Goal: Task Accomplishment & Management: Manage account settings

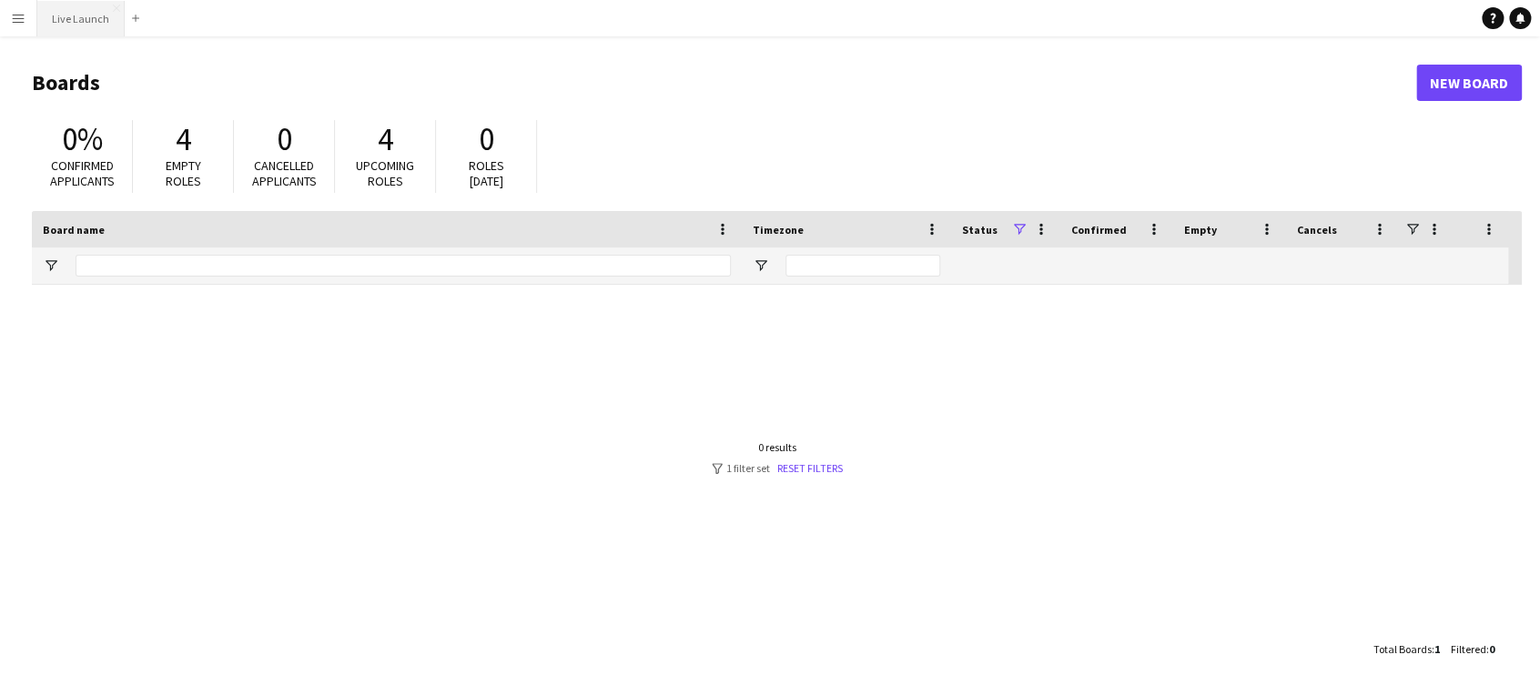
click at [86, 30] on button "Live Launch Close" at bounding box center [80, 18] width 87 height 35
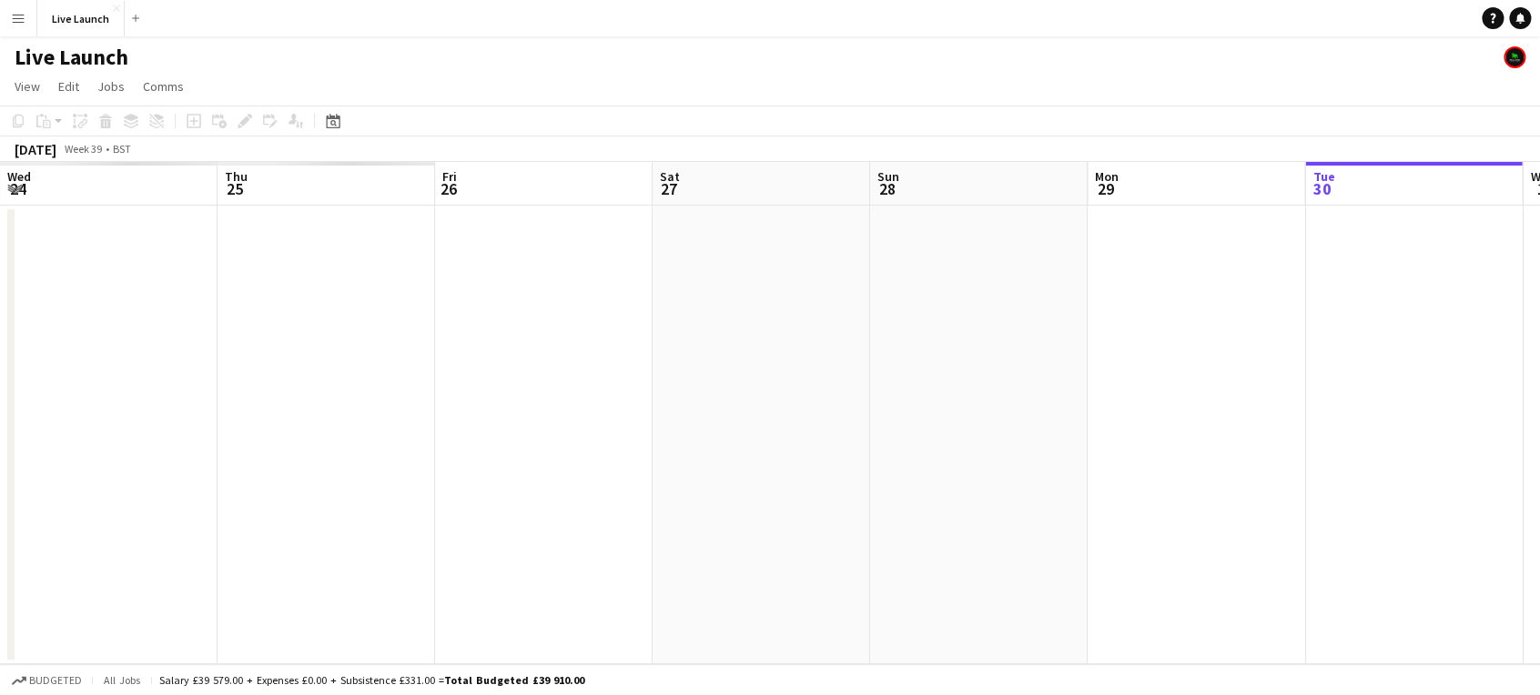
drag, startPoint x: 1544, startPoint y: 481, endPoint x: 986, endPoint y: 493, distance: 558.9
click at [1539, 475] on html "Menu Boards Boards Boards All jobs Status Workforce Workforce My Workforce Recr…" at bounding box center [770, 347] width 1540 height 695
drag, startPoint x: 806, startPoint y: 466, endPoint x: 1296, endPoint y: 492, distance: 490.3
click at [1539, 490] on html "Menu Boards Boards Boards All jobs Status Workforce Workforce My Workforce Recr…" at bounding box center [770, 347] width 1540 height 695
drag, startPoint x: 309, startPoint y: 501, endPoint x: 1544, endPoint y: 532, distance: 1236.3
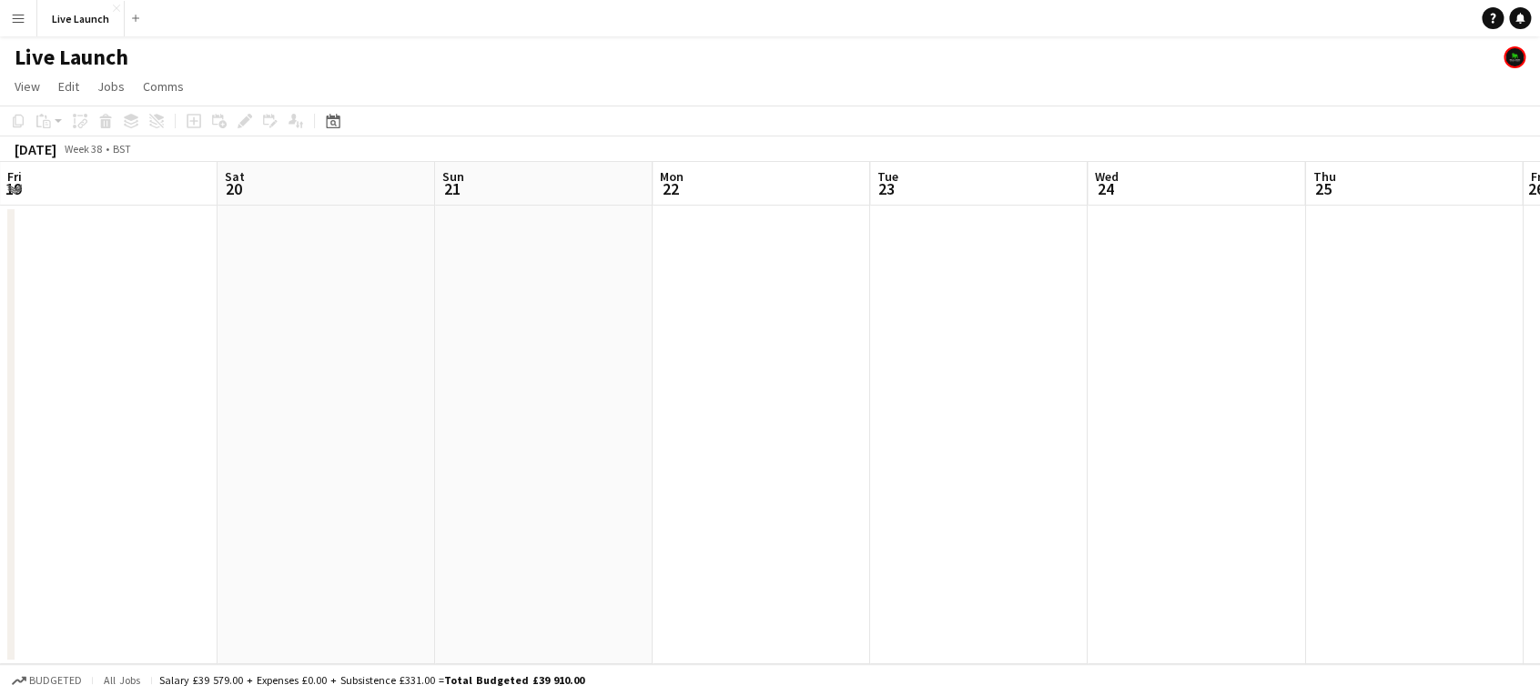
click at [1539, 532] on html "Menu Boards Boards Boards All jobs Status Workforce Workforce My Workforce Recr…" at bounding box center [770, 347] width 1540 height 695
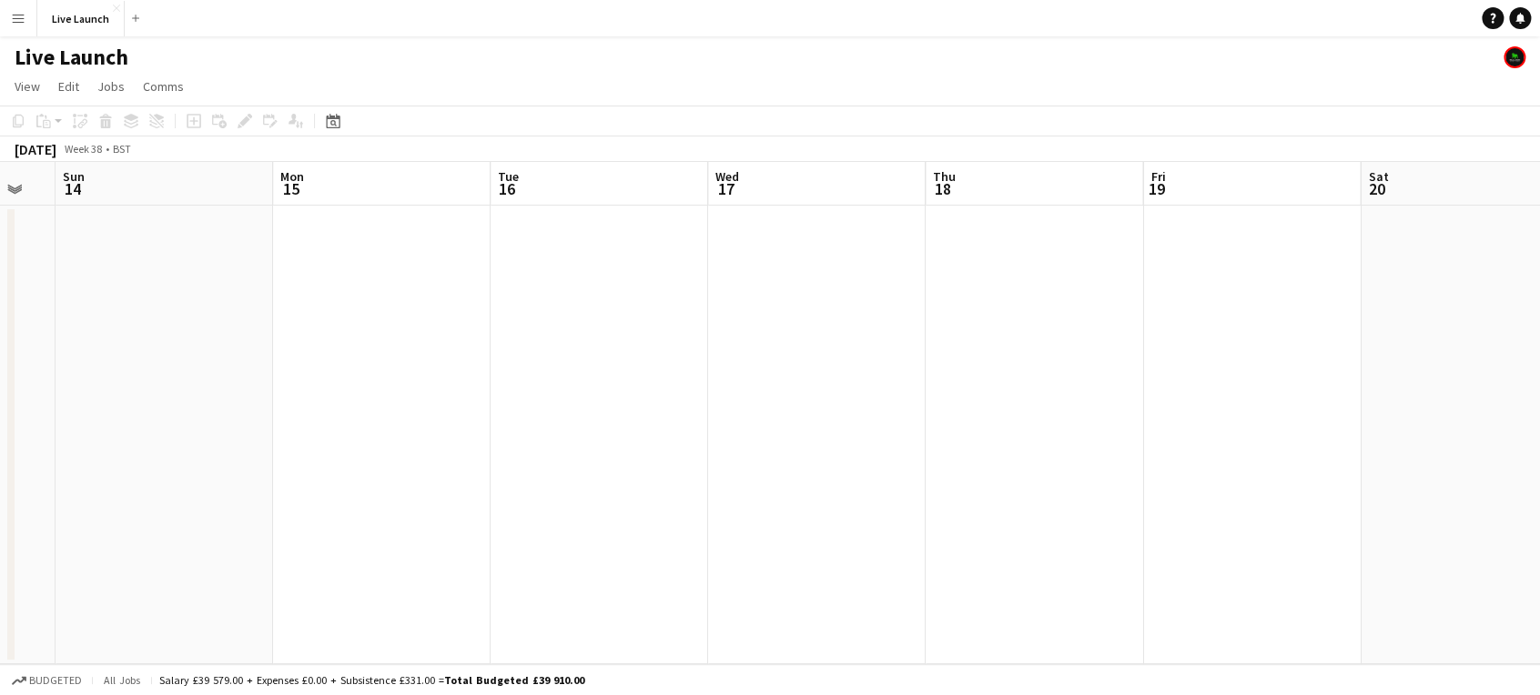
click at [1539, 508] on html "Menu Boards Boards Boards All jobs Status Workforce Workforce My Workforce Recr…" at bounding box center [770, 347] width 1540 height 695
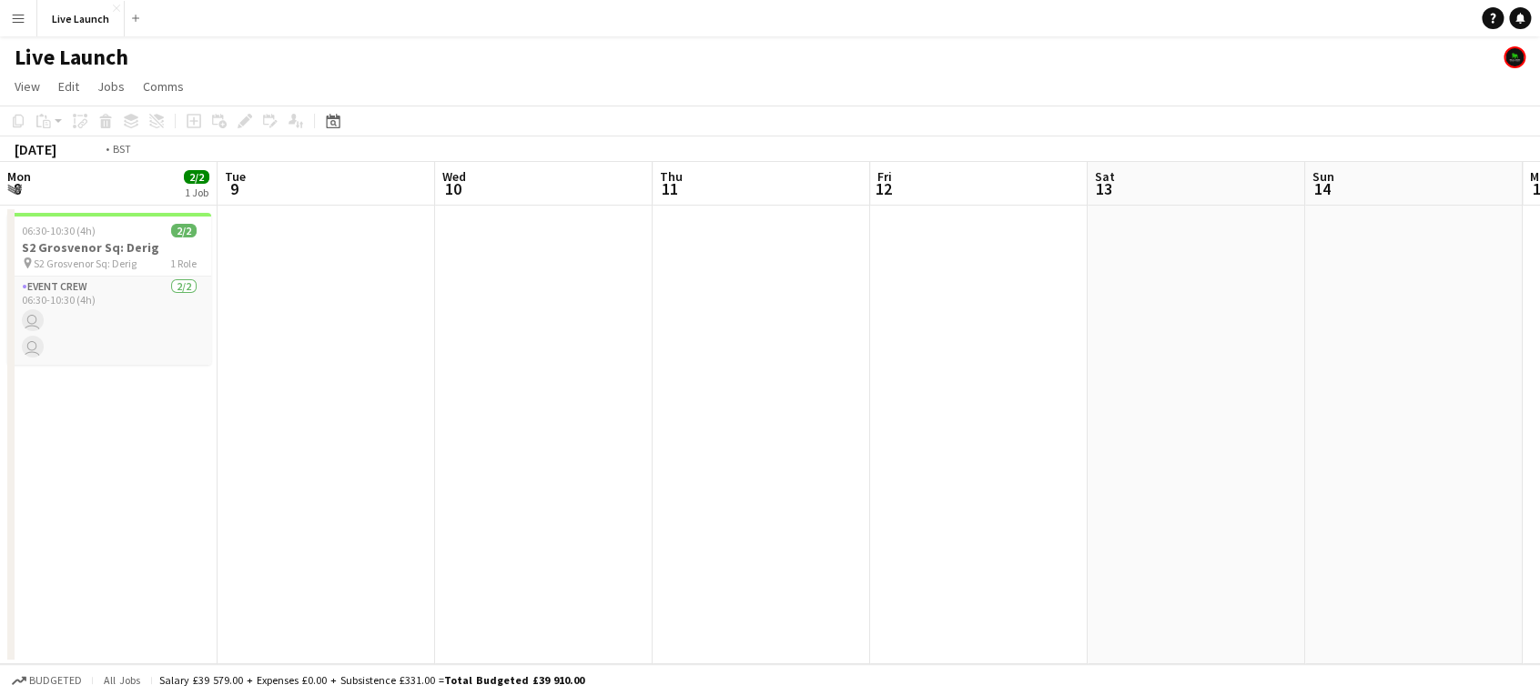
click at [1539, 465] on html "Menu Boards Boards Boards All jobs Status Workforce Workforce My Workforce Recr…" at bounding box center [770, 347] width 1540 height 695
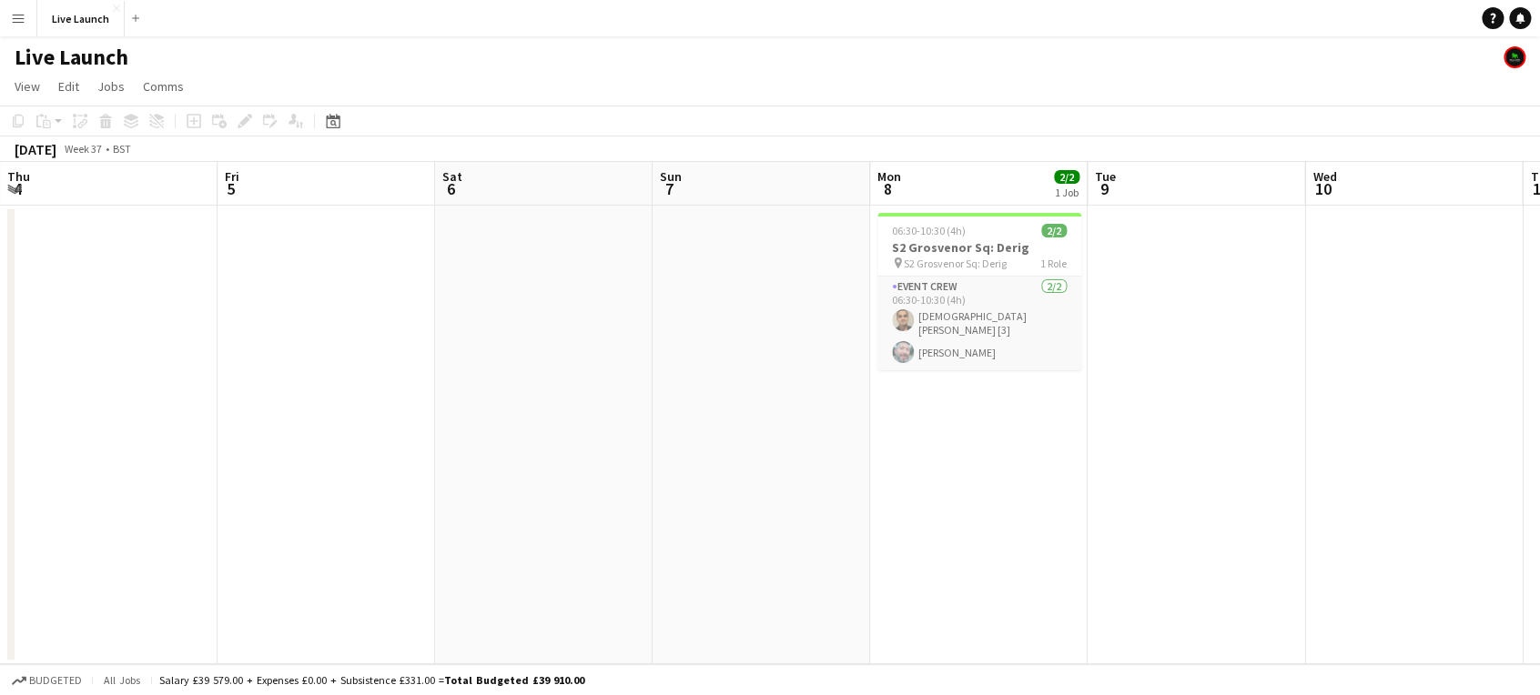
drag, startPoint x: 1123, startPoint y: 443, endPoint x: 1544, endPoint y: 442, distance: 421.4
click at [1539, 442] on html "Menu Boards Boards Boards All jobs Status Workforce Workforce My Workforce Recr…" at bounding box center [770, 347] width 1540 height 695
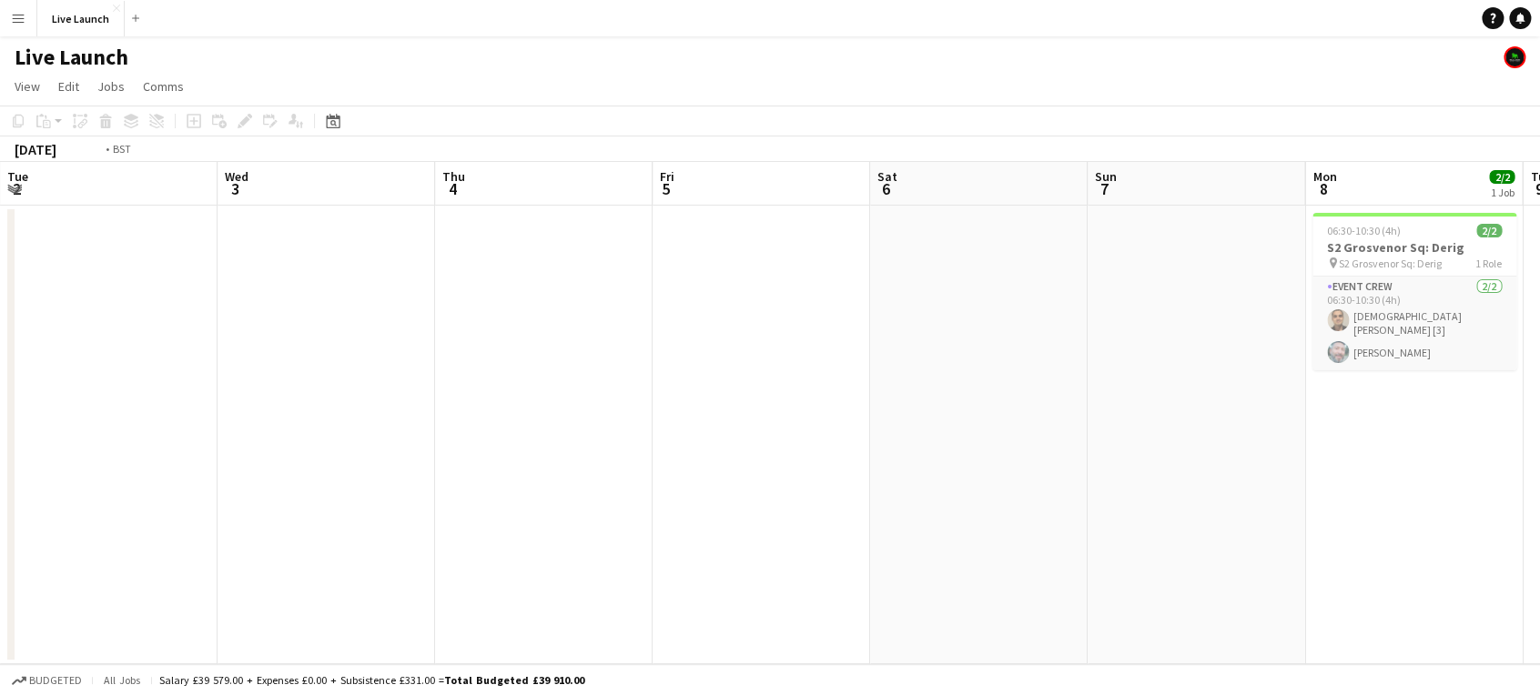
click at [1539, 456] on html "Menu Boards Boards Boards All jobs Status Workforce Workforce My Workforce Recr…" at bounding box center [770, 347] width 1540 height 695
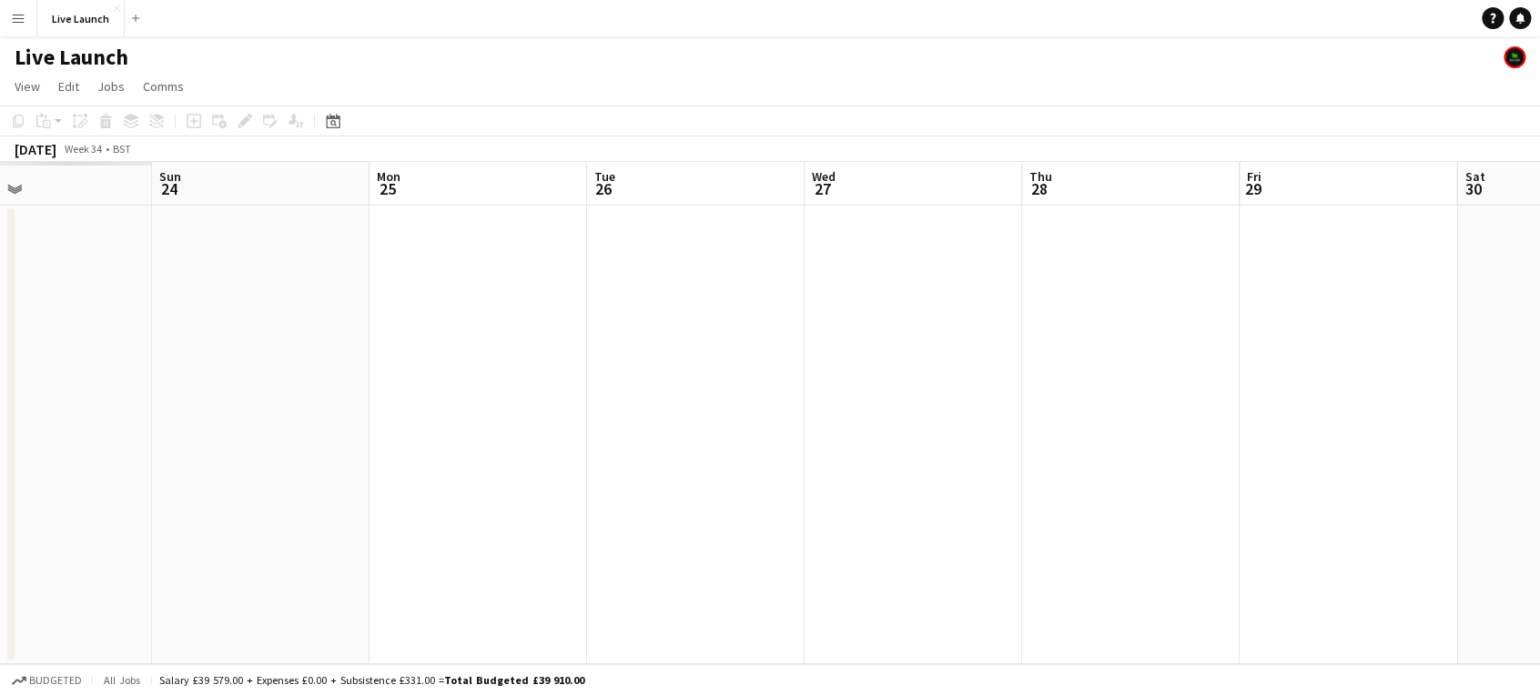
click at [1539, 437] on html "Menu Boards Boards Boards All jobs Status Workforce Workforce My Workforce Recr…" at bounding box center [770, 347] width 1540 height 695
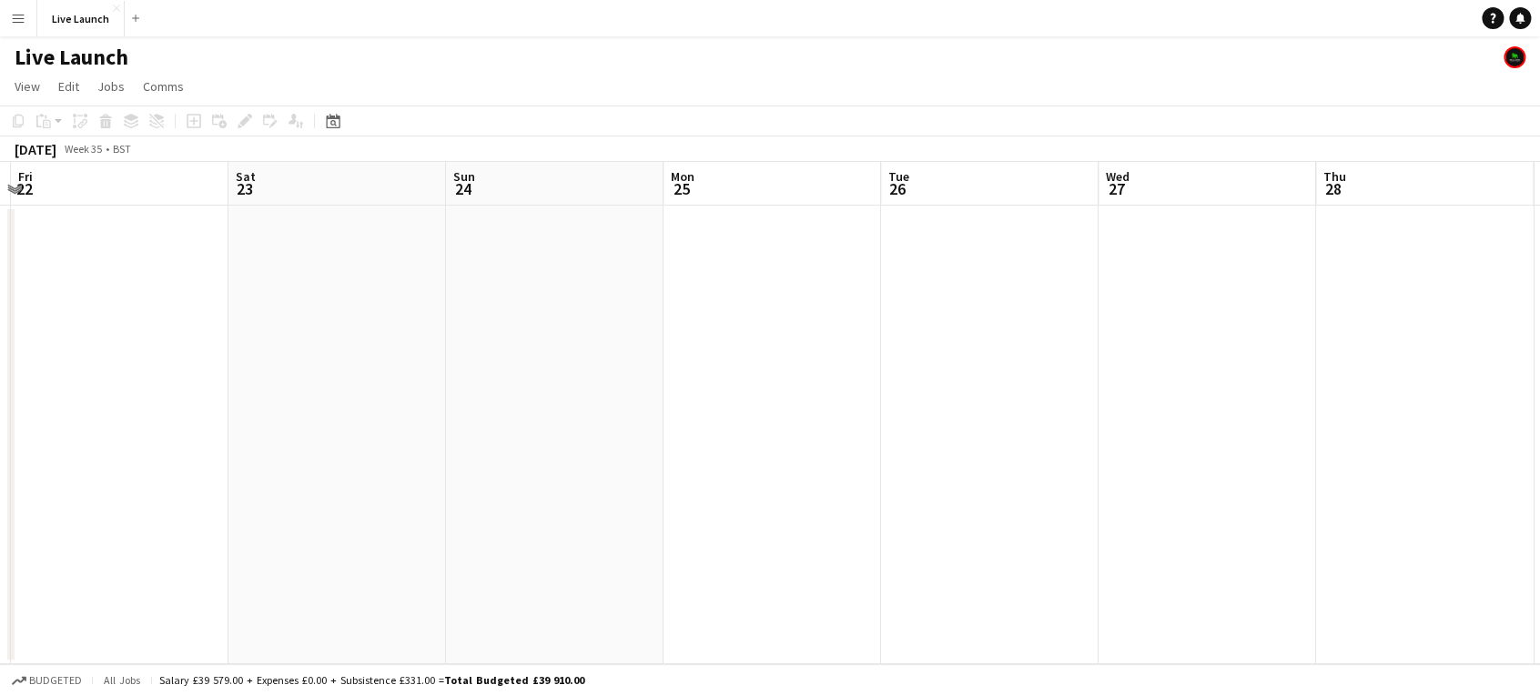
drag, startPoint x: 238, startPoint y: 441, endPoint x: 919, endPoint y: 452, distance: 681.7
click at [1539, 443] on html "Menu Boards Boards Boards All jobs Status Workforce Workforce My Workforce Recr…" at bounding box center [770, 347] width 1540 height 695
drag, startPoint x: 481, startPoint y: 452, endPoint x: 1544, endPoint y: 452, distance: 1063.0
click at [1539, 452] on html "Menu Boards Boards Boards All jobs Status Workforce Workforce My Workforce Recr…" at bounding box center [770, 347] width 1540 height 695
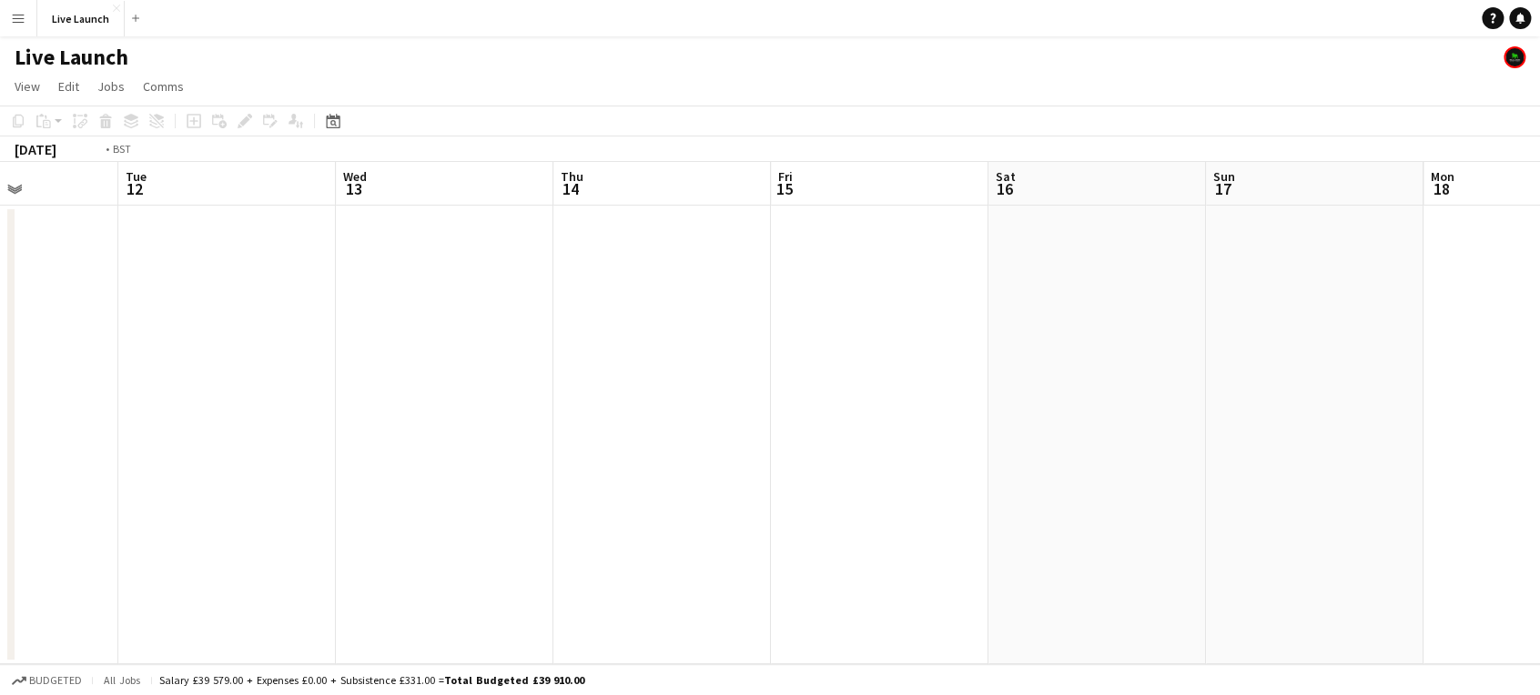
drag, startPoint x: 322, startPoint y: 445, endPoint x: 846, endPoint y: 435, distance: 524.3
click at [1539, 435] on html "Menu Boards Boards Boards All jobs Status Workforce Workforce My Workforce Recr…" at bounding box center [770, 347] width 1540 height 695
drag, startPoint x: 600, startPoint y: 422, endPoint x: 1477, endPoint y: 420, distance: 877.3
click at [1478, 420] on app-calendar-viewport "Tue 5 Wed 6 4/4 1 Job Thu 7 Fri 8 Sat 9 Sun 10 Mon 11 Tue 12 Wed 13 Thu 14 Fri …" at bounding box center [770, 413] width 1540 height 502
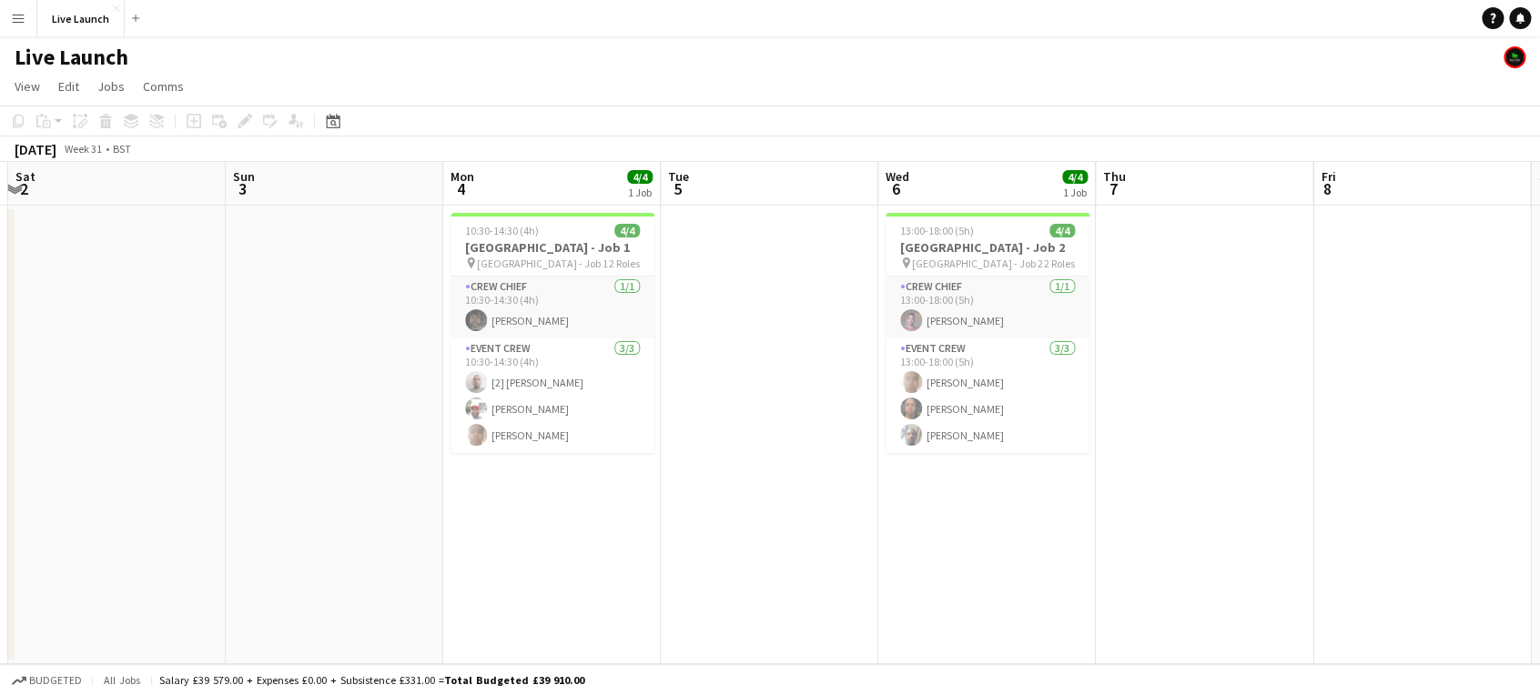
scroll to position [0, 431]
drag, startPoint x: 201, startPoint y: 433, endPoint x: 155, endPoint y: 435, distance: 46.4
click at [155, 435] on app-calendar-viewport "Thu 31 Fri 1 Sat 2 Sun 3 Mon 4 4/4 1 Job Tue 5 Wed 6 4/4 1 Job Thu 7 Fri 8 Sat …" at bounding box center [770, 413] width 1540 height 502
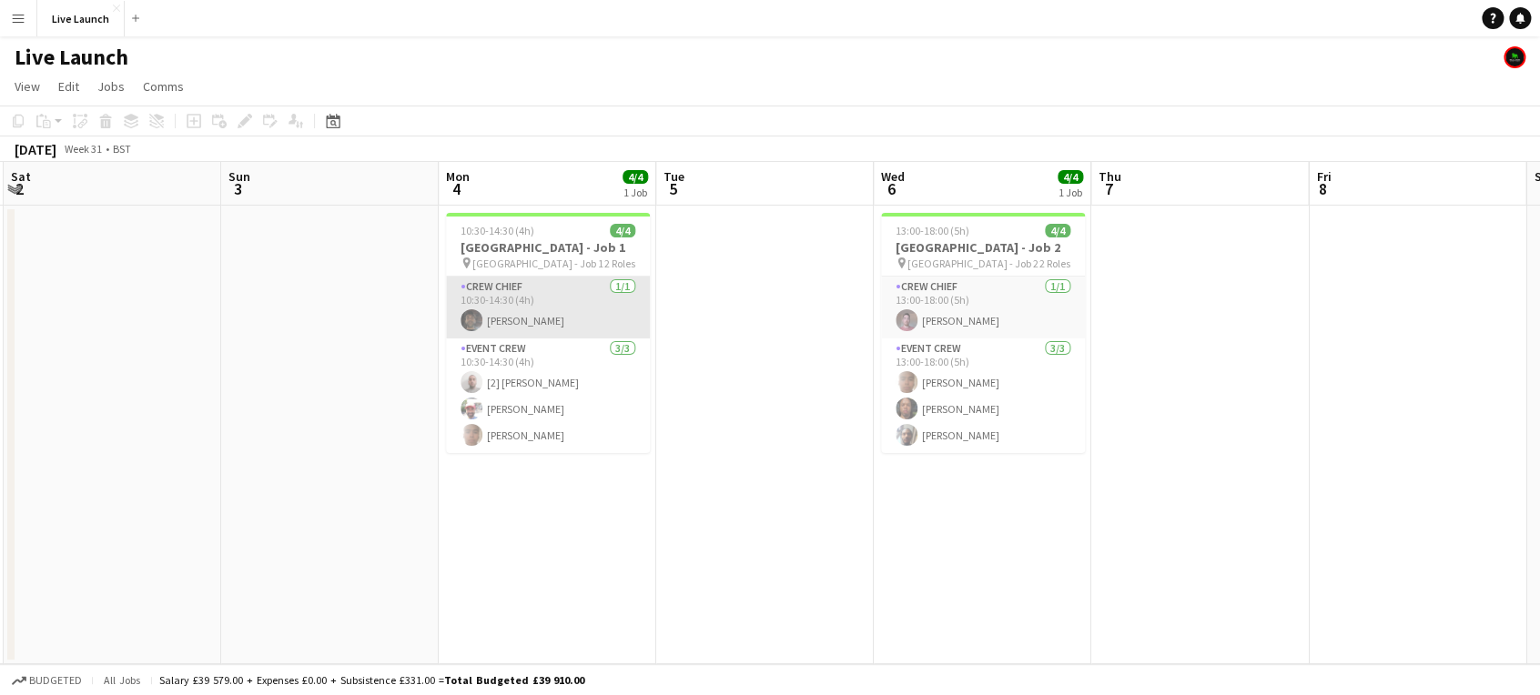
click at [562, 308] on app-card-role "Crew Chief [DATE] 10:30-14:30 (4h) [PERSON_NAME]" at bounding box center [548, 308] width 204 height 62
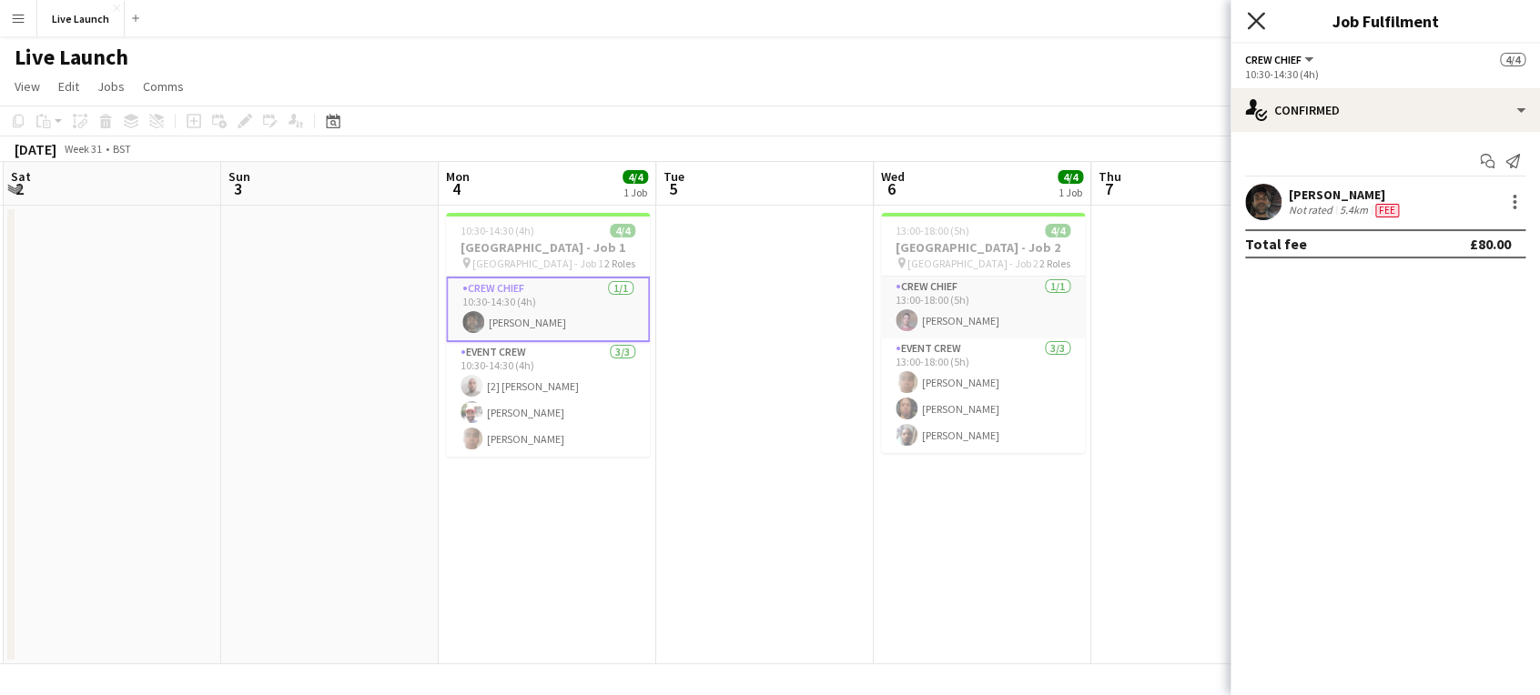
click at [1253, 27] on icon "Close pop-in" at bounding box center [1255, 20] width 17 height 17
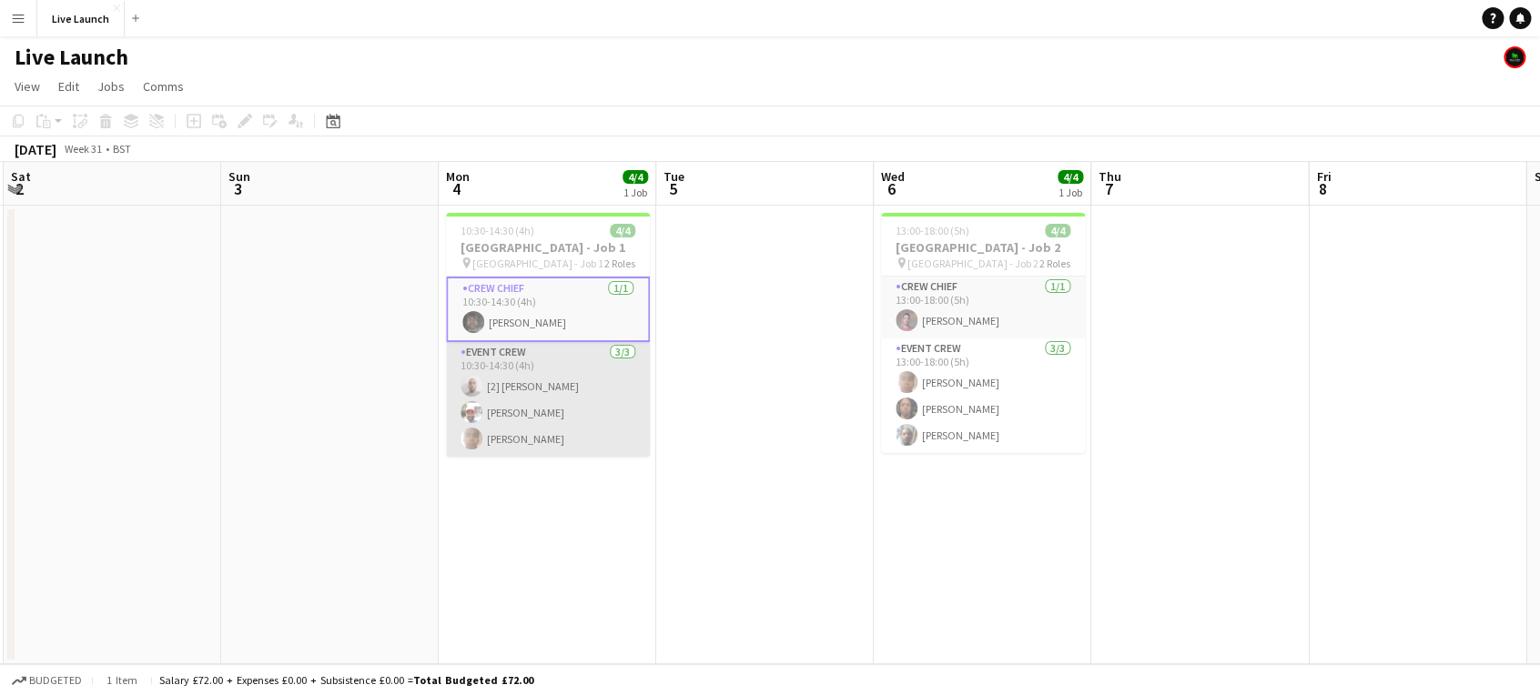
click at [522, 446] on app-card-role "Event Crew [DATE] 10:30-14:30 (4h) [2] [PERSON_NAME] [PERSON_NAME] [PERSON_NAME]" at bounding box center [548, 399] width 204 height 115
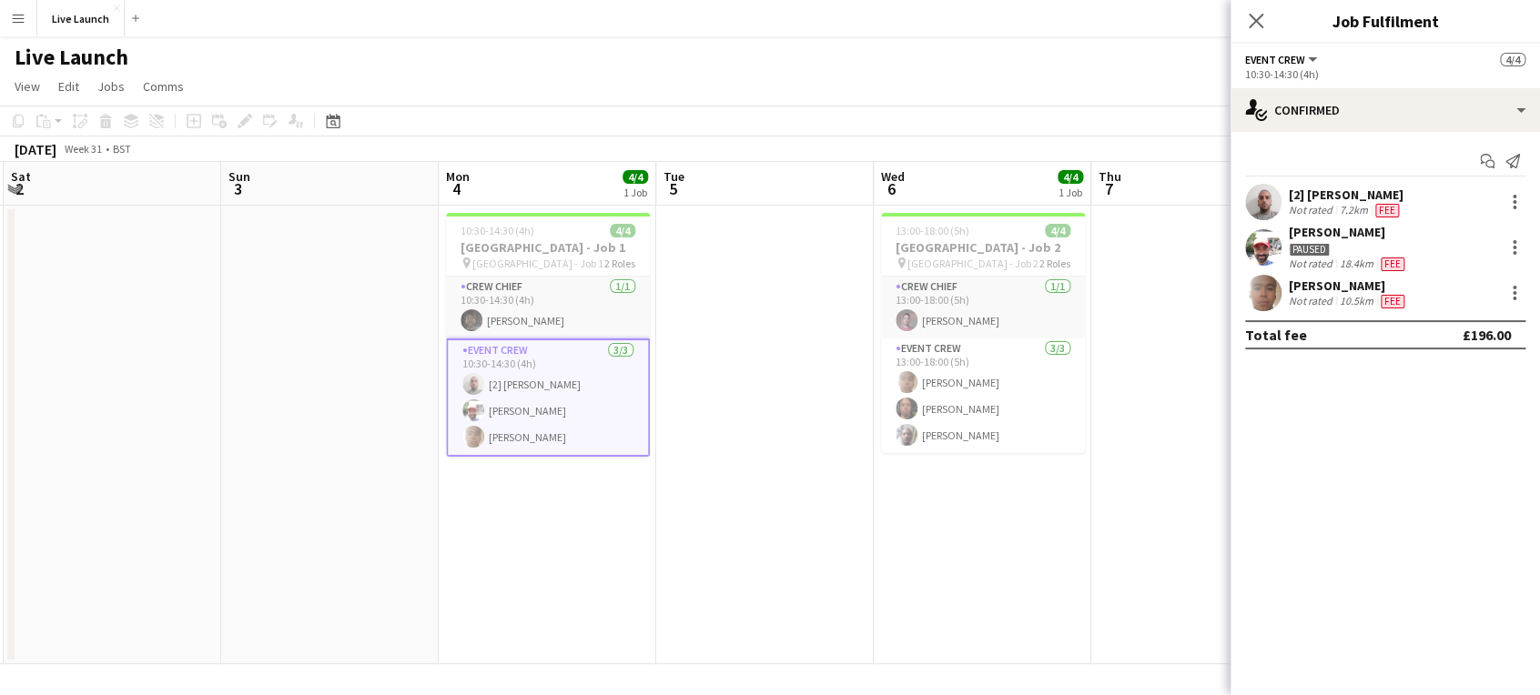
click at [1371, 286] on div "[PERSON_NAME]" at bounding box center [1348, 286] width 119 height 16
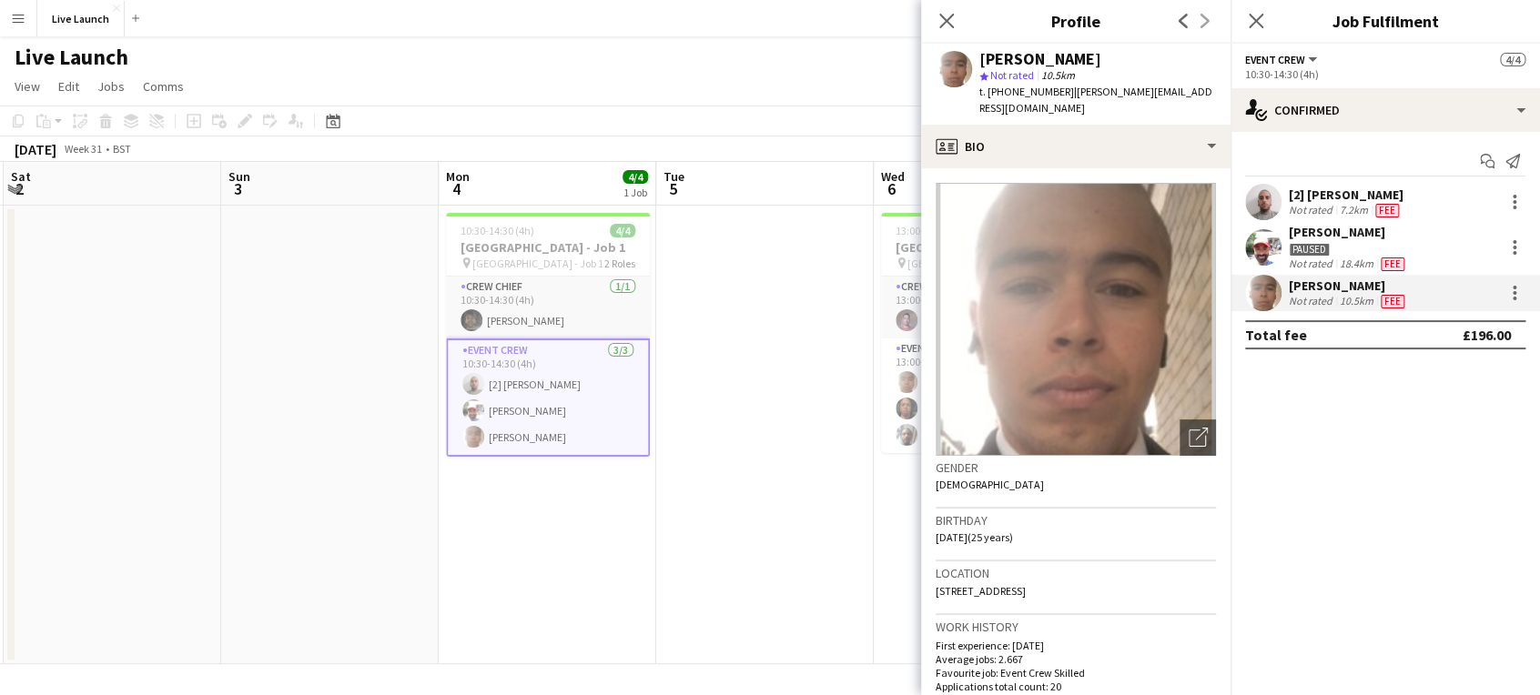
click at [1370, 286] on div "[PERSON_NAME]" at bounding box center [1348, 286] width 119 height 16
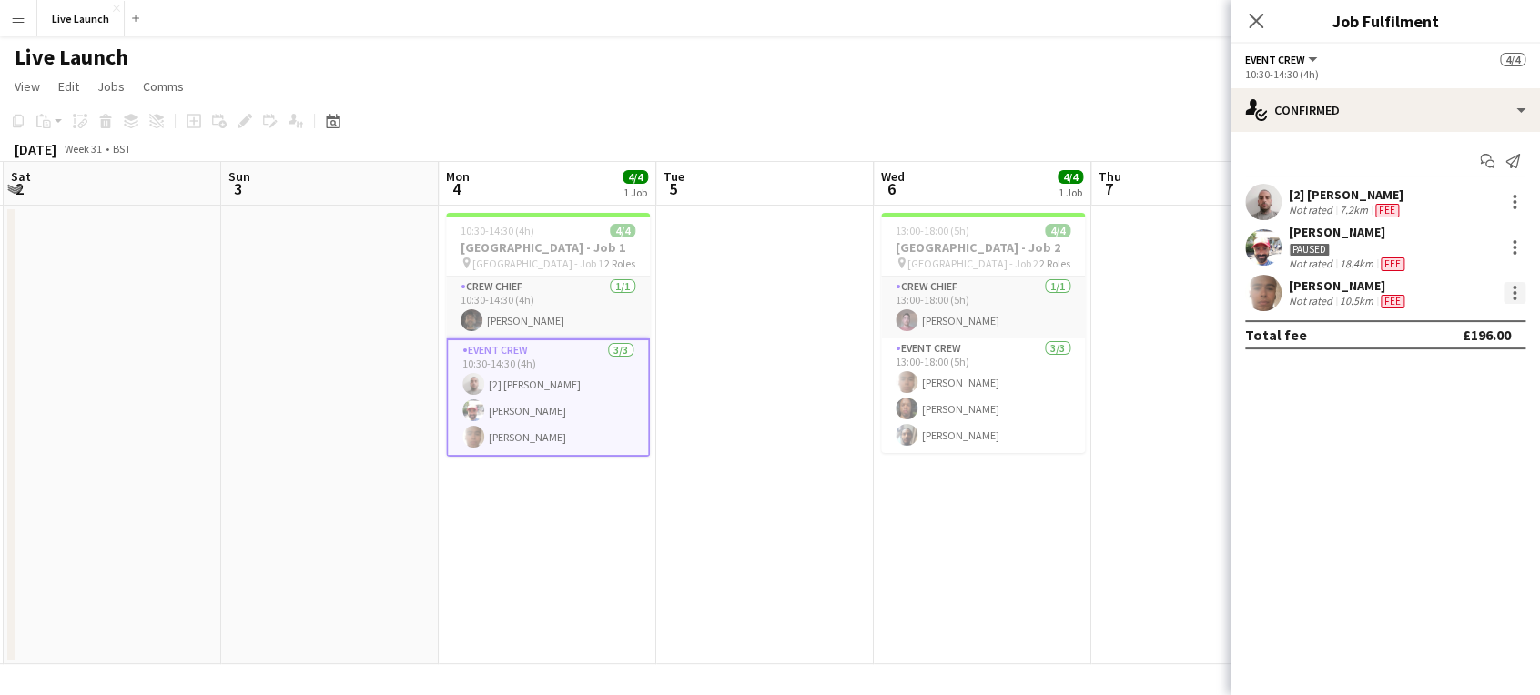
click at [1523, 294] on div at bounding box center [1514, 293] width 22 height 22
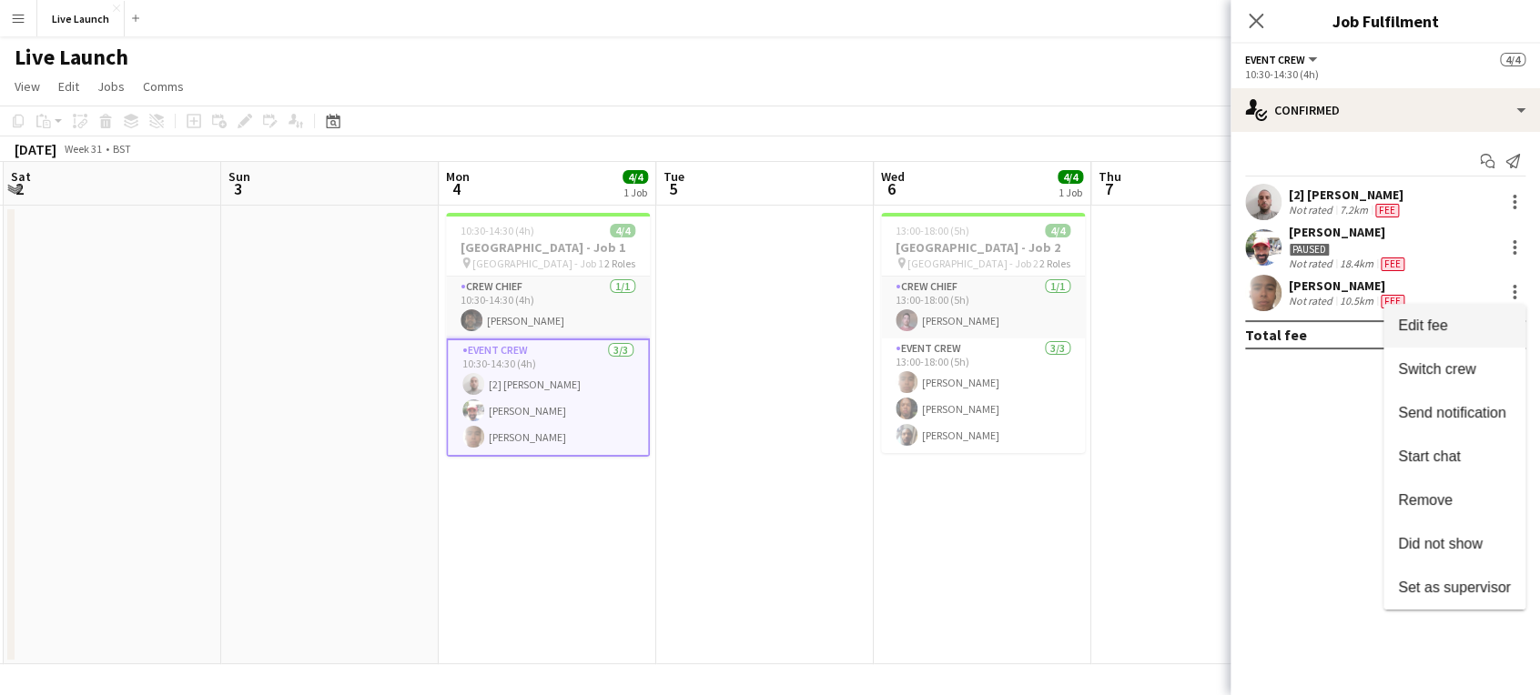
click at [1454, 321] on span "Edit fee" at bounding box center [1454, 326] width 113 height 16
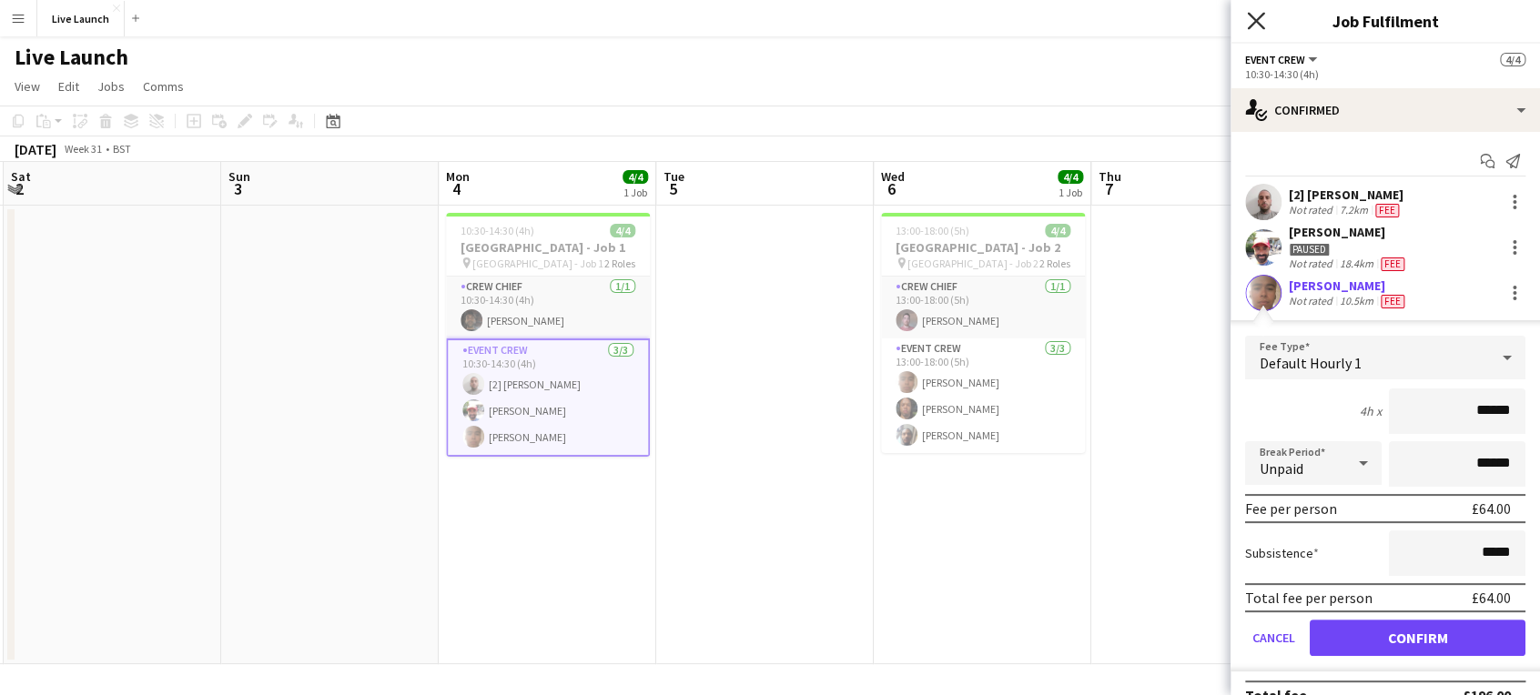
click at [1253, 23] on icon at bounding box center [1255, 20] width 17 height 17
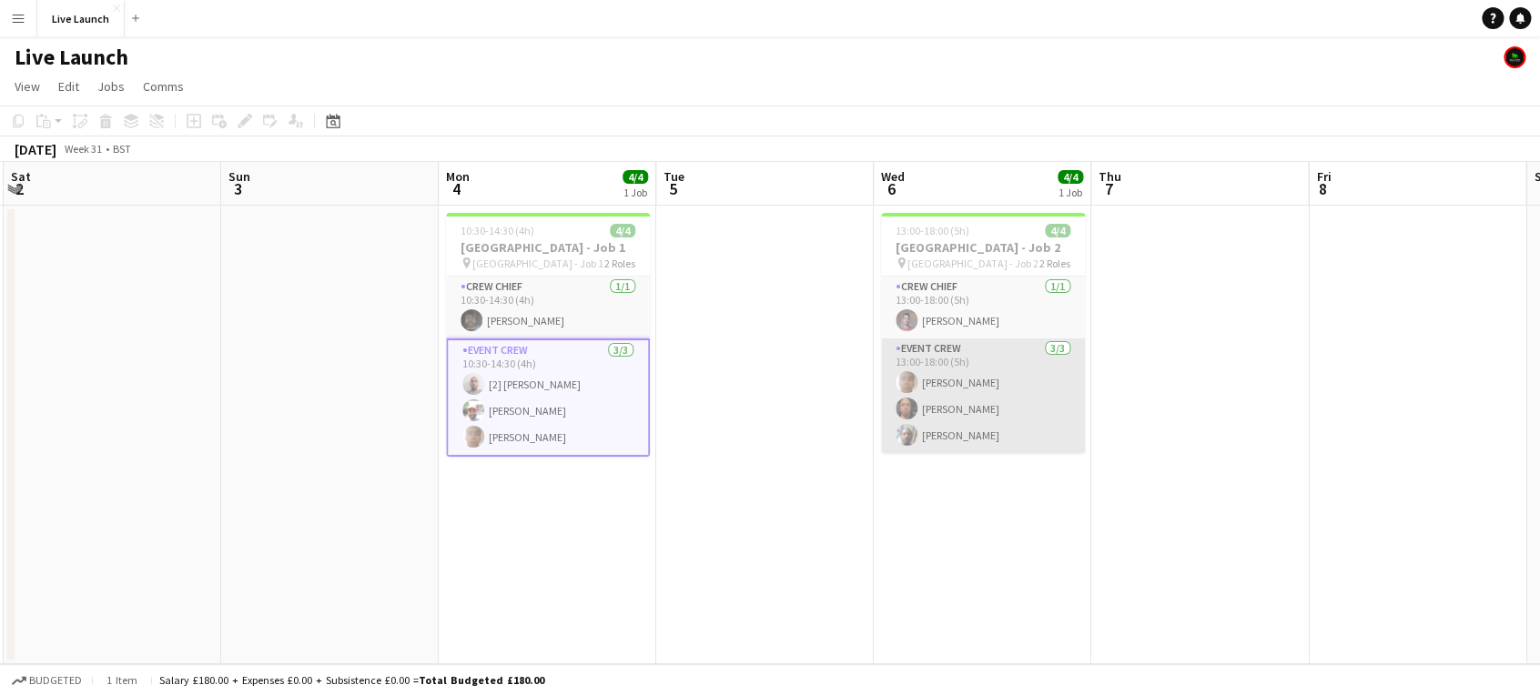
click at [1020, 419] on app-card-role "Event Crew [DATE] 13:00-18:00 (5h) [PERSON_NAME] Luamar [PERSON_NAME] [PERSON_N…" at bounding box center [983, 396] width 204 height 115
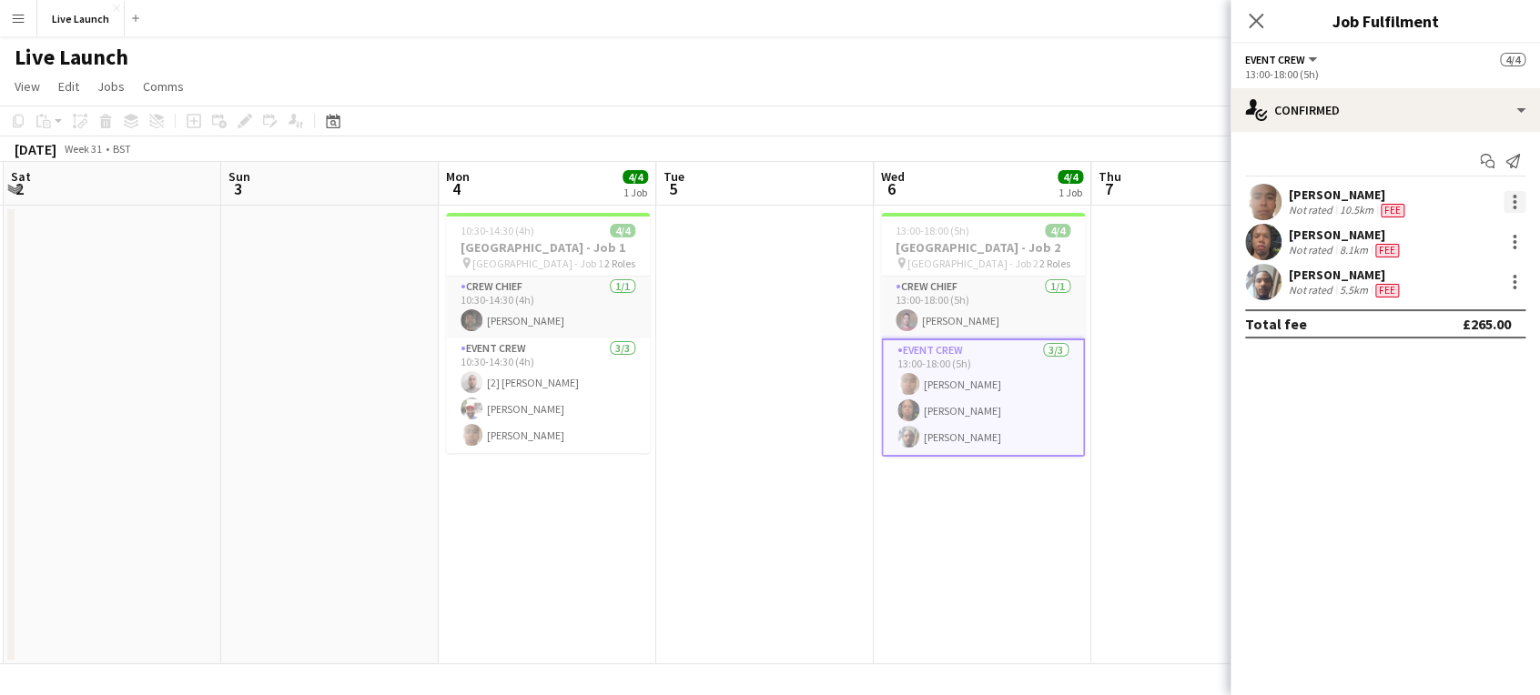
click at [1507, 202] on div at bounding box center [1514, 202] width 22 height 22
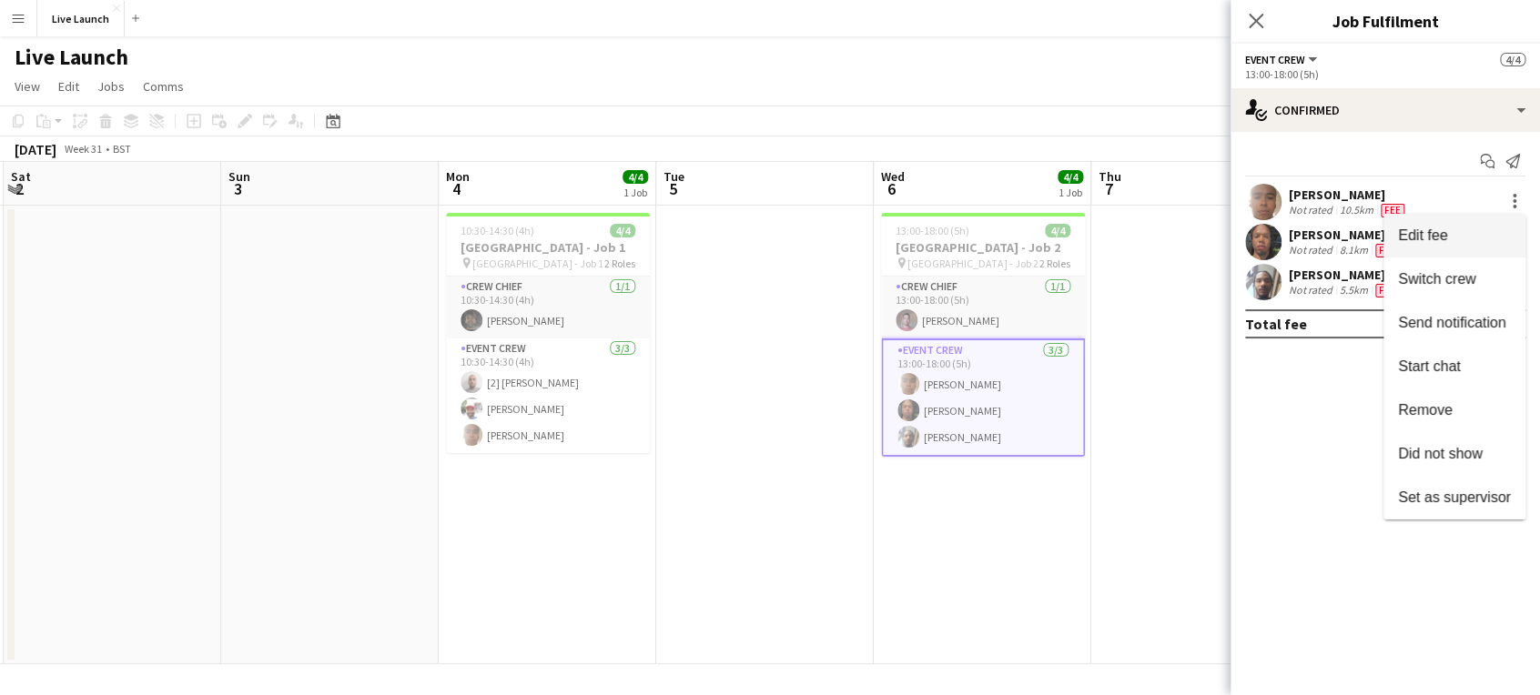
click at [1457, 250] on button "Edit fee" at bounding box center [1454, 236] width 142 height 44
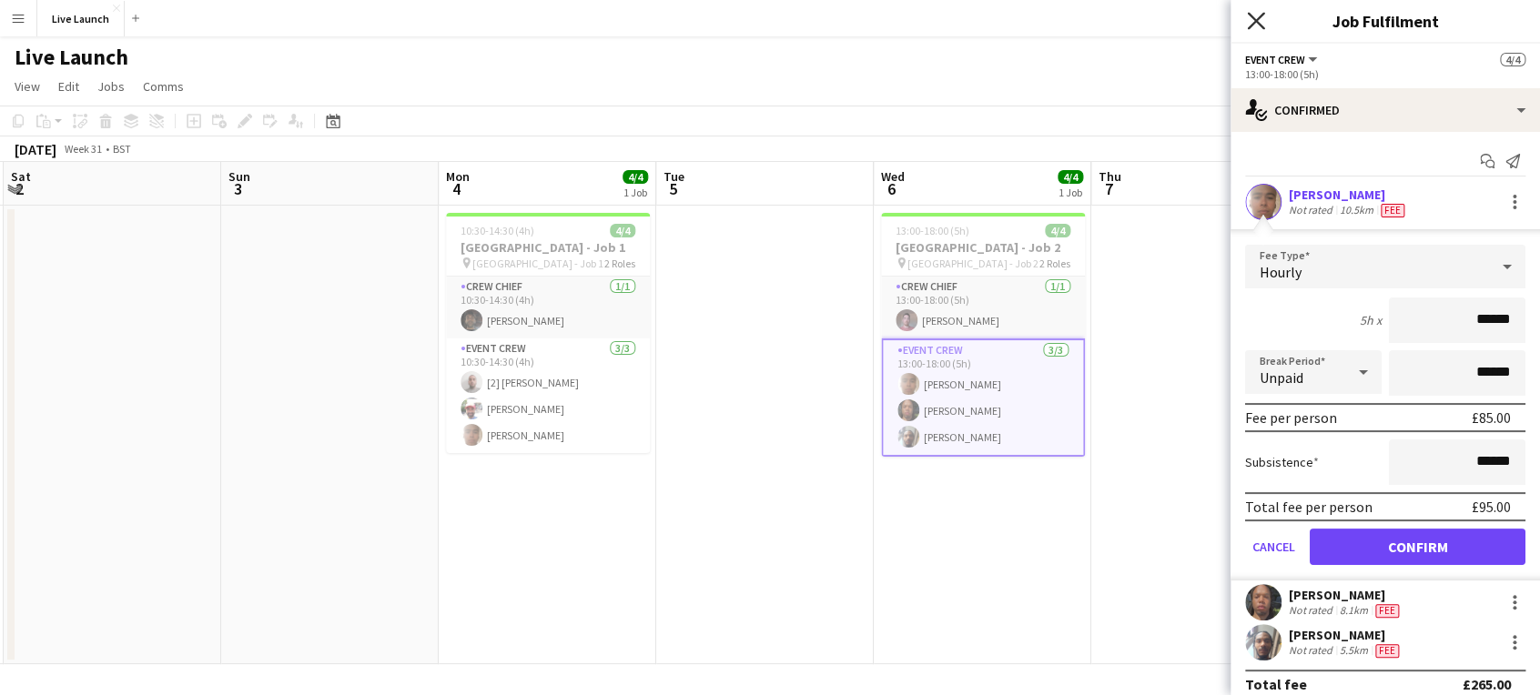
click at [1261, 16] on icon at bounding box center [1255, 20] width 17 height 17
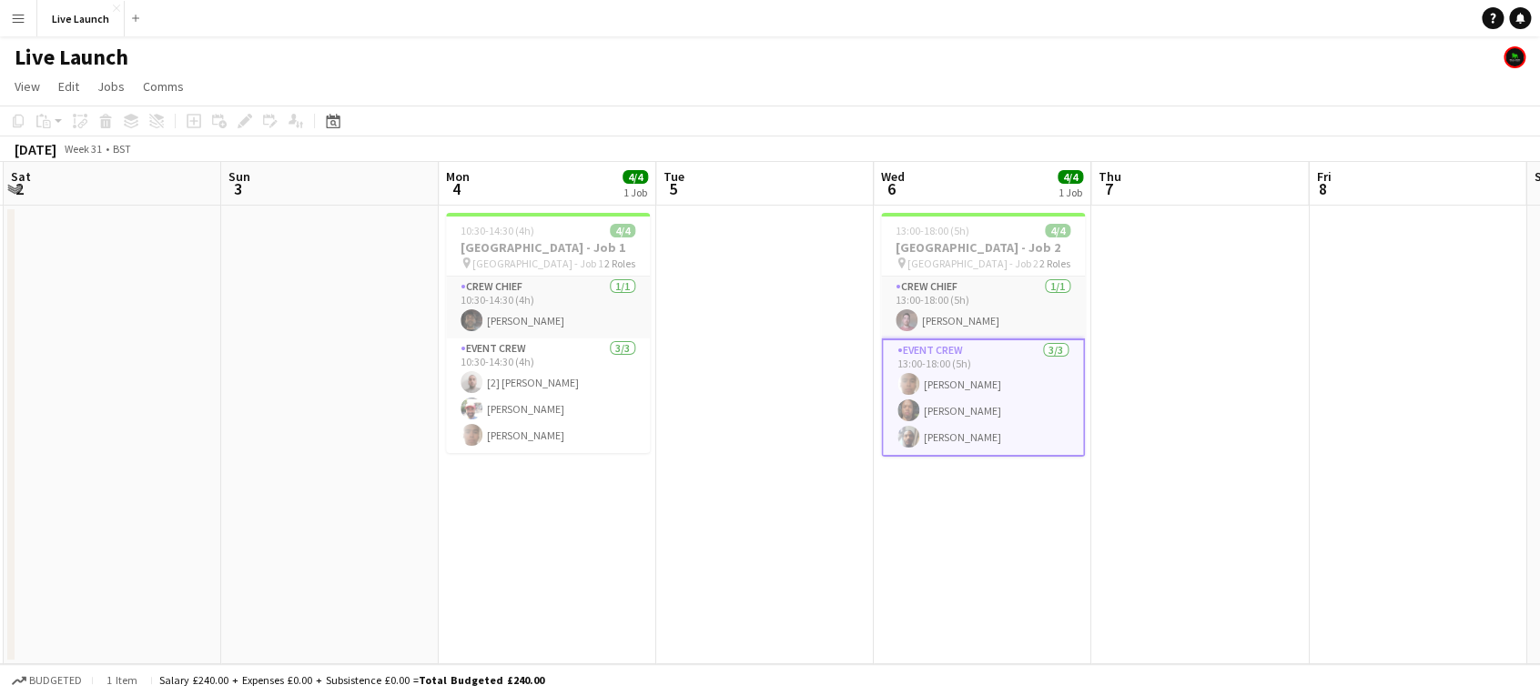
click at [992, 415] on app-card-role "Event Crew [DATE] 13:00-18:00 (5h) [PERSON_NAME] Luamar [PERSON_NAME] [PERSON_N…" at bounding box center [983, 398] width 204 height 118
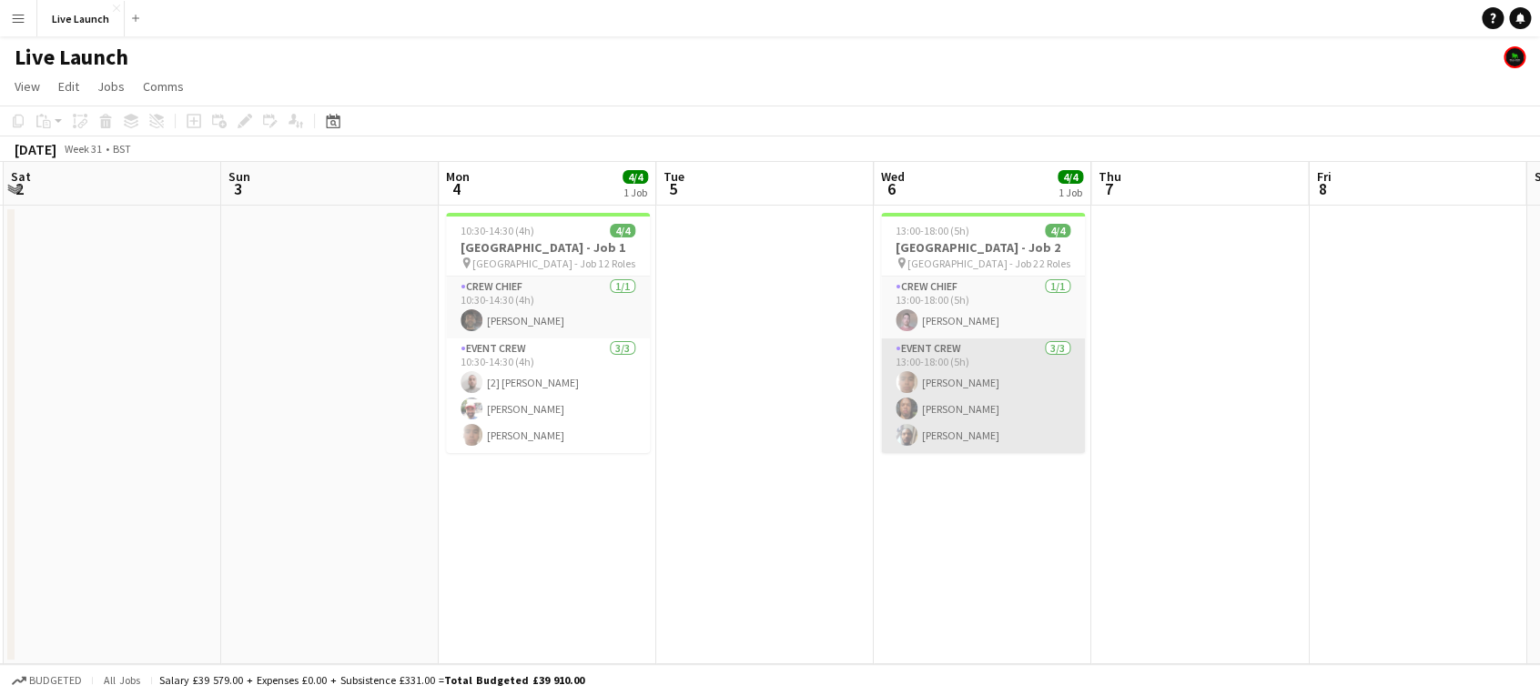
click at [992, 415] on app-card-role "Event Crew [DATE] 13:00-18:00 (5h) [PERSON_NAME] Luamar [PERSON_NAME] [PERSON_N…" at bounding box center [983, 396] width 204 height 115
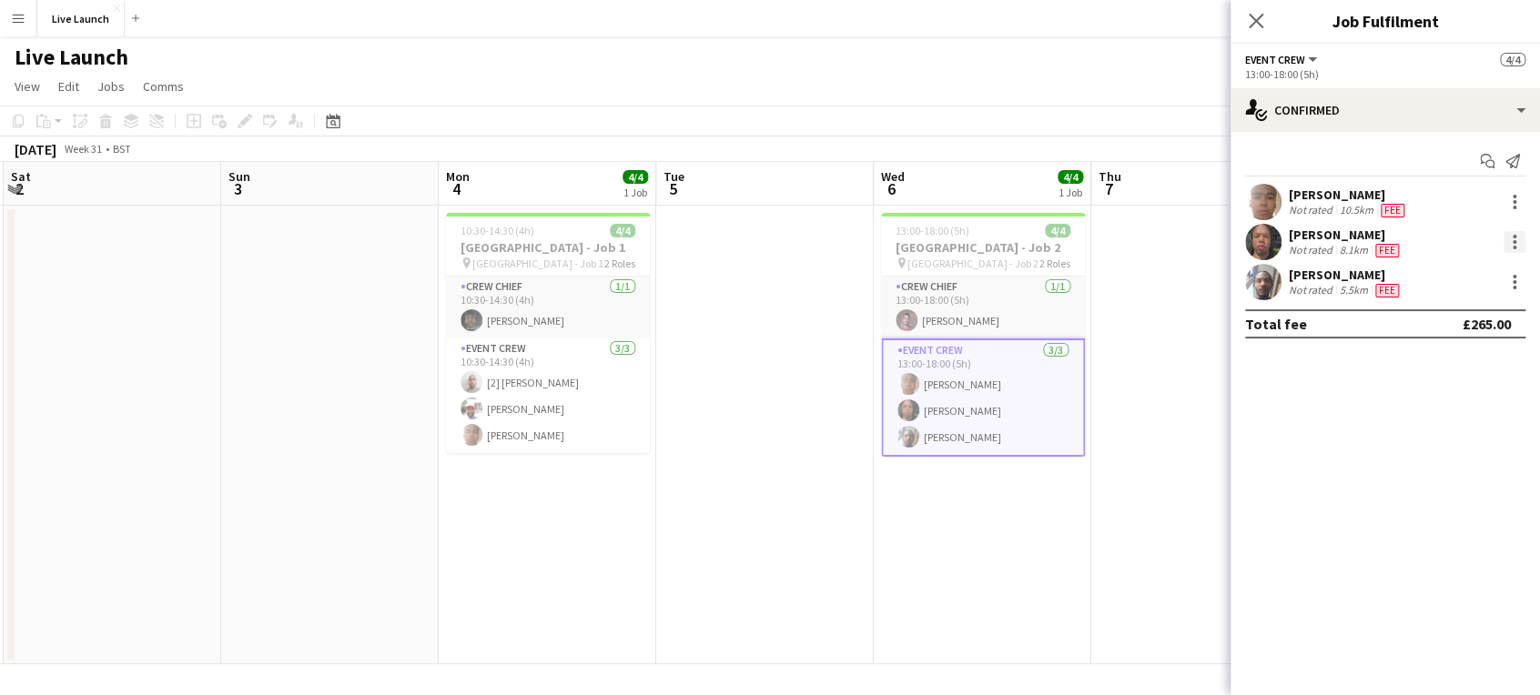
click at [1507, 246] on div at bounding box center [1514, 242] width 22 height 22
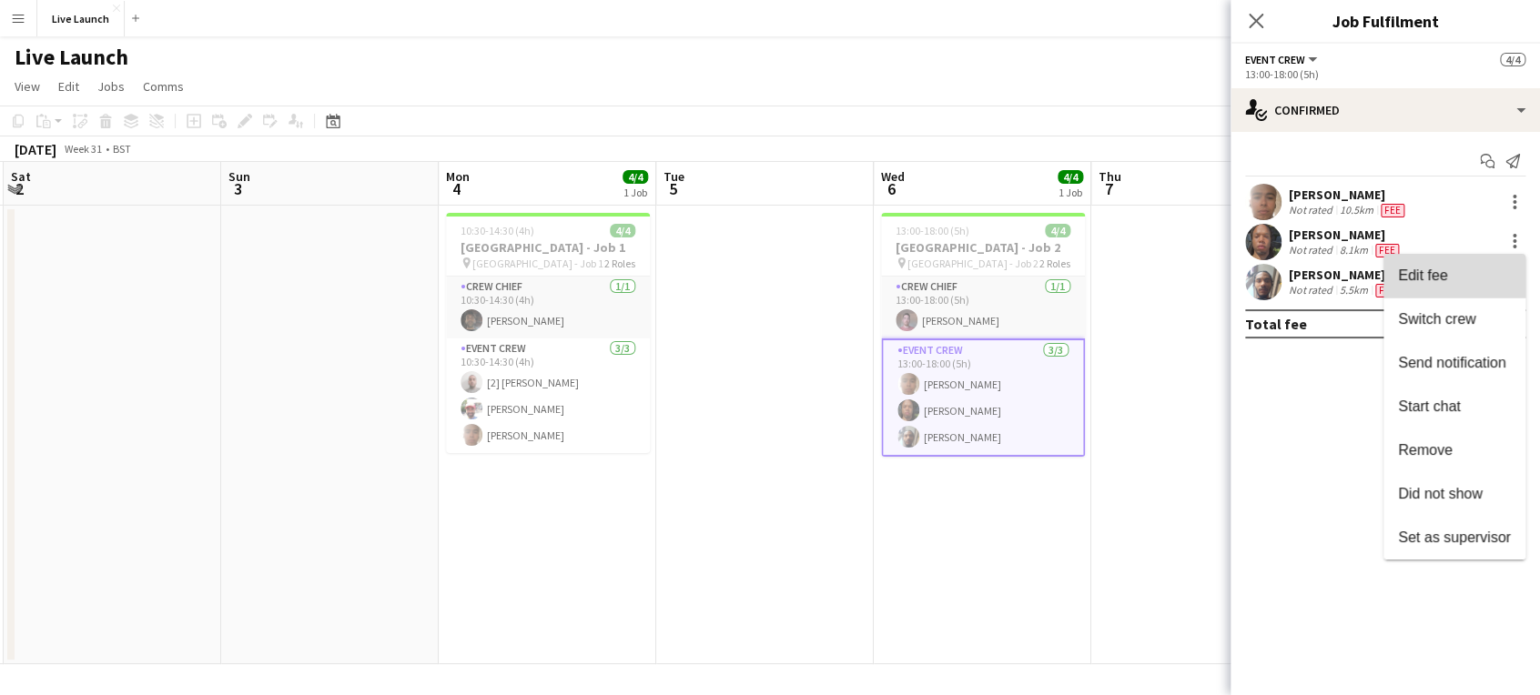
click at [1442, 279] on span "Edit fee" at bounding box center [1422, 275] width 49 height 15
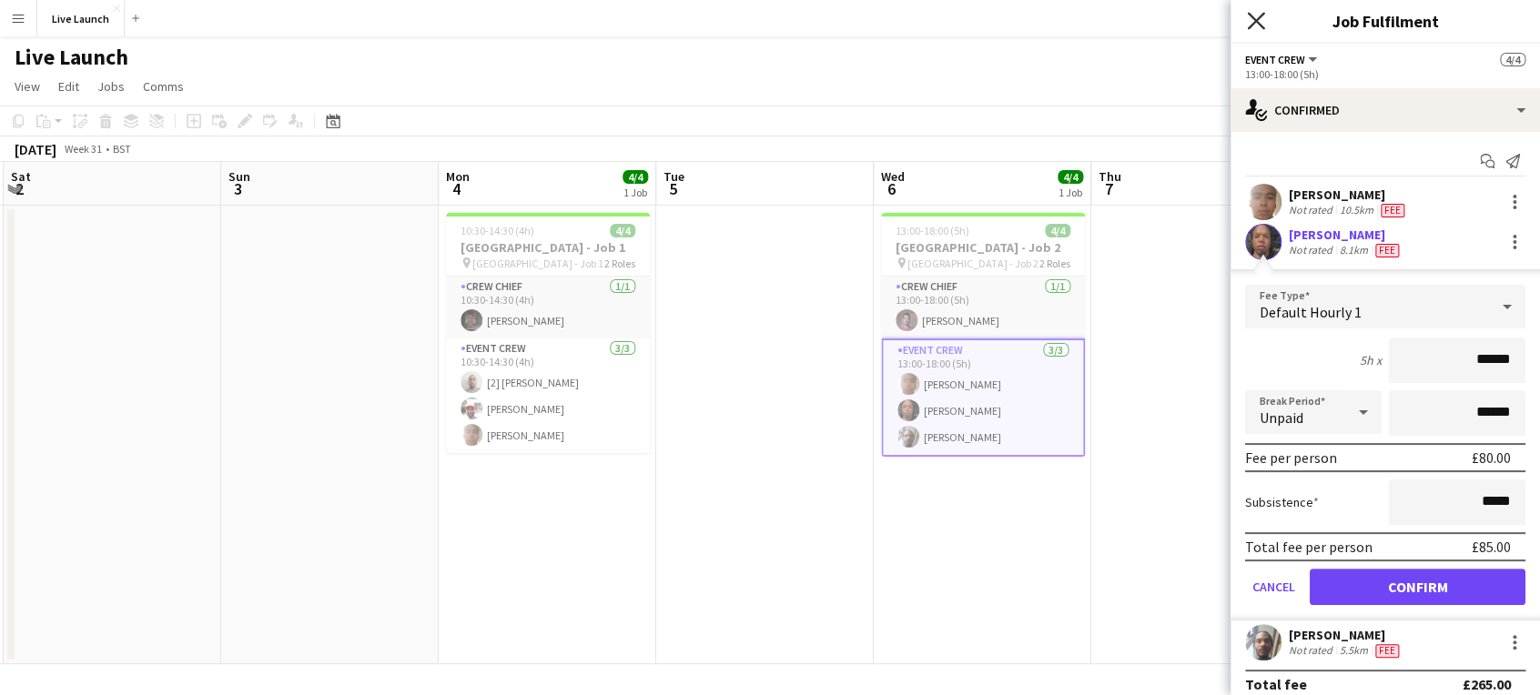
click at [1260, 25] on icon at bounding box center [1255, 20] width 17 height 17
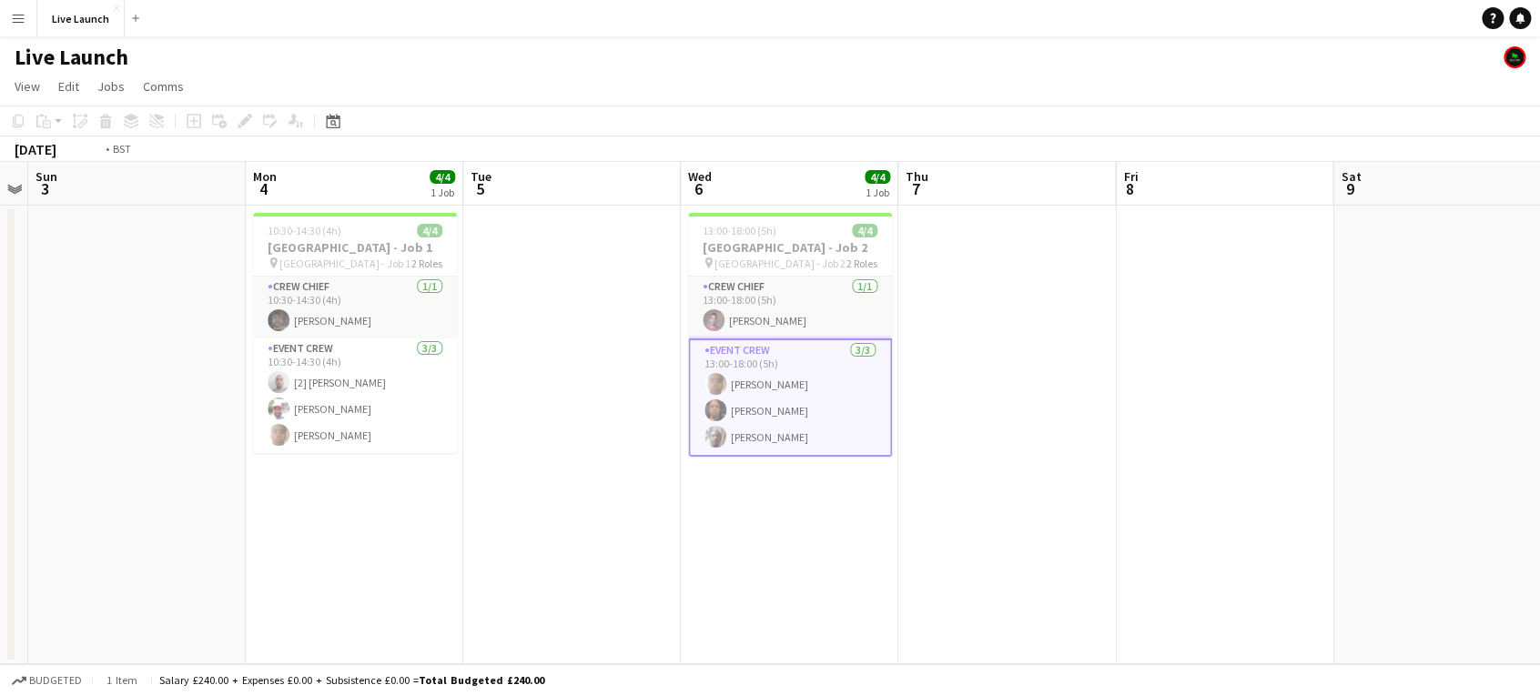
drag, startPoint x: 1311, startPoint y: 369, endPoint x: 375, endPoint y: 390, distance: 936.7
click at [234, 378] on app-calendar-viewport "Thu 31 Fri 1 Sat 2 Sun 3 Mon 4 4/4 1 Job Tue 5 Wed 6 4/4 1 Job Thu 7 Fri 8 Sat …" at bounding box center [770, 413] width 1540 height 502
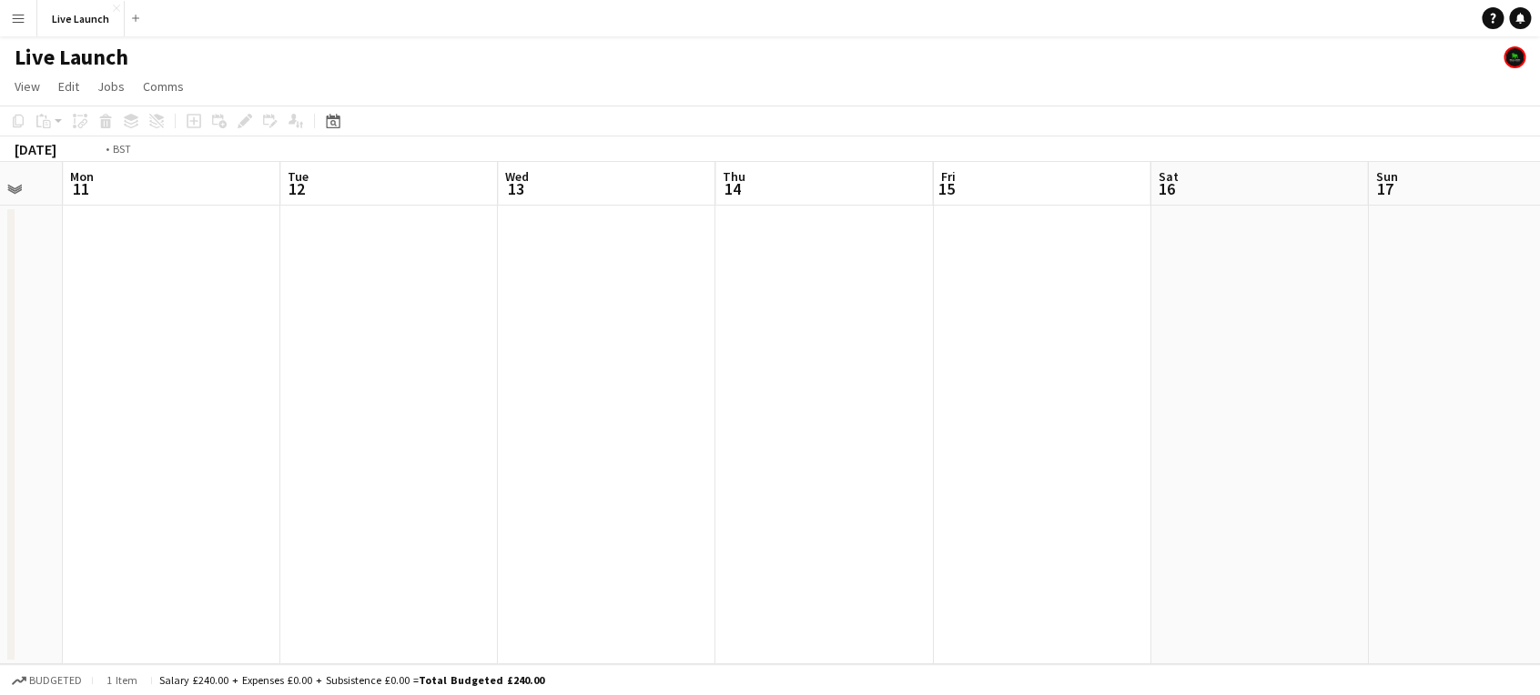
drag, startPoint x: 1044, startPoint y: 416, endPoint x: 118, endPoint y: 415, distance: 925.5
click at [109, 413] on app-calendar-viewport "Thu 7 Fri 8 Sat 9 Sun 10 Mon 11 Tue 12 Wed 13 Thu 14 Fri 15 Sat 16 Sun 17 Mon 1…" at bounding box center [770, 413] width 1540 height 502
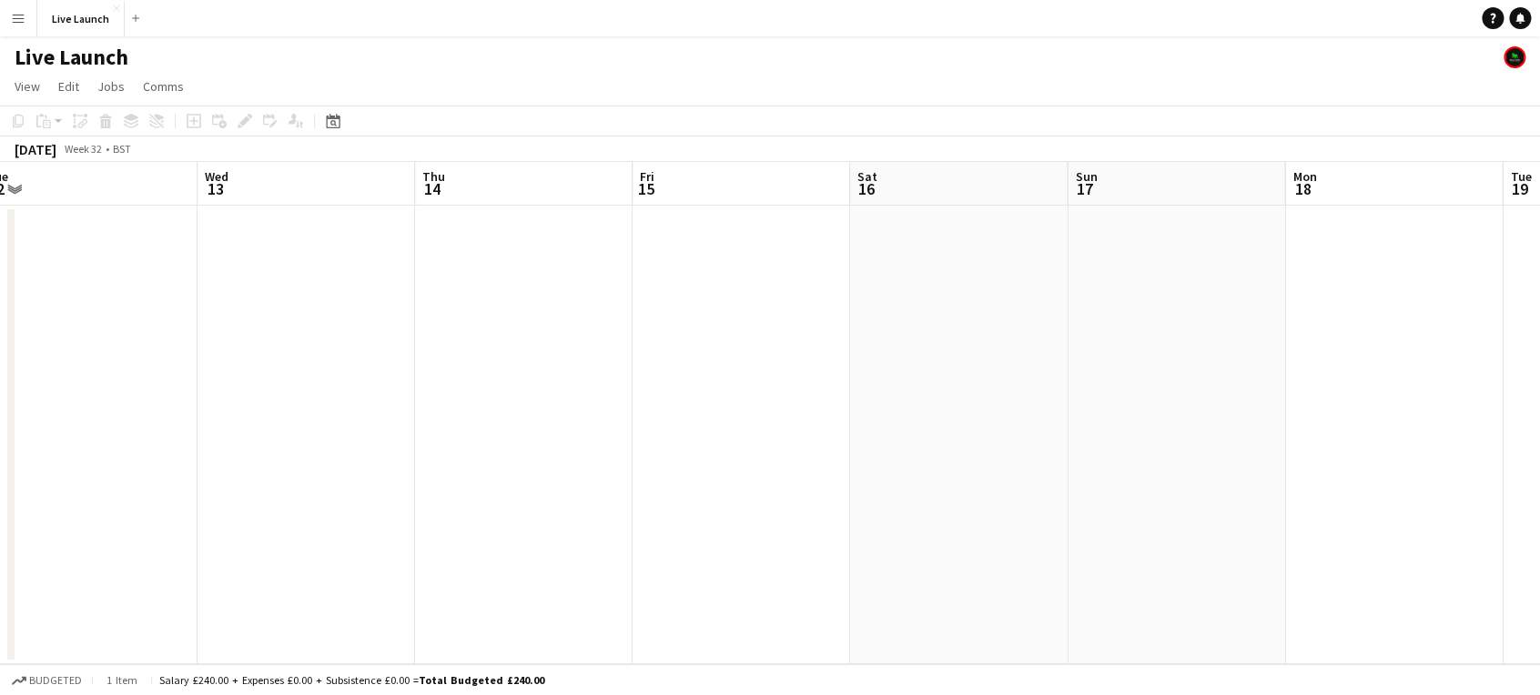
drag, startPoint x: 1189, startPoint y: 424, endPoint x: 312, endPoint y: 434, distance: 876.5
click at [312, 434] on app-calendar-viewport "Sat 9 Sun 10 Mon 11 Tue 12 Wed 13 Thu 14 Fri 15 Sat 16 Sun 17 Mon 18 Tue 19 Wed…" at bounding box center [770, 413] width 1540 height 502
click at [349, 460] on app-calendar-viewport "Fri 15 Sat 16 Sun 17 Mon 18 Tue 19 Wed 20 Thu 21 Fri 22 Sat 23 Sun 24 Mon 25 Tu…" at bounding box center [770, 413] width 1540 height 502
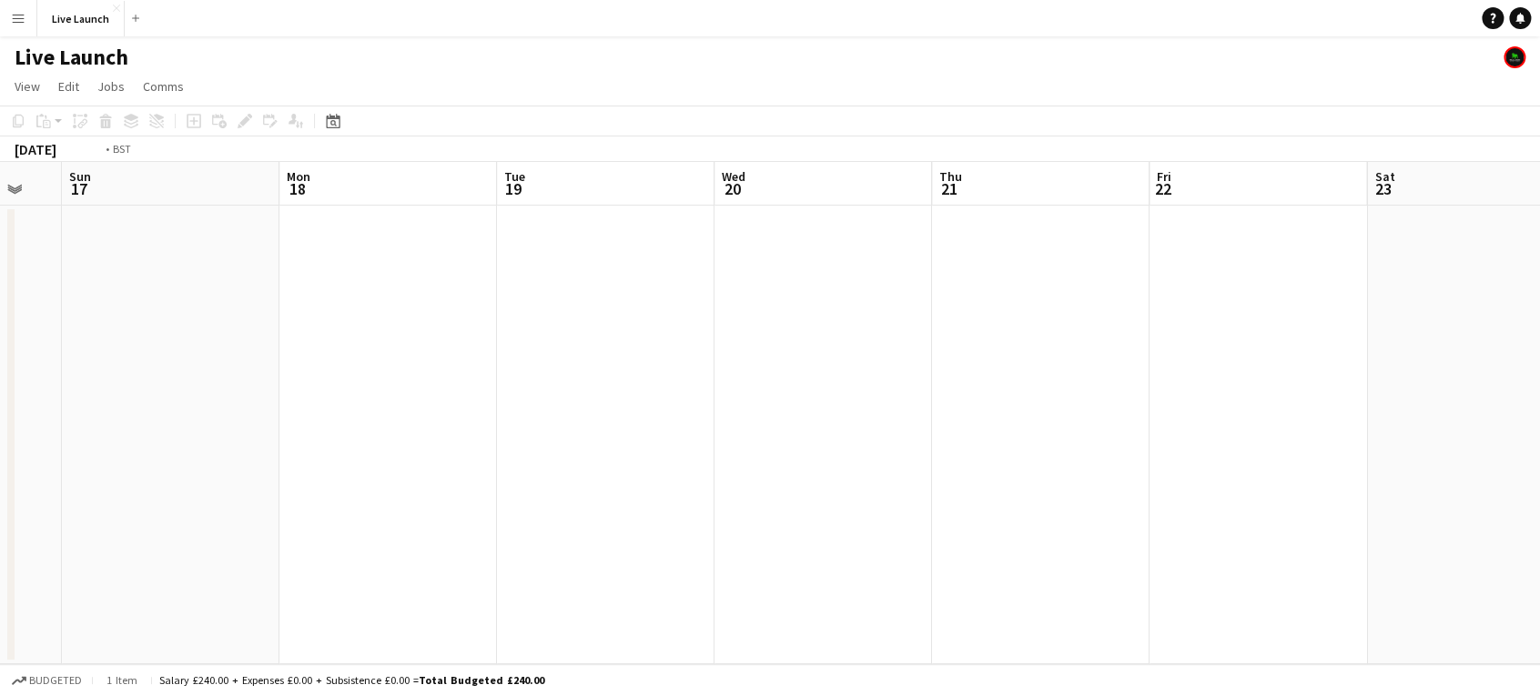
click at [1306, 445] on app-calendar-viewport "Fri 15 Sat 16 Sun 17 Mon 18 Tue 19 Wed 20 Thu 21 Fri 22 Sat 23 Sun 24 Mon 25 Tu…" at bounding box center [770, 413] width 1540 height 502
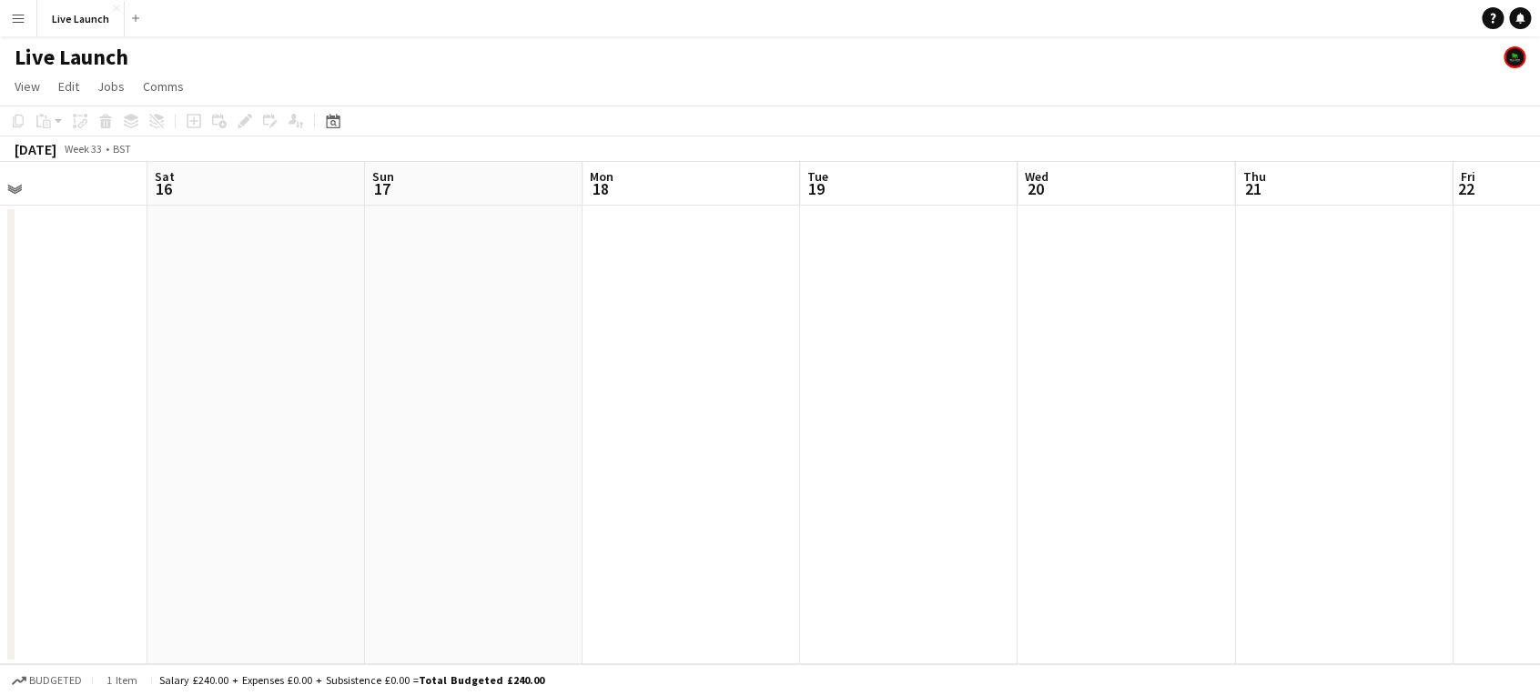
drag, startPoint x: 926, startPoint y: 420, endPoint x: 1432, endPoint y: 429, distance: 507.0
click at [1539, 416] on html "Menu Boards Boards Boards All jobs Status Workforce Workforce My Workforce Recr…" at bounding box center [770, 347] width 1540 height 695
click at [1532, 365] on app-calendar-viewport "Sat 9 Sun 10 Mon 11 Tue 12 Wed 13 Thu 14 Fri 15 Sat 16 Sun 17 Mon 18 Tue 19 Wed…" at bounding box center [770, 413] width 1540 height 502
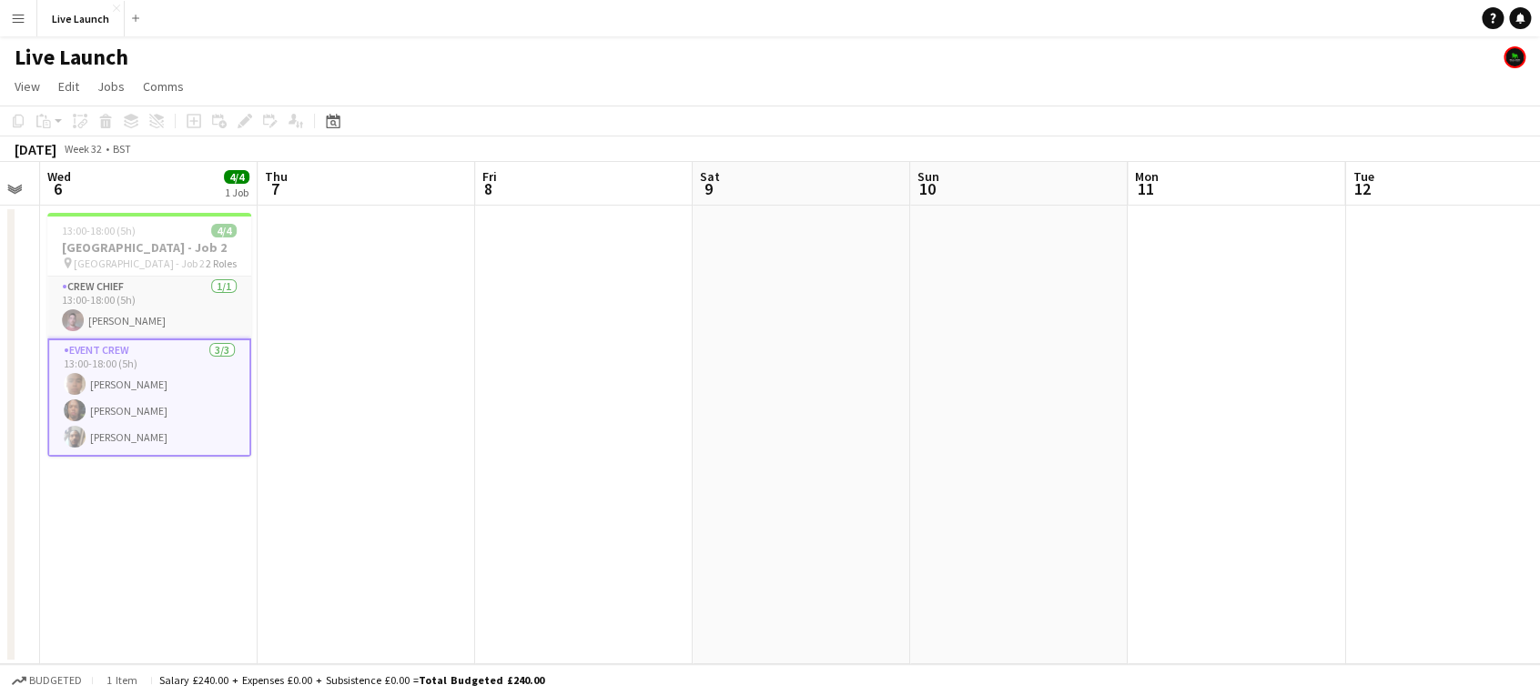
drag, startPoint x: 1192, startPoint y: 419, endPoint x: 1451, endPoint y: 419, distance: 258.5
click at [1451, 419] on app-calendar-viewport "Mon 4 4/4 1 Job Tue 5 Wed 6 4/4 1 Job Thu 7 Fri 8 Sat 9 Sun 10 Mon 11 Tue 12 We…" at bounding box center [770, 413] width 1540 height 502
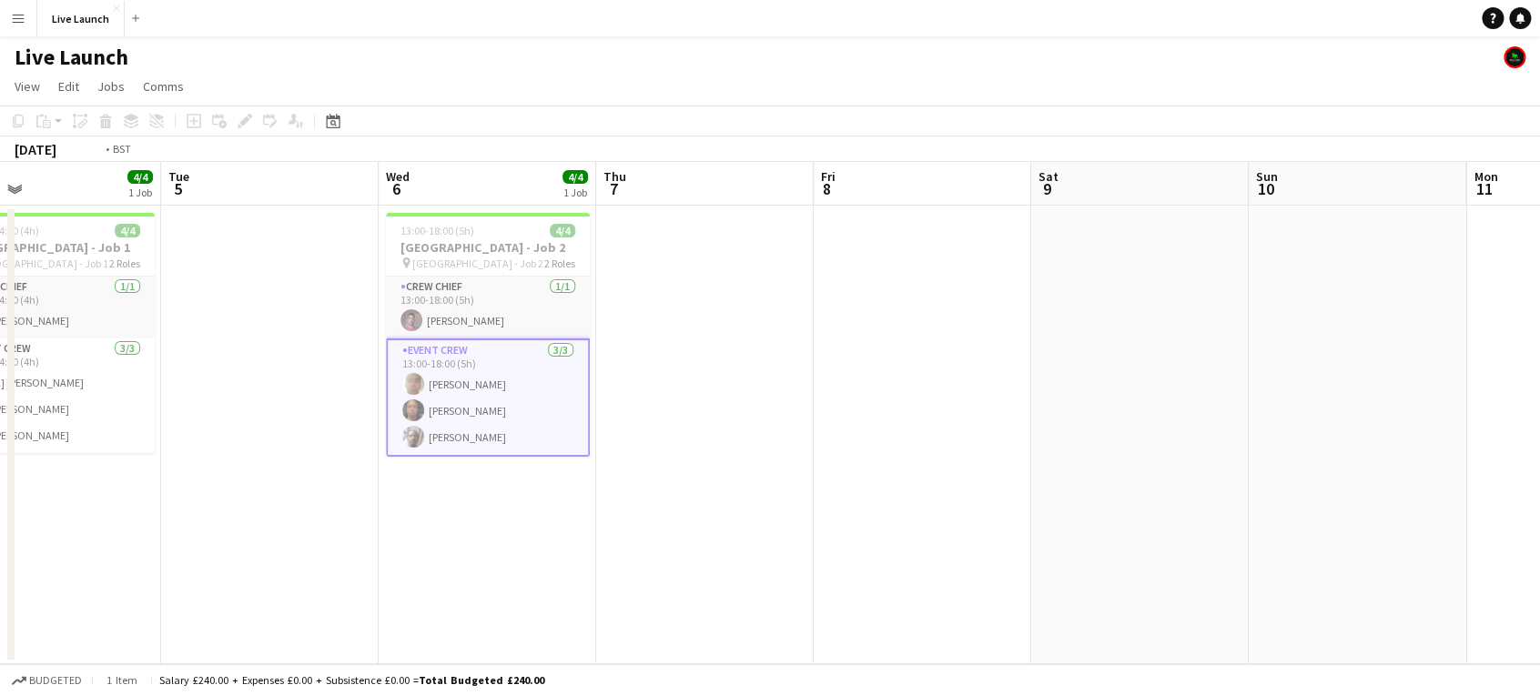
drag, startPoint x: 1351, startPoint y: 421, endPoint x: 1056, endPoint y: 468, distance: 298.5
click at [1351, 421] on app-calendar-viewport "Sun 3 Mon 4 4/4 1 Job Tue 5 Wed 6 4/4 1 Job Thu 7 Fri 8 Sat 9 Sun 10 Mon 11 Tue…" at bounding box center [770, 413] width 1540 height 502
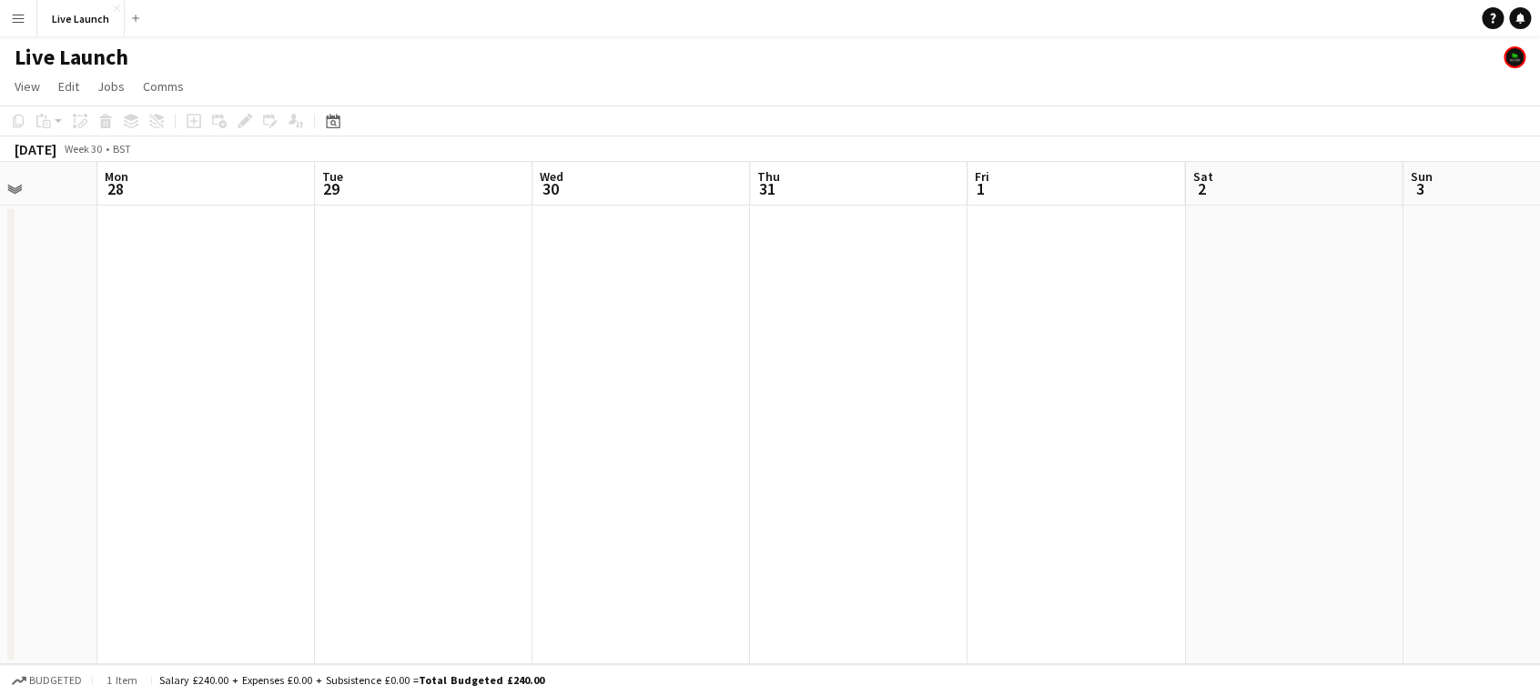
drag, startPoint x: 798, startPoint y: 458, endPoint x: 1132, endPoint y: 484, distance: 335.0
click at [1295, 463] on app-calendar-viewport "Fri 25 Sat 26 Sun 27 Mon 28 Tue 29 Wed 30 Thu 31 Fri 1 Sat 2 Sun 3 Mon 4 4/4 1 …" at bounding box center [770, 413] width 1540 height 502
click at [1254, 477] on app-calendar-viewport "Fri 25 Sat 26 Sun 27 Mon 28 Tue 29 Wed 30 Thu 31 Fri 1 Sat 2 Sun 3 Mon 4 4/4 1 …" at bounding box center [770, 413] width 1540 height 502
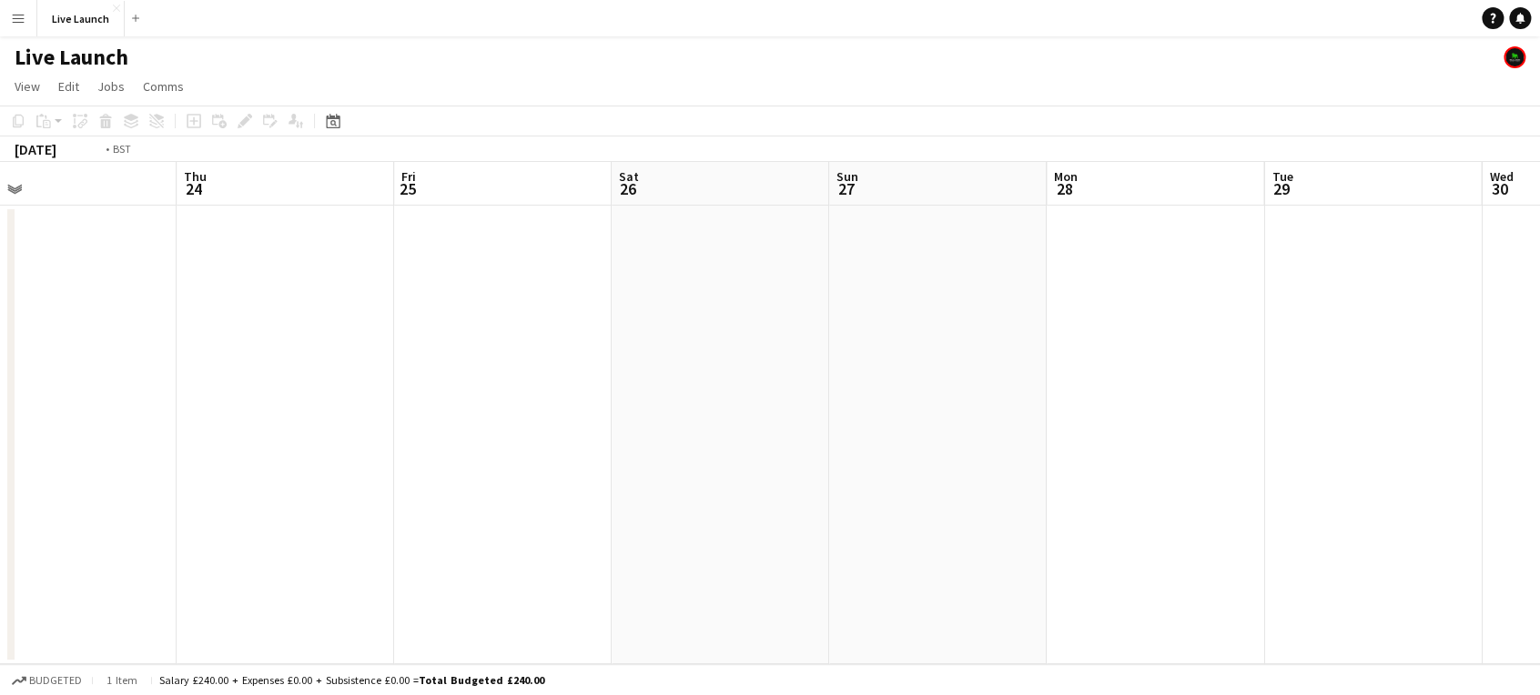
click at [1157, 471] on app-calendar-viewport "Mon 21 Tue 22 Wed 23 Thu 24 Fri 25 Sat 26 Sun 27 Mon 28 Tue 29 Wed 30 Thu 31 Fr…" at bounding box center [770, 413] width 1540 height 502
drag, startPoint x: 741, startPoint y: 464, endPoint x: 746, endPoint y: 481, distance: 17.3
click at [1388, 450] on app-calendar-viewport "Fri 18 Sat 19 Sun 20 Mon 21 Tue 22 Wed 23 Thu 24 Fri 25 Sat 26 Sun 27 Mon 28 Tu…" at bounding box center [770, 413] width 1540 height 502
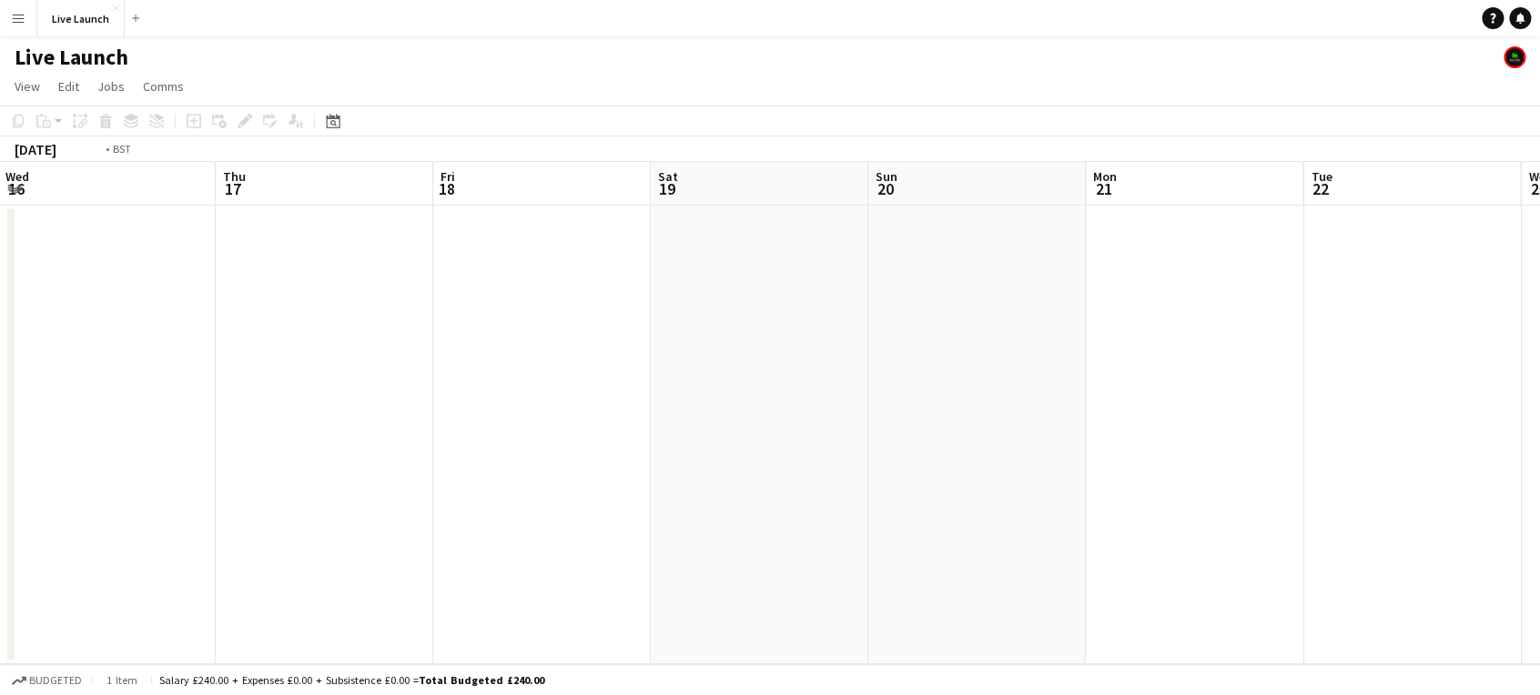
drag, startPoint x: 1245, startPoint y: 444, endPoint x: 835, endPoint y: 473, distance: 410.6
click at [1509, 434] on app-calendar-viewport "Mon 14 Tue 15 Wed 16 Thu 17 Fri 18 Sat 19 Sun 20 Mon 21 Tue 22 Wed 23 Thu 24 Fr…" at bounding box center [770, 413] width 1540 height 502
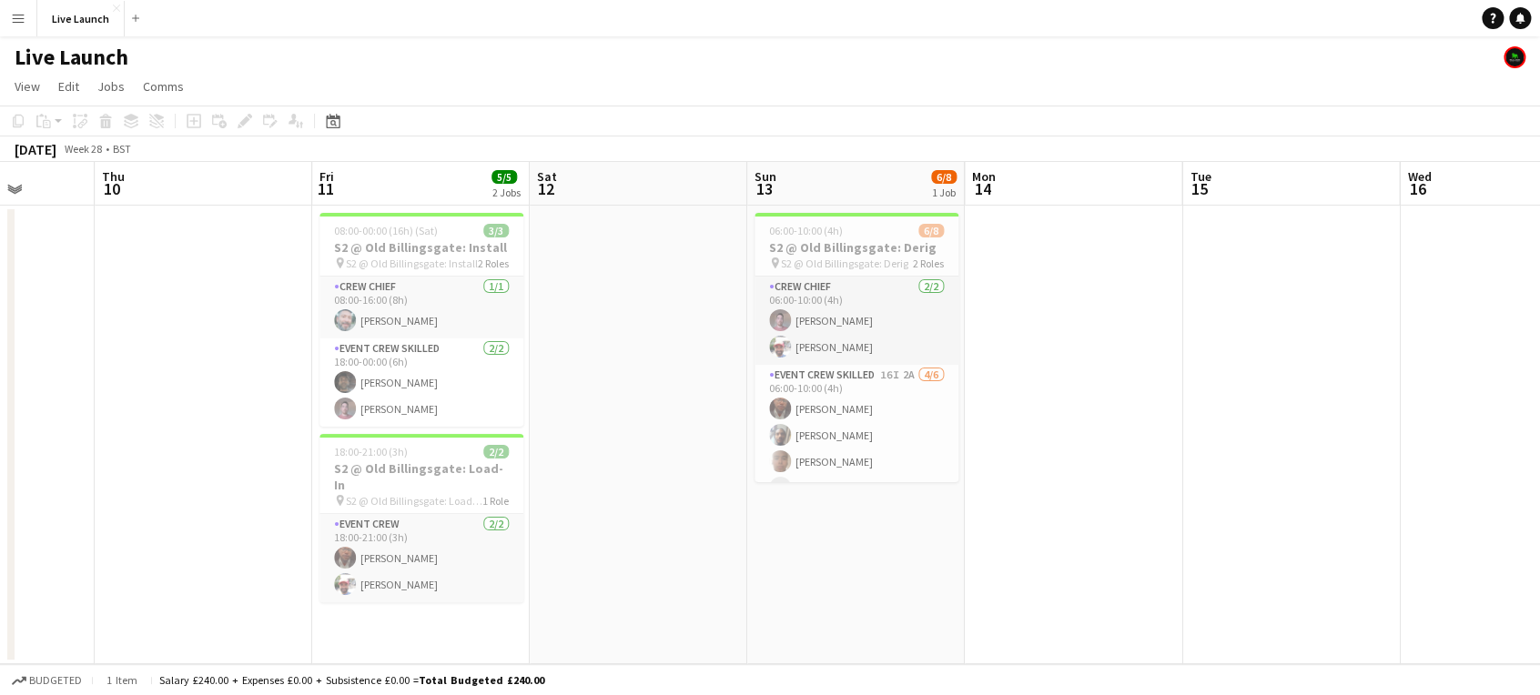
drag, startPoint x: 1387, startPoint y: 449, endPoint x: 1154, endPoint y: 475, distance: 234.5
click at [1503, 449] on app-calendar-viewport "Mon 7 Tue 8 Wed 9 Thu 10 Fri 11 5/5 2 Jobs Sat 12 Sun 13 6/8 1 Job Mon 14 Tue 1…" at bounding box center [770, 413] width 1540 height 502
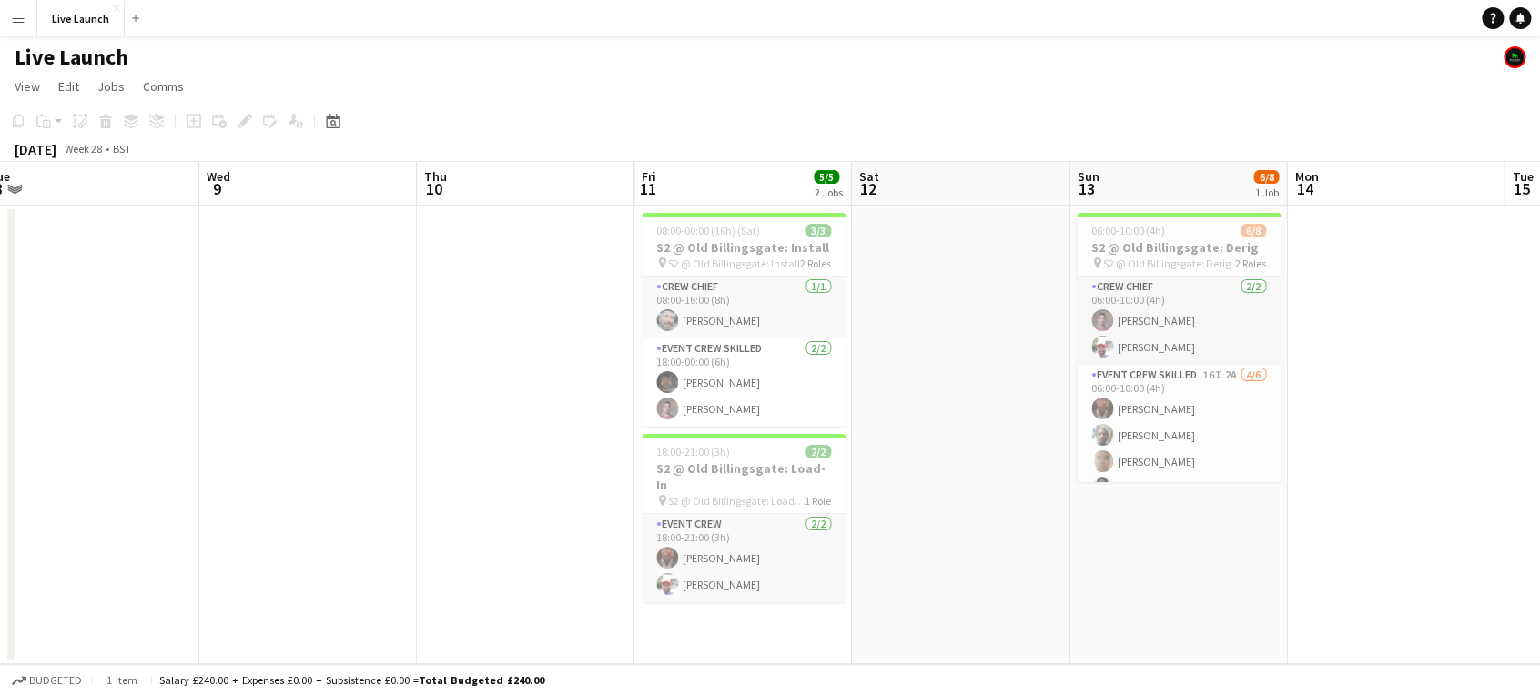
drag, startPoint x: 1041, startPoint y: 481, endPoint x: 342, endPoint y: 481, distance: 698.9
click at [342, 481] on app-calendar-viewport "Sat 5 3/3 1 Job Sun 6 Mon 7 4/4 1 Job Tue 8 Wed 9 Thu 10 Fri 11 5/5 2 Jobs Sat …" at bounding box center [770, 413] width 1540 height 502
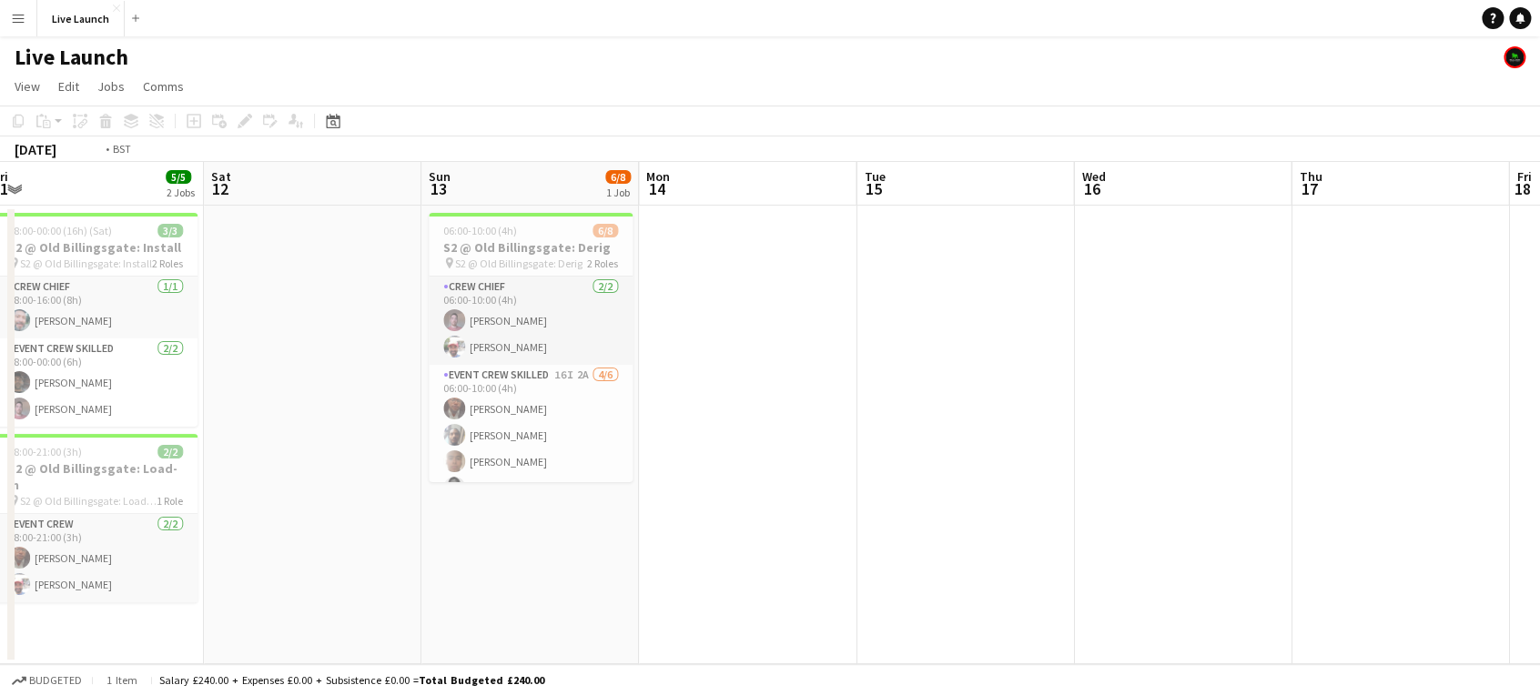
drag, startPoint x: 1016, startPoint y: 462, endPoint x: 38, endPoint y: 466, distance: 977.4
click at [38, 466] on app-calendar-viewport "Mon 7 4/4 1 Job Tue 8 Wed 9 Thu 10 Fri 11 5/5 2 Jobs Sat 12 Sun 13 6/8 1 Job Mo…" at bounding box center [770, 413] width 1540 height 502
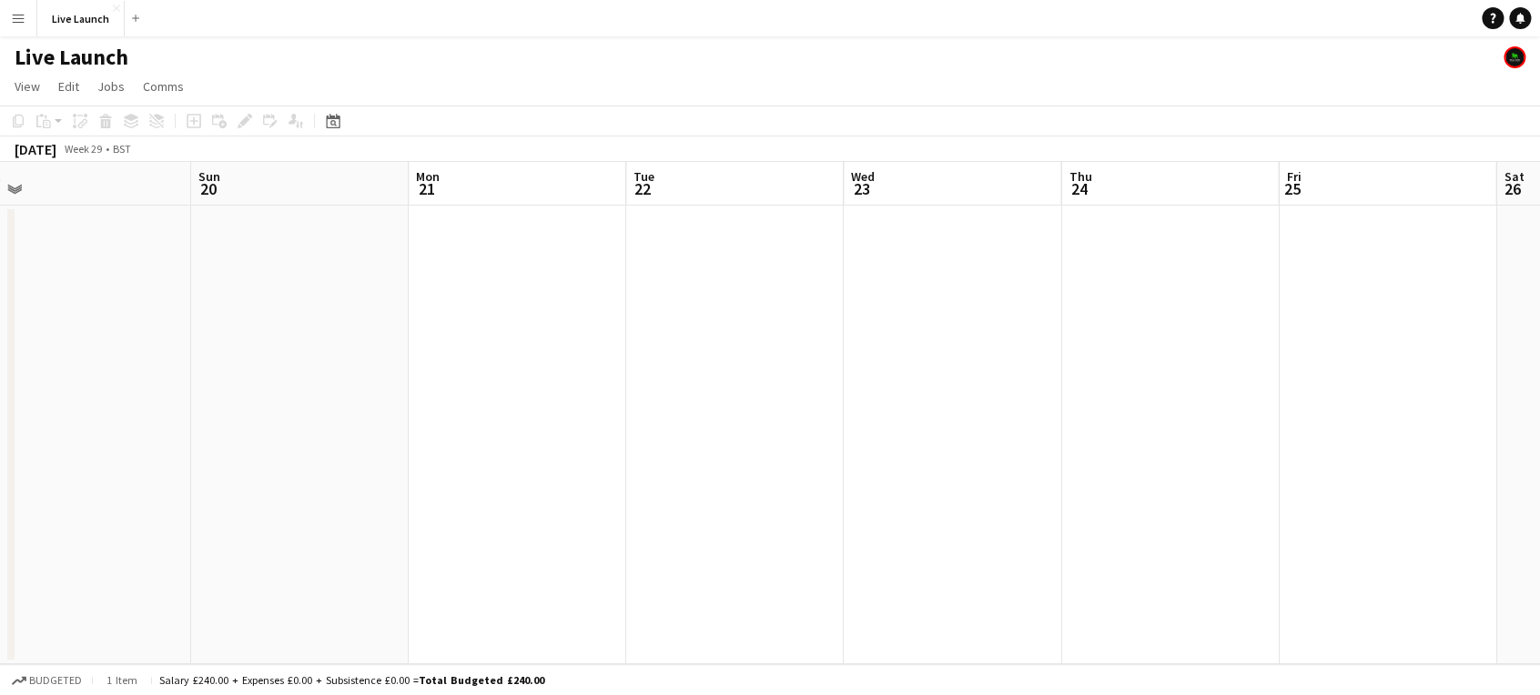
drag, startPoint x: 597, startPoint y: 450, endPoint x: 164, endPoint y: 450, distance: 433.2
click at [164, 450] on app-calendar-viewport "Wed 16 Thu 17 Fri 18 Sat 19 Sun 20 Mon 21 Tue 22 Wed 23 Thu 24 Fri 25 Sat 26 Su…" at bounding box center [770, 413] width 1540 height 502
drag, startPoint x: 1027, startPoint y: 401, endPoint x: -7, endPoint y: 414, distance: 1033.9
click at [0, 414] on html "Menu Boards Boards Boards All jobs Status Workforce Workforce My Workforce Recr…" at bounding box center [770, 347] width 1540 height 695
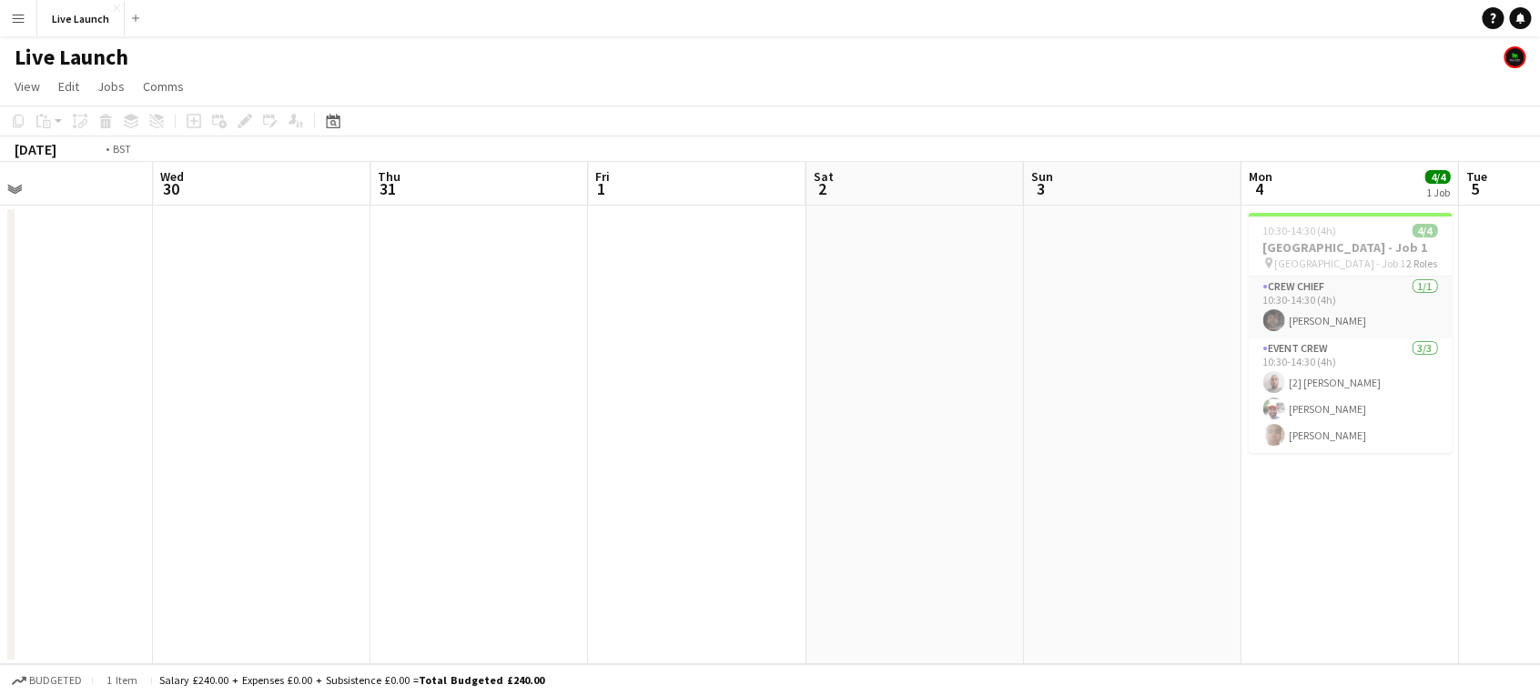
drag, startPoint x: 337, startPoint y: 409, endPoint x: 426, endPoint y: 426, distance: 90.8
click at [0, 403] on html "Menu Boards Boards Boards All jobs Status Workforce Workforce My Workforce Recr…" at bounding box center [770, 347] width 1540 height 695
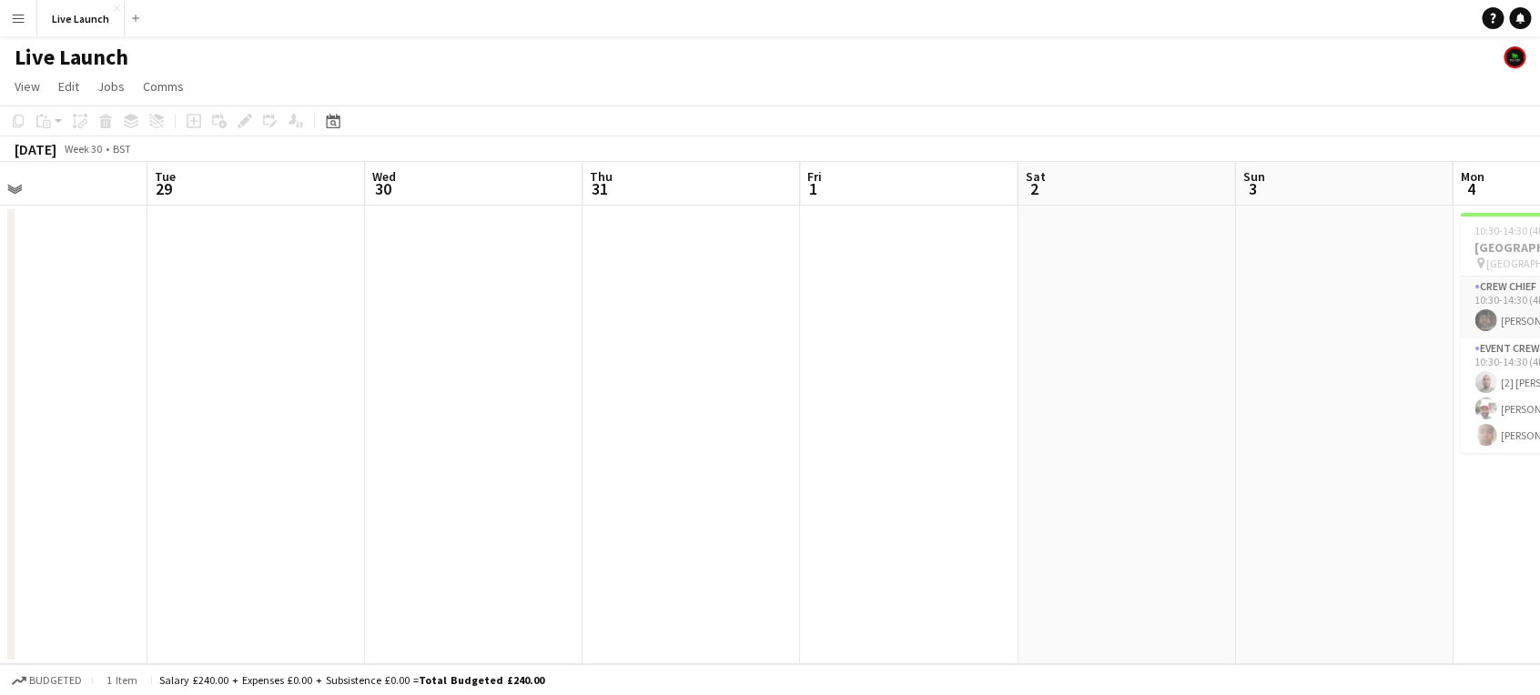
drag, startPoint x: 1497, startPoint y: 413, endPoint x: 488, endPoint y: 401, distance: 1009.3
click at [488, 401] on app-calendar-viewport "Fri 25 Sat 26 Sun 27 Mon 28 Tue 29 Wed 30 Thu 31 Fri 1 Sat 2 Sun 3 Mon 4 4/4 1 …" at bounding box center [770, 413] width 1540 height 502
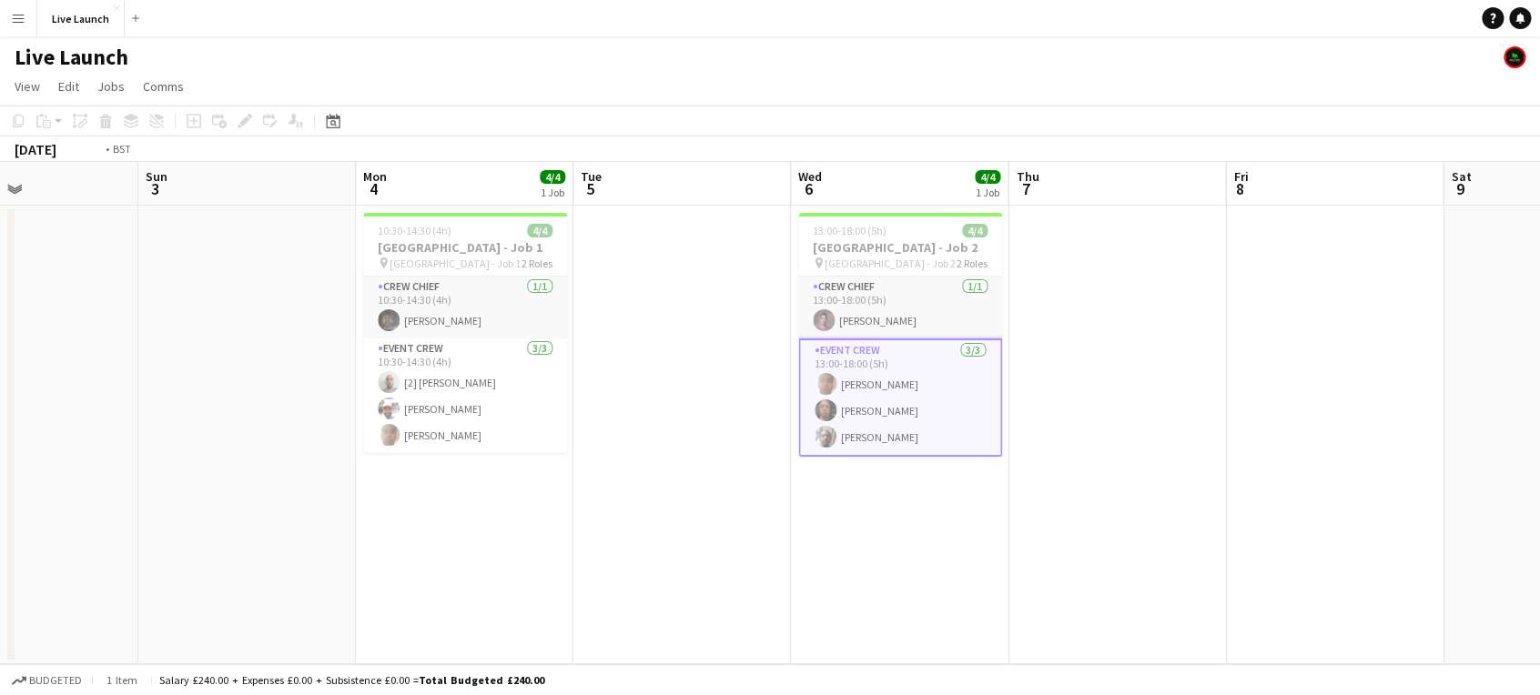
drag, startPoint x: 1187, startPoint y: 393, endPoint x: 572, endPoint y: 419, distance: 615.7
click at [573, 419] on app-calendar-viewport "Wed 30 Thu 31 Fri 1 Sat 2 Sun 3 Mon 4 4/4 1 Job Tue 5 Wed 6 4/4 1 Job Thu 7 Fri…" at bounding box center [770, 413] width 1540 height 502
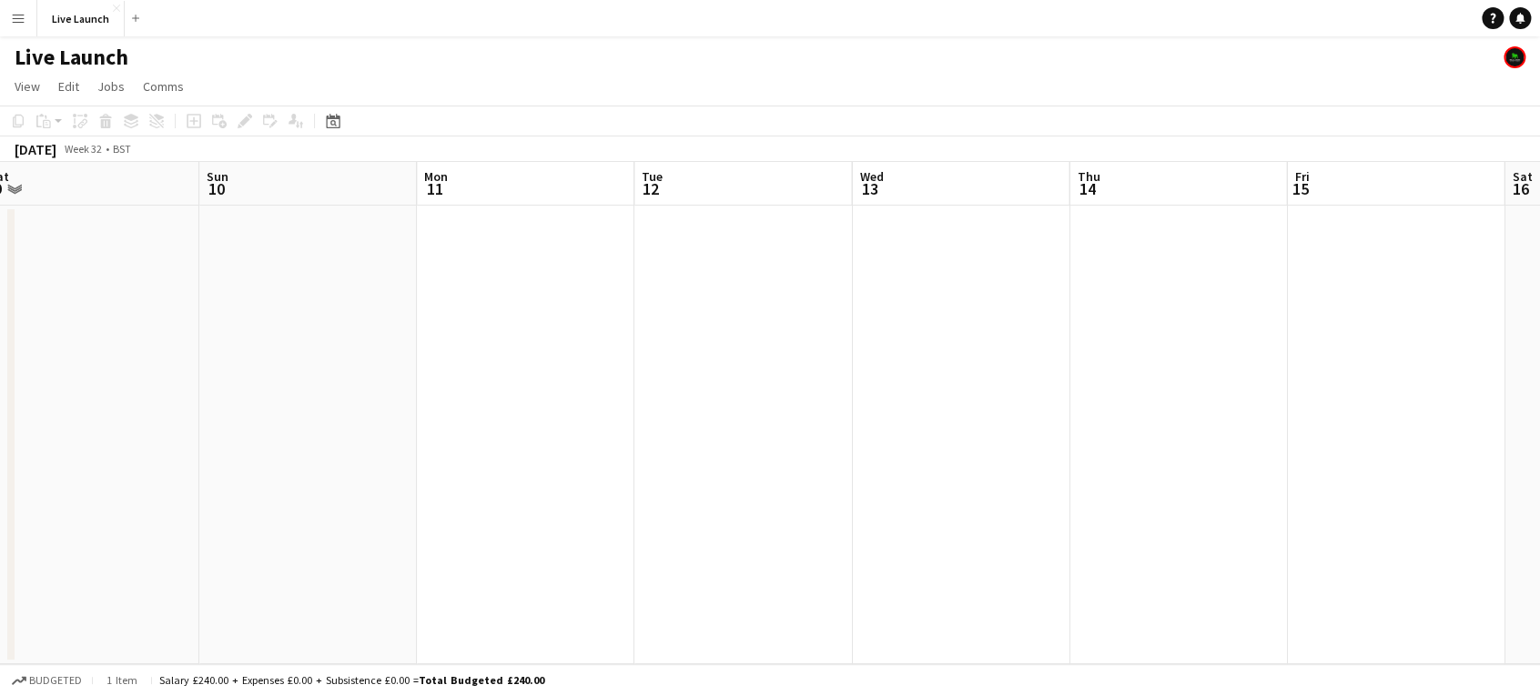
drag, startPoint x: 1245, startPoint y: 409, endPoint x: 428, endPoint y: 391, distance: 817.4
click at [428, 391] on app-calendar-viewport "Tue 5 Wed 6 4/4 1 Job Thu 7 Fri 8 Sat 9 Sun 10 Mon 11 Tue 12 Wed 13 Thu 14 Fri …" at bounding box center [770, 413] width 1540 height 502
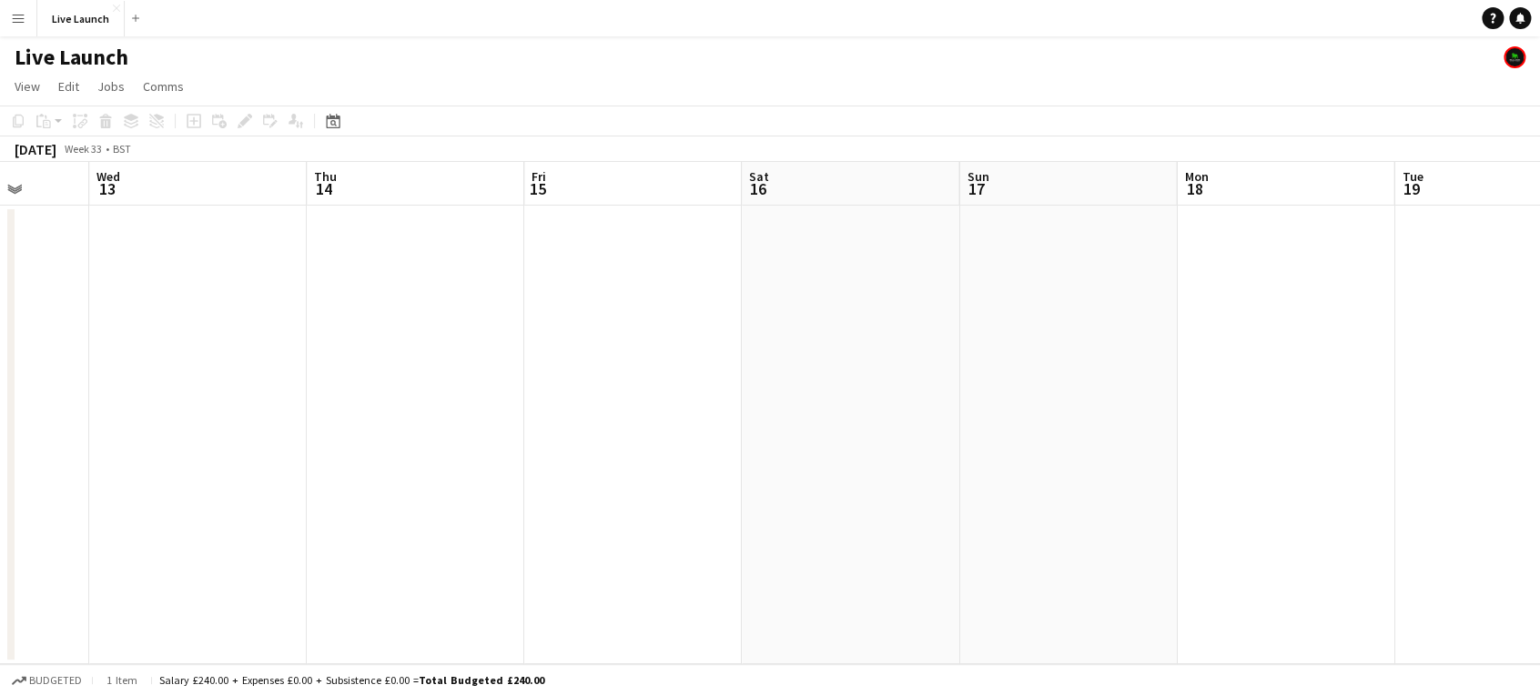
drag, startPoint x: 1114, startPoint y: 415, endPoint x: 559, endPoint y: 445, distance: 556.0
click at [559, 445] on app-calendar-viewport "Sat 9 Sun 10 Mon 11 Tue 12 Wed 13 Thu 14 Fri 15 Sat 16 Sun 17 Mon 18 Tue 19 Wed…" at bounding box center [770, 413] width 1540 height 502
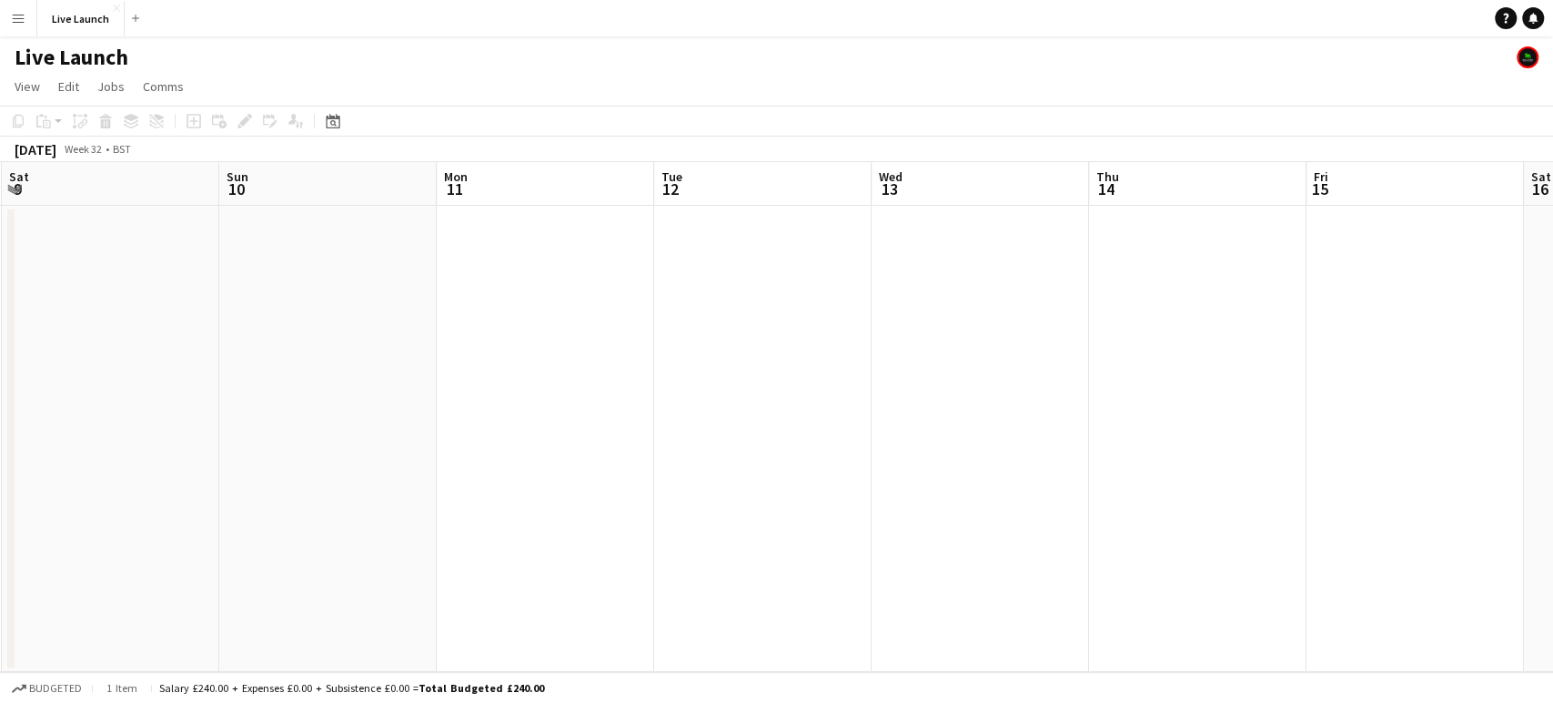
drag, startPoint x: 255, startPoint y: 369, endPoint x: 1253, endPoint y: 355, distance: 998.5
click at [1253, 355] on app-calendar-viewport "Thu 7 Fri 8 Sat 9 Sun 10 Mon 11 Tue 12 Wed 13 Thu 14 Fri 15 Sat 16 Sun 17 Mon 1…" at bounding box center [776, 417] width 1553 height 510
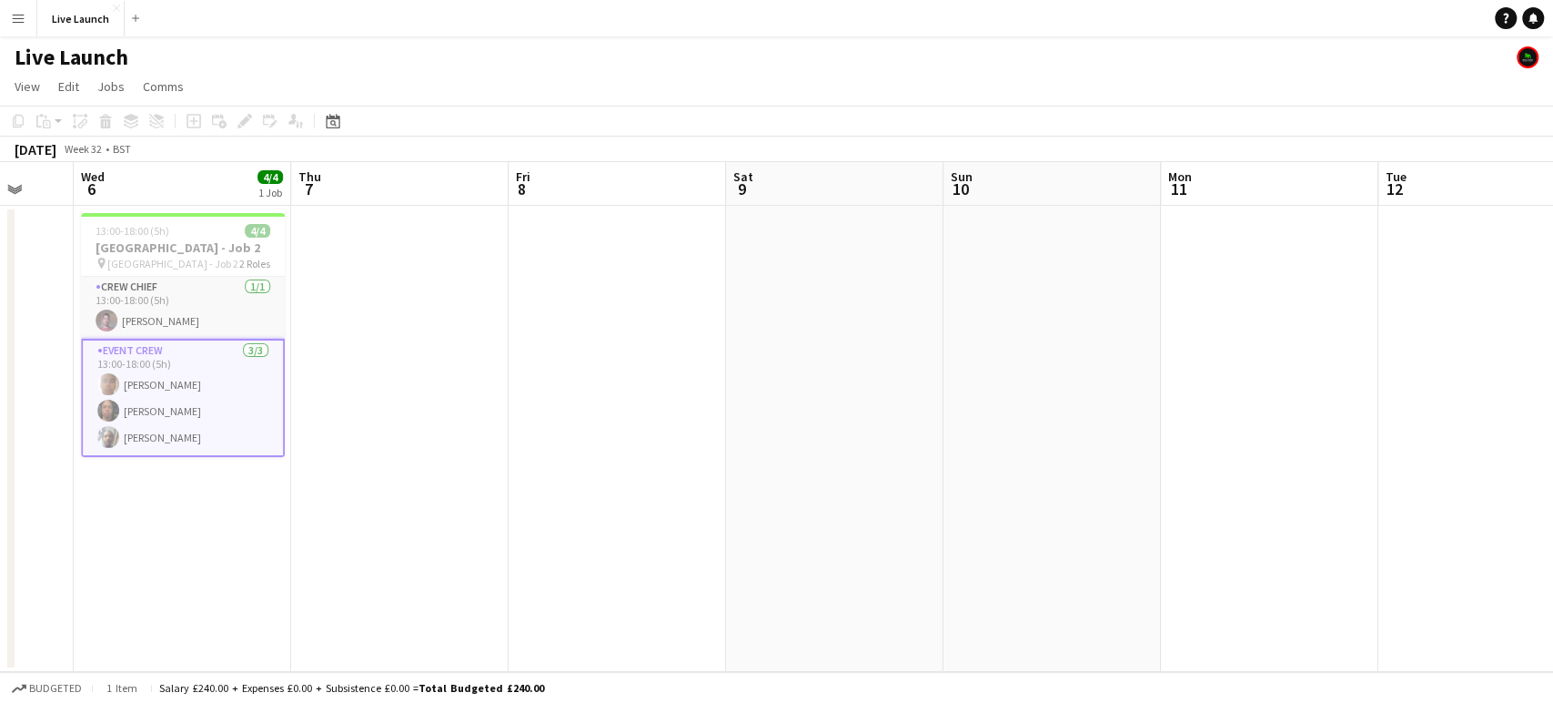
drag, startPoint x: 797, startPoint y: 368, endPoint x: 1522, endPoint y: 356, distance: 724.5
click at [1522, 356] on app-calendar-viewport "Sun 3 Mon 4 4/4 1 Job Tue 5 Wed 6 4/4 1 Job Thu 7 Fri 8 Sat 9 Sun 10 Mon 11 Tue…" at bounding box center [776, 417] width 1553 height 510
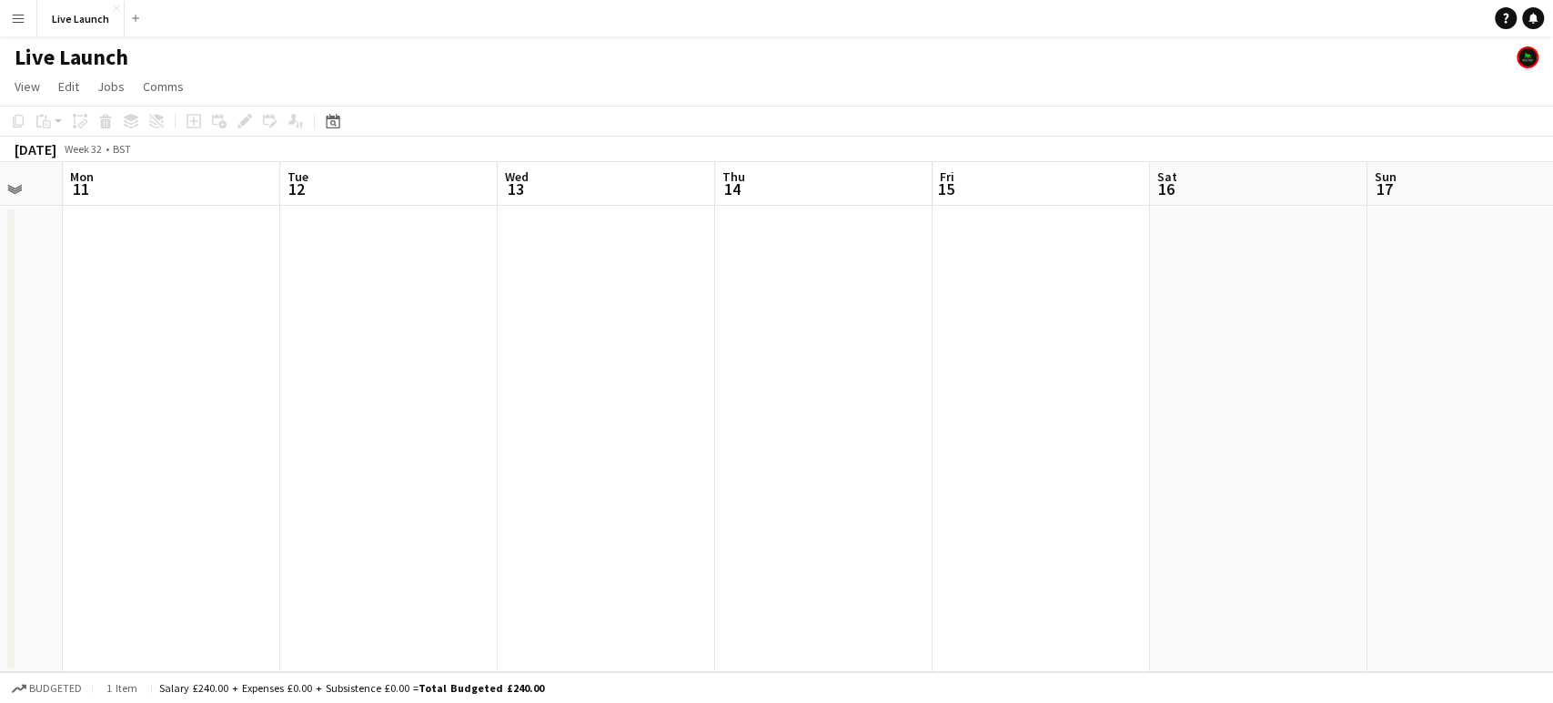
drag, startPoint x: 227, startPoint y: 362, endPoint x: 217, endPoint y: 362, distance: 10.0
click at [215, 362] on app-calendar-viewport "Fri 8 Sat 9 Sun 10 Mon 11 Tue 12 Wed 13 Thu 14 Fri 15 Sat 16 Sun 17 Mon 18 Tue …" at bounding box center [776, 417] width 1553 height 510
drag, startPoint x: 298, startPoint y: 340, endPoint x: 179, endPoint y: 335, distance: 118.4
click at [64, 339] on app-calendar-viewport "Fri 8 Sat 9 Sun 10 Mon 11 Tue 12 Wed 13 Thu 14 Fri 15 Sat 16 Sun 17 Mon 18 Tue …" at bounding box center [776, 417] width 1553 height 510
drag, startPoint x: 1490, startPoint y: 355, endPoint x: 648, endPoint y: 378, distance: 842.1
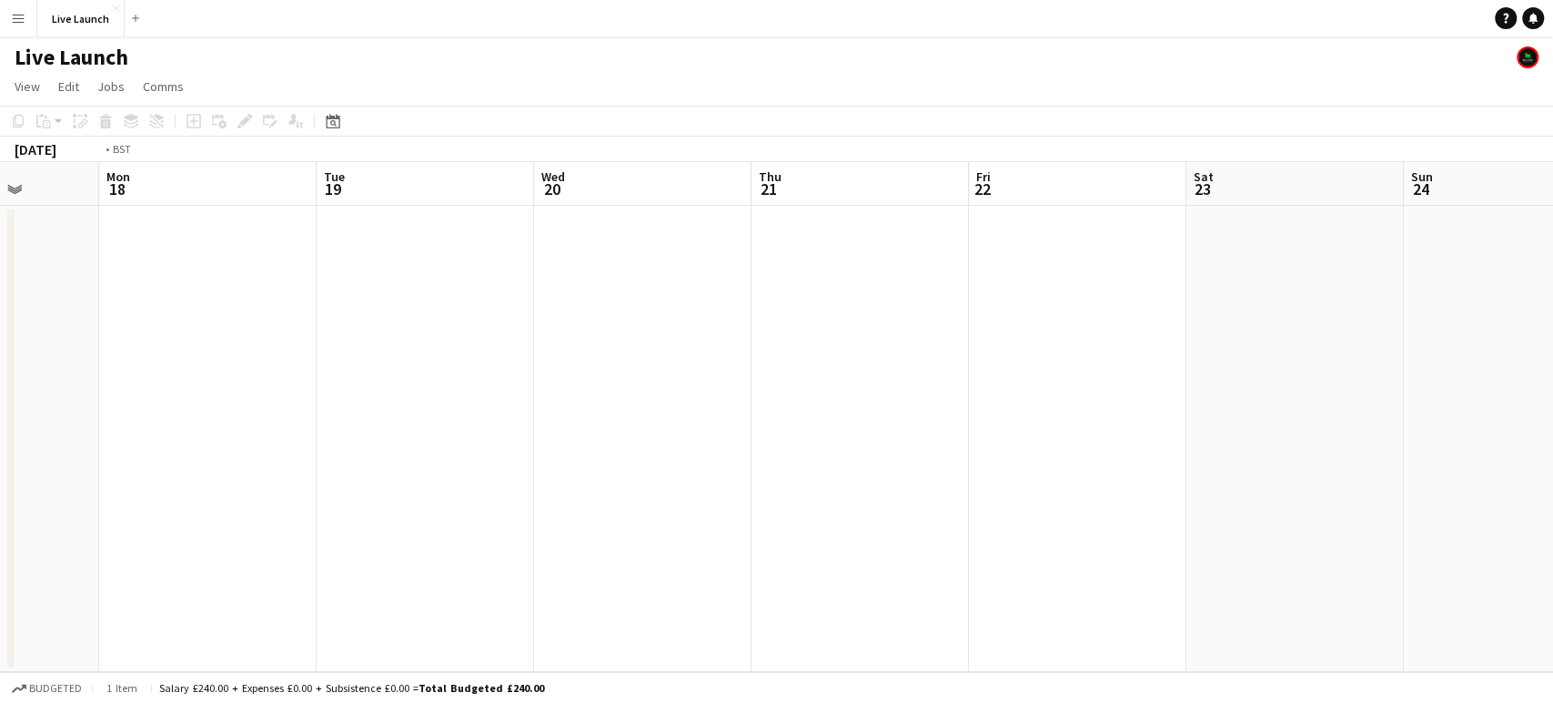
click at [328, 374] on app-calendar-viewport "Thu 14 Fri 15 Sat 16 Sun 17 Mon 18 Tue 19 Wed 20 Thu 21 Fri 22 Sat 23 Sun 24 Mo…" at bounding box center [776, 417] width 1553 height 510
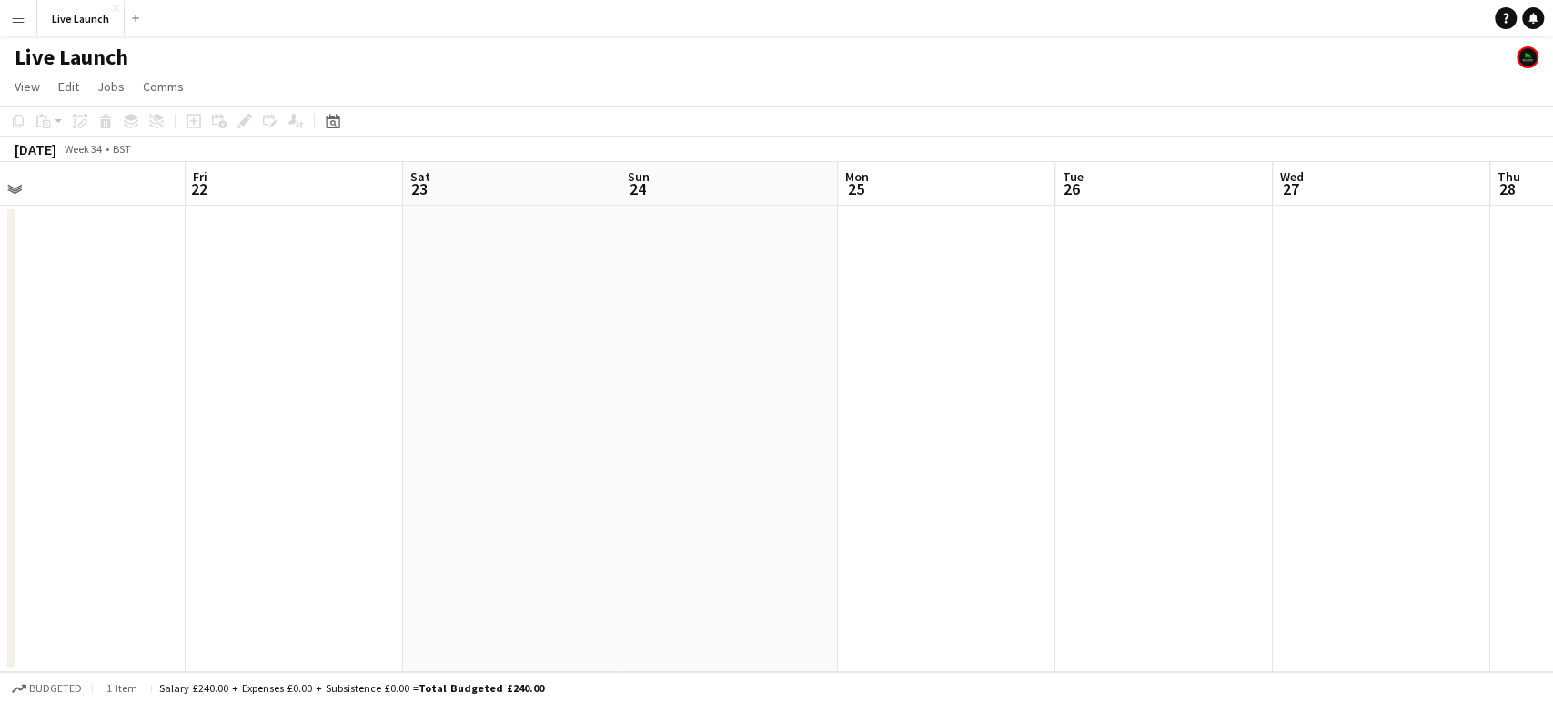
drag, startPoint x: 1493, startPoint y: 404, endPoint x: 259, endPoint y: 408, distance: 1233.2
click at [259, 408] on app-calendar-viewport "Mon 18 Tue 19 Wed 20 Thu 21 Fri 22 Sat 23 Sun 24 Mon 25 Tue 26 Wed 27 Thu 28 Fr…" at bounding box center [776, 417] width 1553 height 510
drag, startPoint x: 508, startPoint y: 402, endPoint x: 0, endPoint y: 402, distance: 507.8
click at [0, 402] on app-calendar-viewport "Wed 27 Thu 28 Fri 29 Sat 30 Sun 31 Mon 1 Tue 2 Wed 3 Thu 4 Fri 5 Sat 6 Sun 7 Mo…" at bounding box center [776, 417] width 1553 height 510
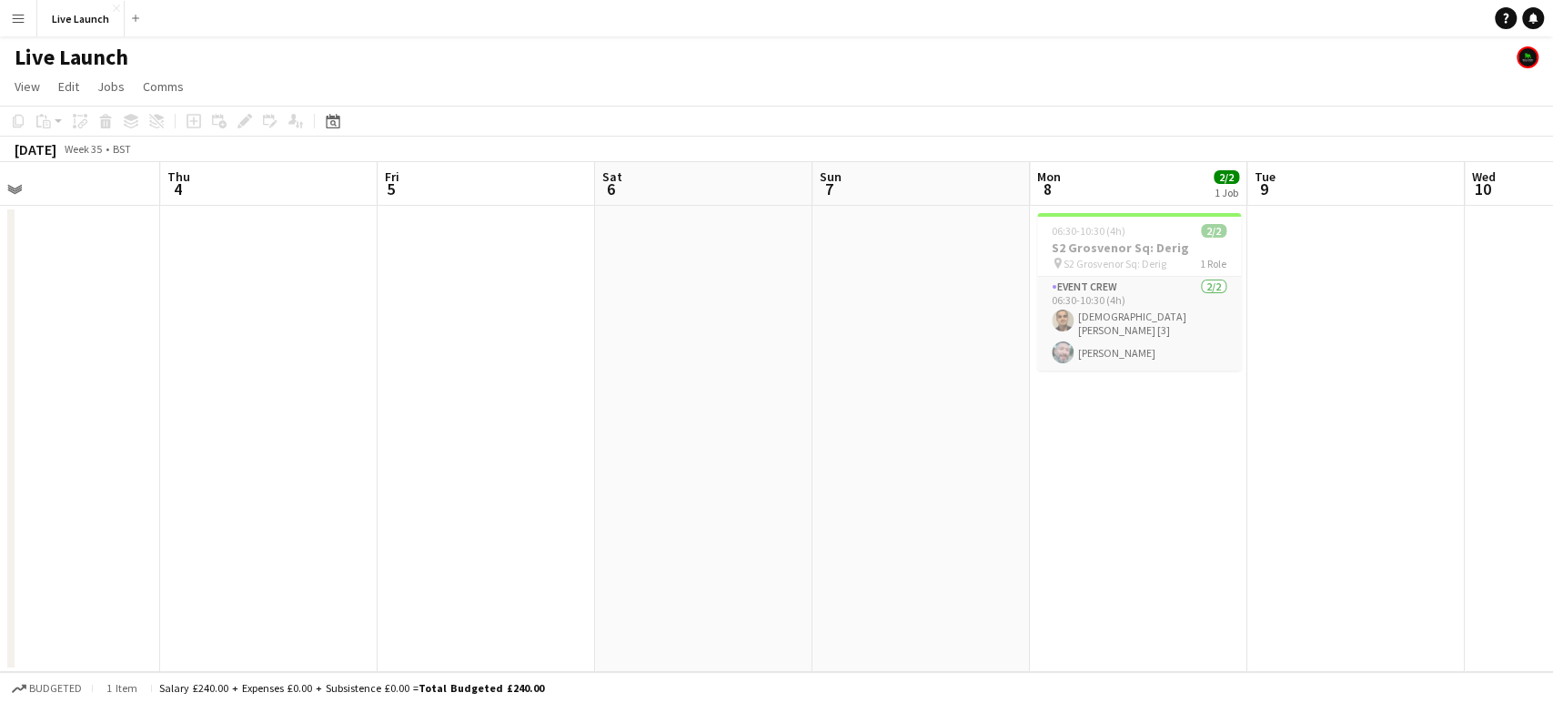
drag, startPoint x: 984, startPoint y: 420, endPoint x: 416, endPoint y: 447, distance: 568.5
click at [416, 447] on app-calendar-viewport "Sun 31 Mon 1 Tue 2 Wed 3 Thu 4 Fri 5 Sat 6 Sun 7 Mon 8 2/2 1 Job Tue 9 Wed 10 T…" at bounding box center [776, 417] width 1553 height 510
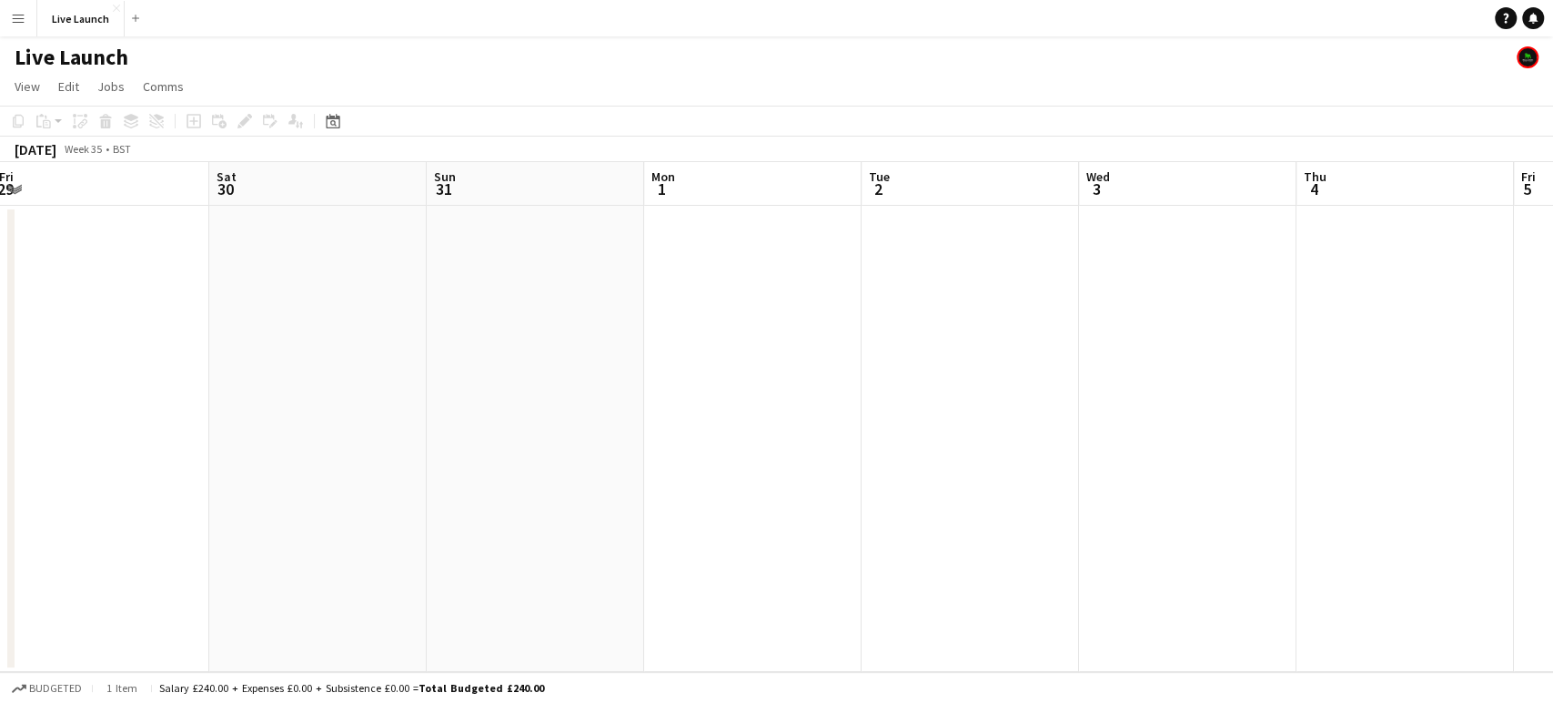
drag, startPoint x: 321, startPoint y: 438, endPoint x: 1552, endPoint y: 405, distance: 1230.9
click at [1539, 405] on app-calendar-viewport "Thu 28 Fri 29 Sat 30 Sun 31 Mon 1 Tue 2 Wed 3 Thu 4 Fri 5 Sat 6 Sun 7 Mon 8 2/2…" at bounding box center [776, 417] width 1553 height 510
drag, startPoint x: 663, startPoint y: 330, endPoint x: 1260, endPoint y: 333, distance: 597.0
click at [1265, 333] on app-calendar-viewport "Thu 28 Fri 29 Sat 30 Sun 31 Mon 1 Tue 2 Wed 3 Thu 4 Fri 5 Sat 6 Sun 7 Mon 8 2/2…" at bounding box center [776, 417] width 1553 height 510
click at [1153, 360] on app-calendar-viewport "Mon 25 Tue 26 Wed 27 Thu 28 Fri 29 Sat 30 Sun 31 Mon 1 Tue 2 Wed 3 Thu 4 Fri 5 …" at bounding box center [776, 417] width 1553 height 510
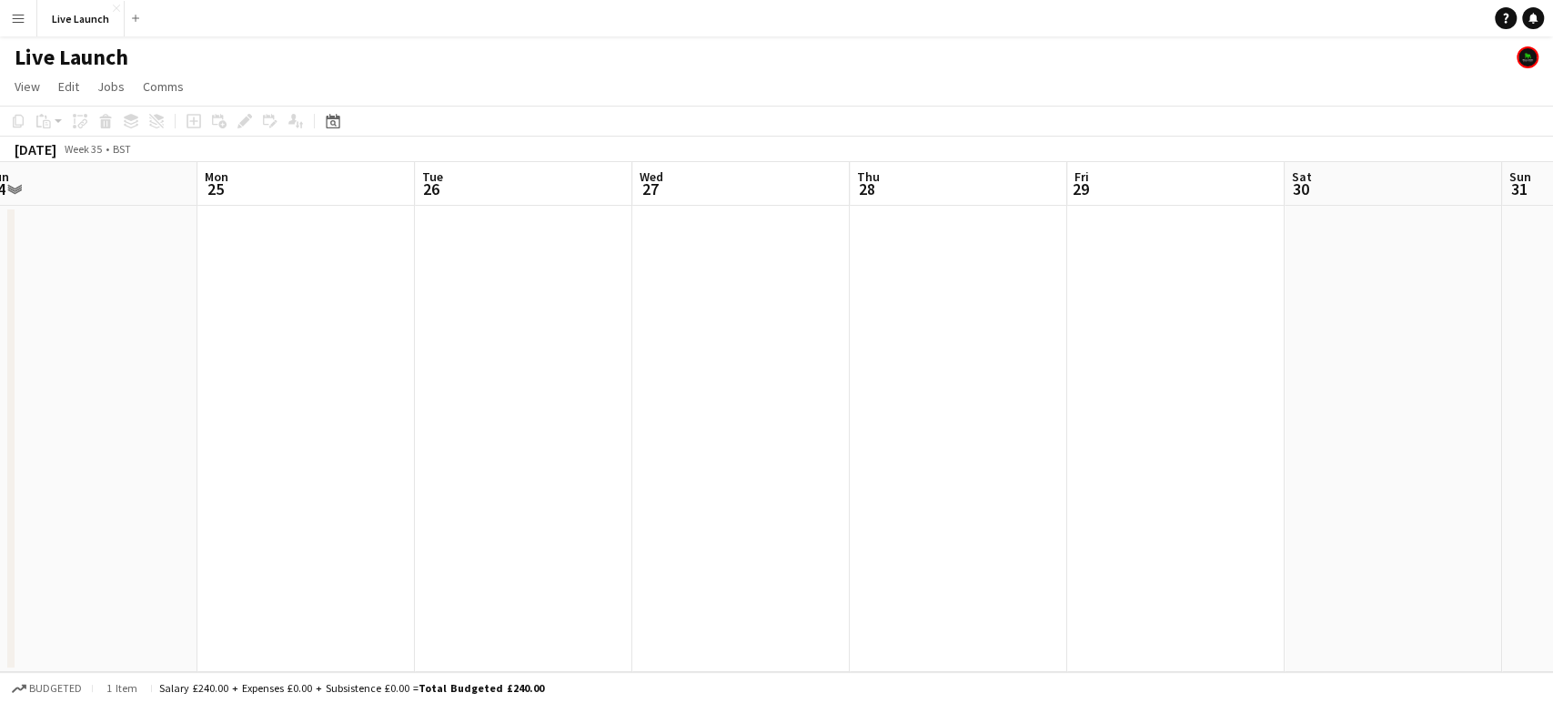
drag, startPoint x: 543, startPoint y: 366, endPoint x: 946, endPoint y: 400, distance: 404.6
click at [1259, 420] on app-calendar-viewport "Fri 22 Sat 23 Sun 24 Mon 25 Tue 26 Wed 27 Thu 28 Fri 29 Sat 30 Sun 31 Mon 1 Tue…" at bounding box center [776, 417] width 1553 height 510
drag, startPoint x: 934, startPoint y: 411, endPoint x: 1311, endPoint y: 450, distance: 378.7
click at [1311, 450] on app-calendar-viewport "Tue 19 Wed 20 Thu 21 Fri 22 Sat 23 Sun 24 Mon 25 Tue 26 Wed 27 Thu 28 Fri 29 Sa…" at bounding box center [776, 417] width 1553 height 510
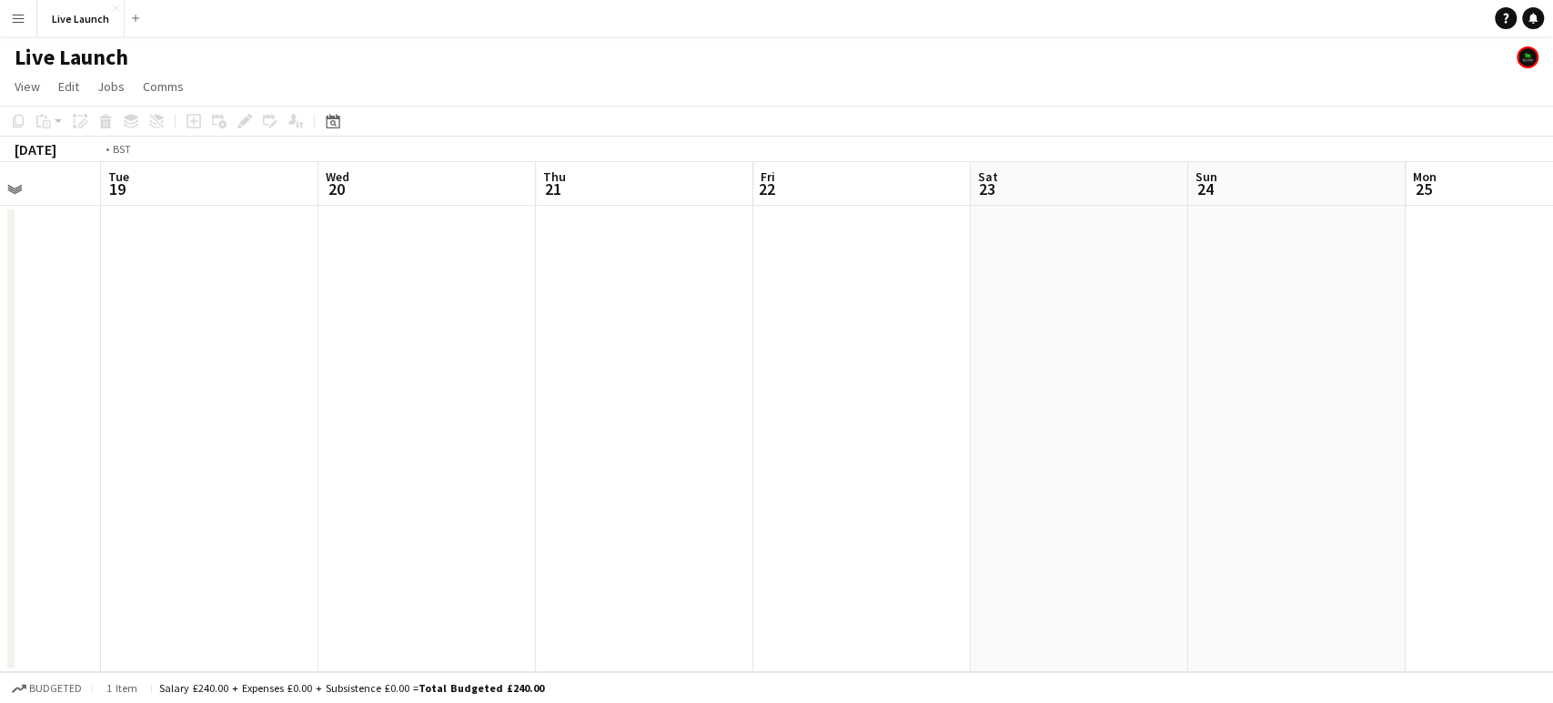
drag, startPoint x: 870, startPoint y: 429, endPoint x: 1487, endPoint y: 496, distance: 620.7
click at [1487, 496] on app-calendar-viewport "Sat 16 Sun 17 Mon 18 Tue 19 Wed 20 Thu 21 Fri 22 Sat 23 Sun 24 Mon 25 Tue 26 We…" at bounding box center [776, 417] width 1553 height 510
click at [1412, 486] on app-calendar-viewport "Sun 10 Mon 11 Tue 12 Wed 13 Thu 14 Fri 15 Sat 16 Sun 17 Mon 18 Tue 19 Wed 20 Th…" at bounding box center [776, 417] width 1553 height 510
drag, startPoint x: 677, startPoint y: 472, endPoint x: 1434, endPoint y: 468, distance: 757.2
click at [1425, 471] on app-calendar-viewport "Sun 10 Mon 11 Tue 12 Wed 13 Thu 14 Fri 15 Sat 16 Sun 17 Mon 18 Tue 19 Wed 20 Th…" at bounding box center [776, 417] width 1553 height 510
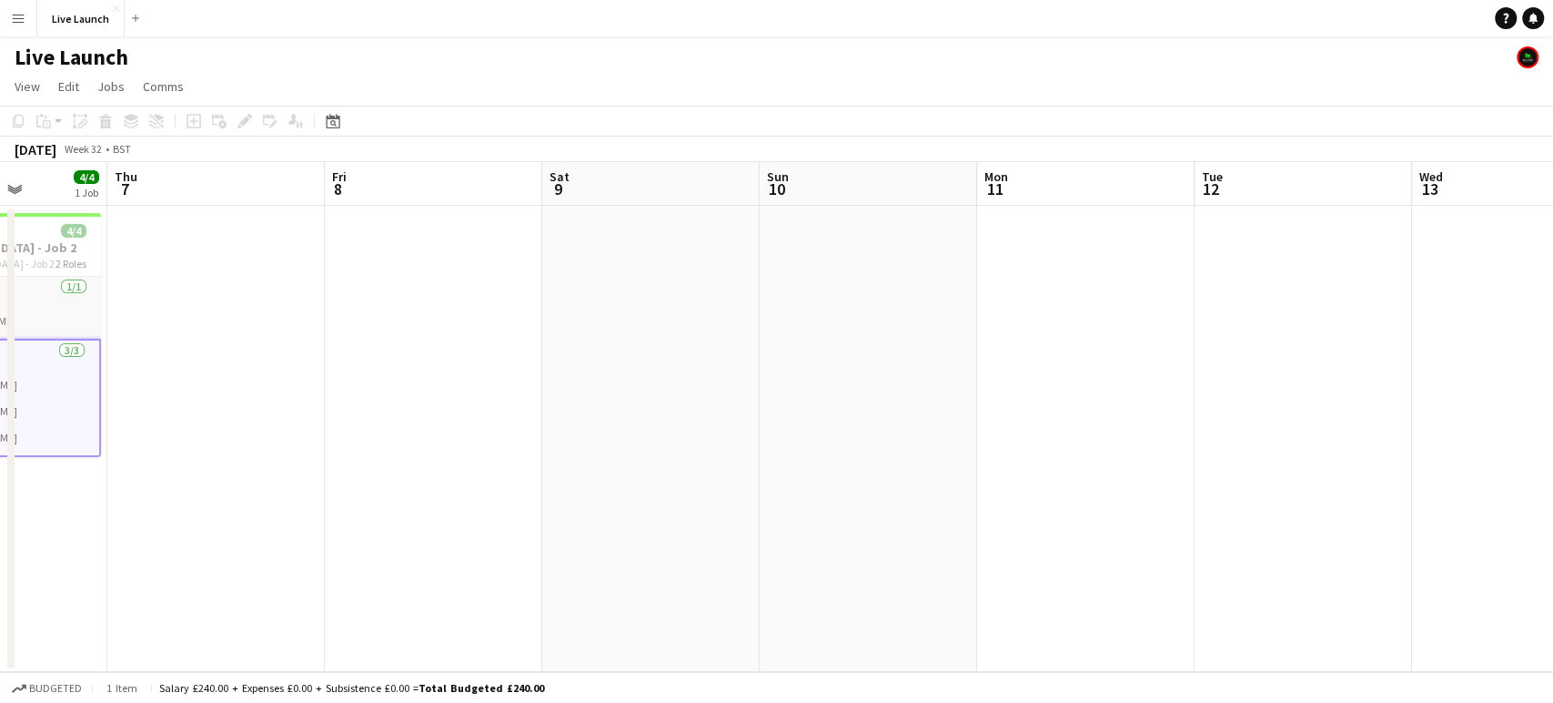
drag, startPoint x: 694, startPoint y: 399, endPoint x: 1428, endPoint y: 435, distance: 734.4
click at [1428, 435] on app-calendar-viewport "Tue 5 Wed 6 4/4 1 Job Thu 7 Fri 8 Sat 9 Sun 10 Mon 11 Tue 12 Wed 13 Thu 14 Fri …" at bounding box center [776, 417] width 1553 height 510
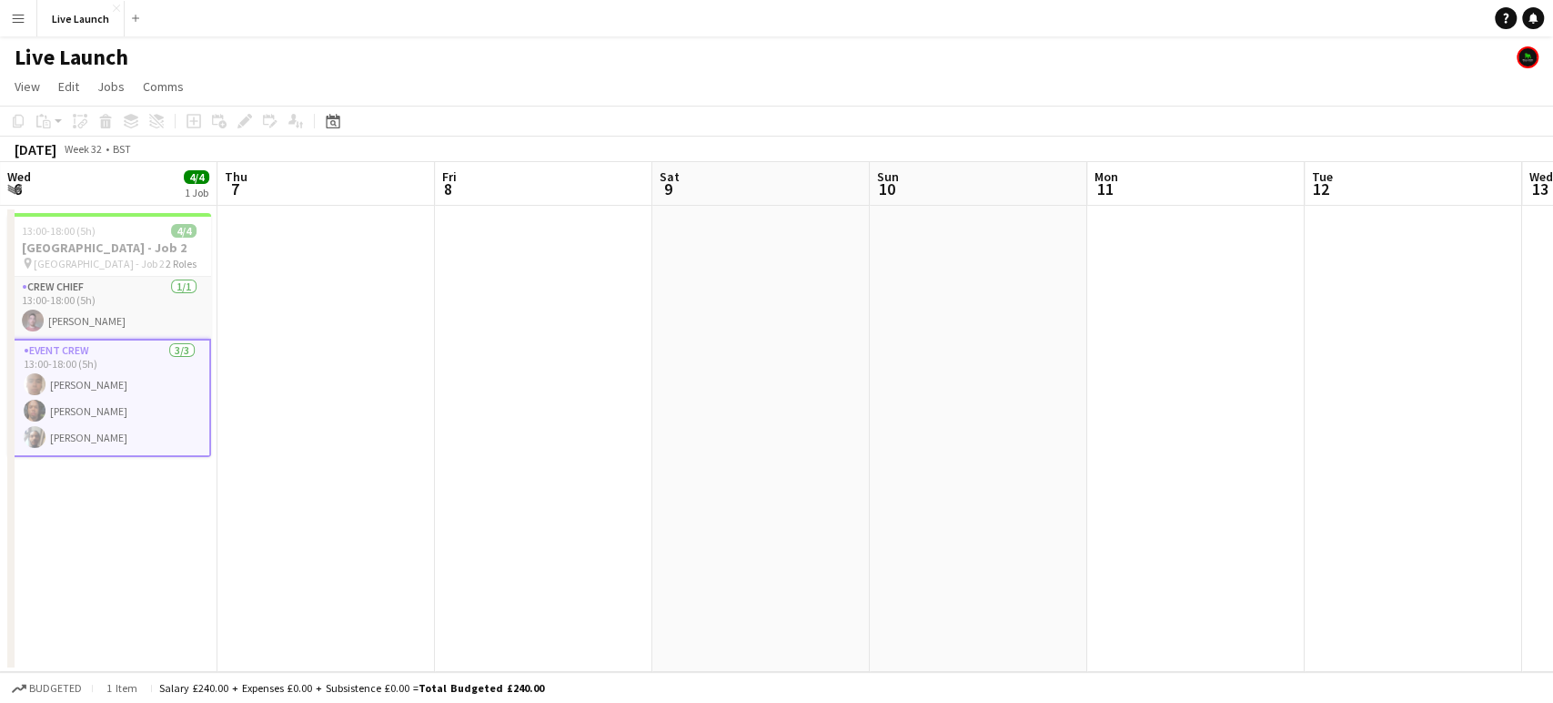
scroll to position [0, 557]
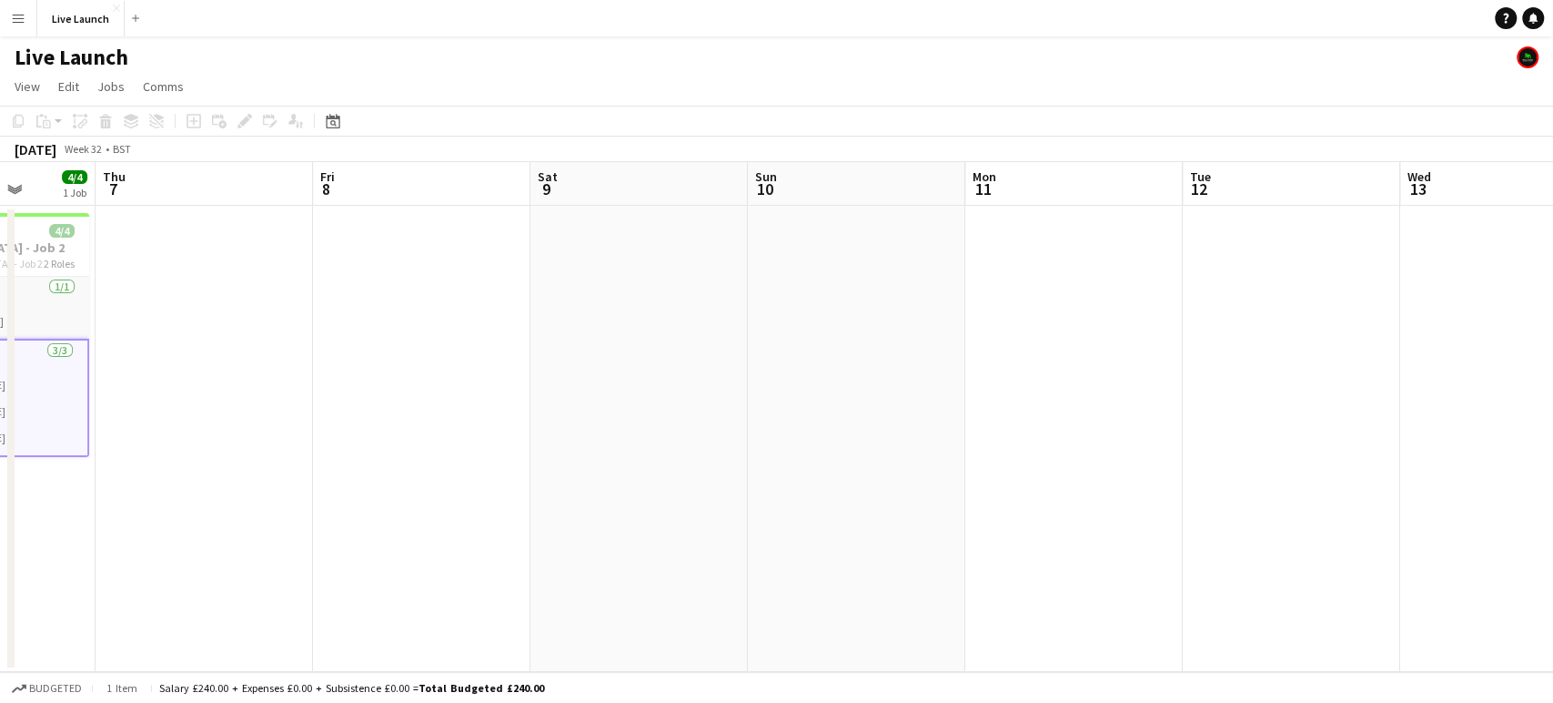
click at [1063, 440] on app-calendar-viewport "Mon 4 4/4 1 Job Tue 5 Wed 6 4/4 1 Job Thu 7 Fri 8 Sat 9 Sun 10 Mon 11 Tue 12 We…" at bounding box center [776, 417] width 1553 height 510
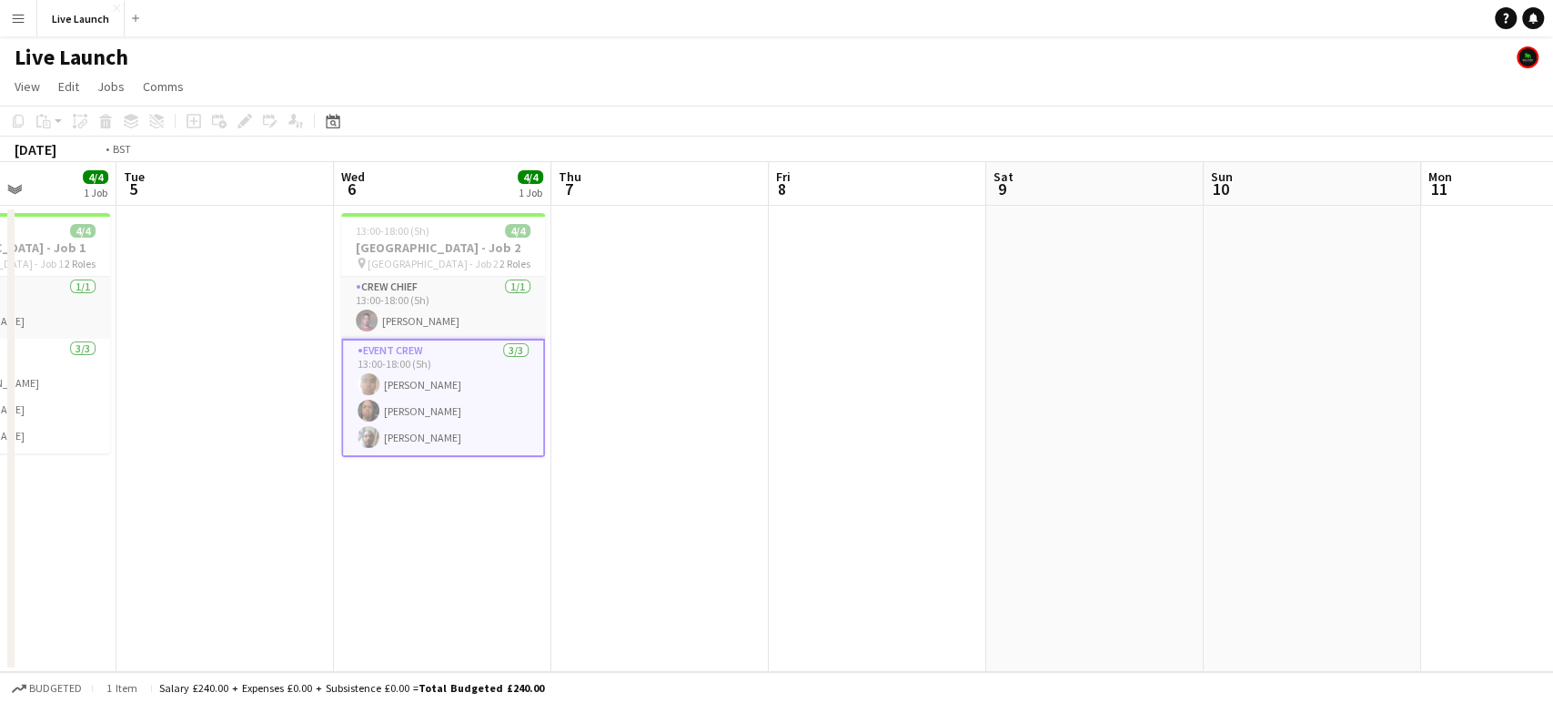
drag, startPoint x: 219, startPoint y: 437, endPoint x: 905, endPoint y: 423, distance: 685.4
click at [905, 423] on app-calendar-viewport "Sat 2 Sun 3 Mon 4 4/4 1 Job Tue 5 Wed 6 4/4 1 Job Thu 7 Fri 8 Sat 9 Sun 10 Mon …" at bounding box center [776, 417] width 1553 height 510
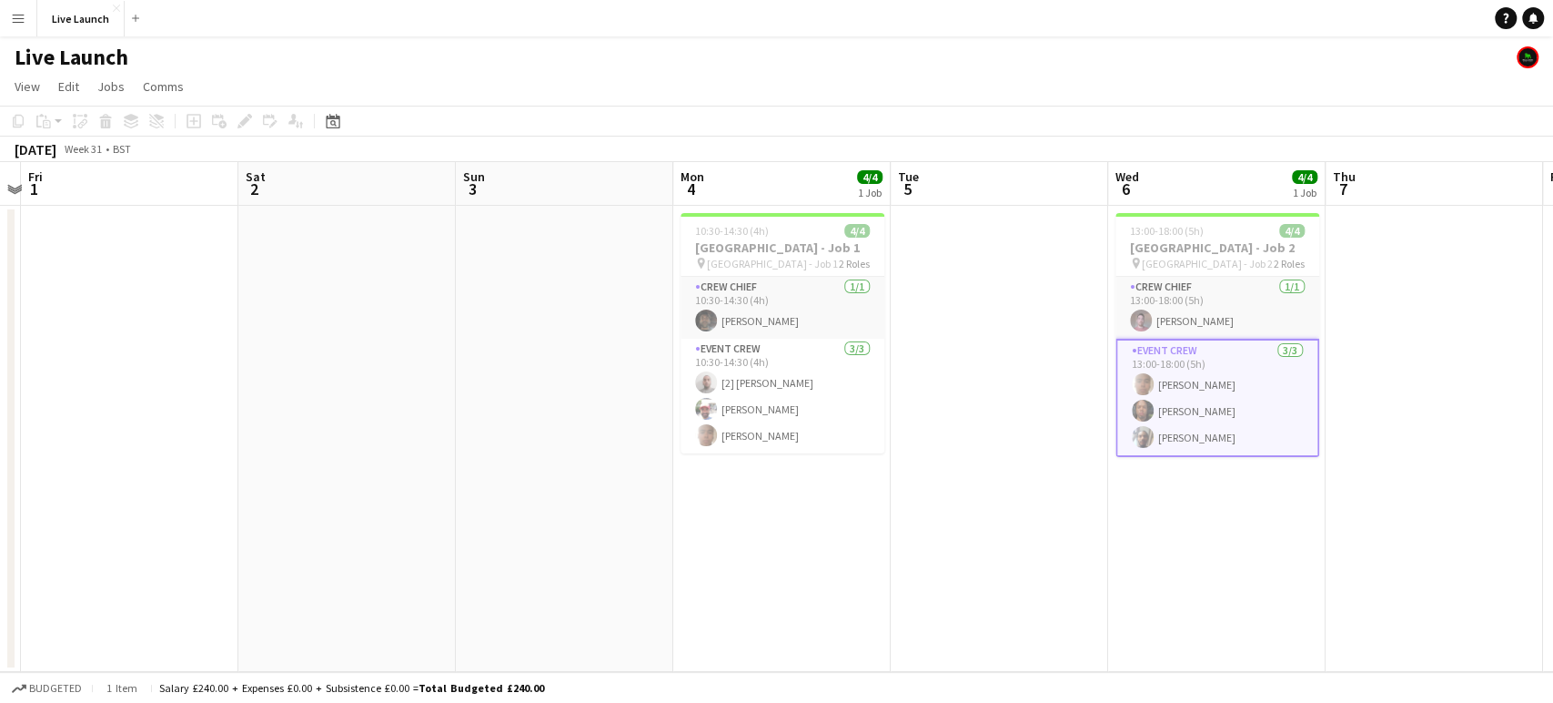
drag, startPoint x: 276, startPoint y: 455, endPoint x: 1055, endPoint y: 420, distance: 779.8
click at [1055, 420] on app-calendar-viewport "Wed 30 Thu 31 Fri 1 Sat 2 Sun 3 Mon 4 4/4 1 Job Tue 5 Wed 6 4/4 1 Job Thu 7 Fri…" at bounding box center [776, 417] width 1553 height 510
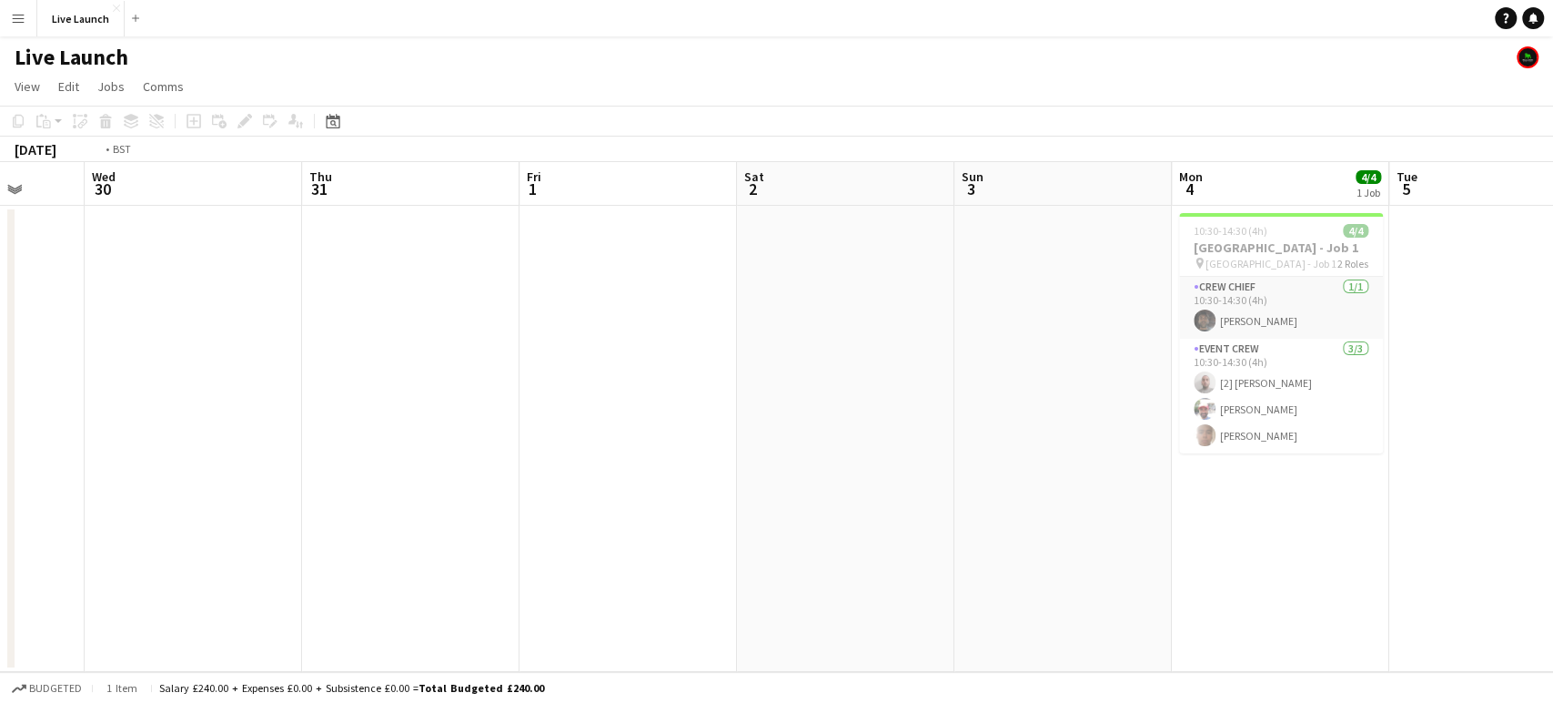
drag, startPoint x: 404, startPoint y: 477, endPoint x: 1219, endPoint y: 452, distance: 814.9
click at [1219, 452] on app-calendar-viewport "Sun 27 Mon 28 Tue 29 Wed 30 Thu 31 Fri 1 Sat 2 Sun 3 Mon 4 4/4 1 Job Tue 5 Wed …" at bounding box center [776, 417] width 1553 height 510
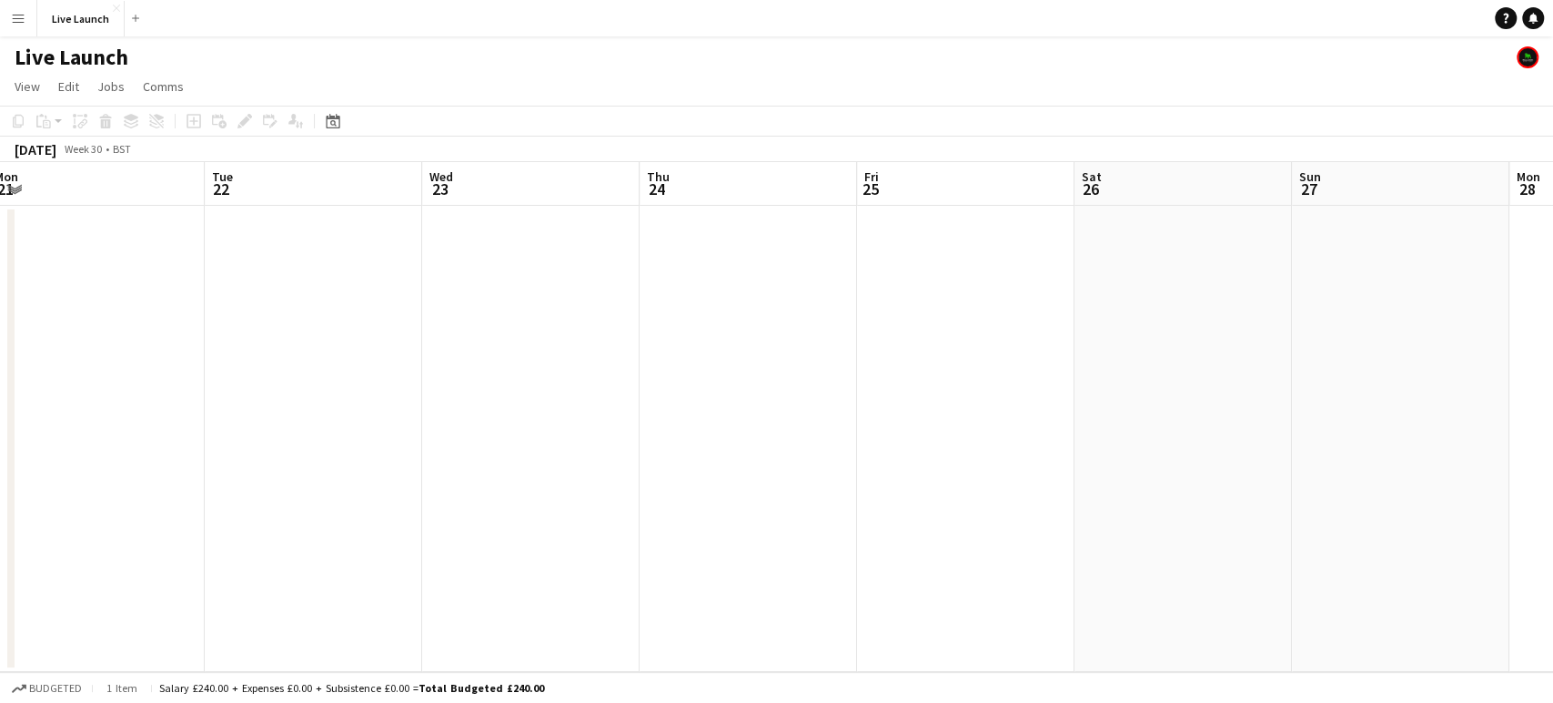
drag, startPoint x: 1048, startPoint y: 490, endPoint x: 366, endPoint y: 538, distance: 684.3
click at [1049, 490] on app-calendar-viewport "Sat 19 Sun 20 Mon 21 Tue 22 Wed 23 Thu 24 Fri 25 Sat 26 Sun 27 Mon 28 Tue 29 We…" at bounding box center [776, 417] width 1553 height 510
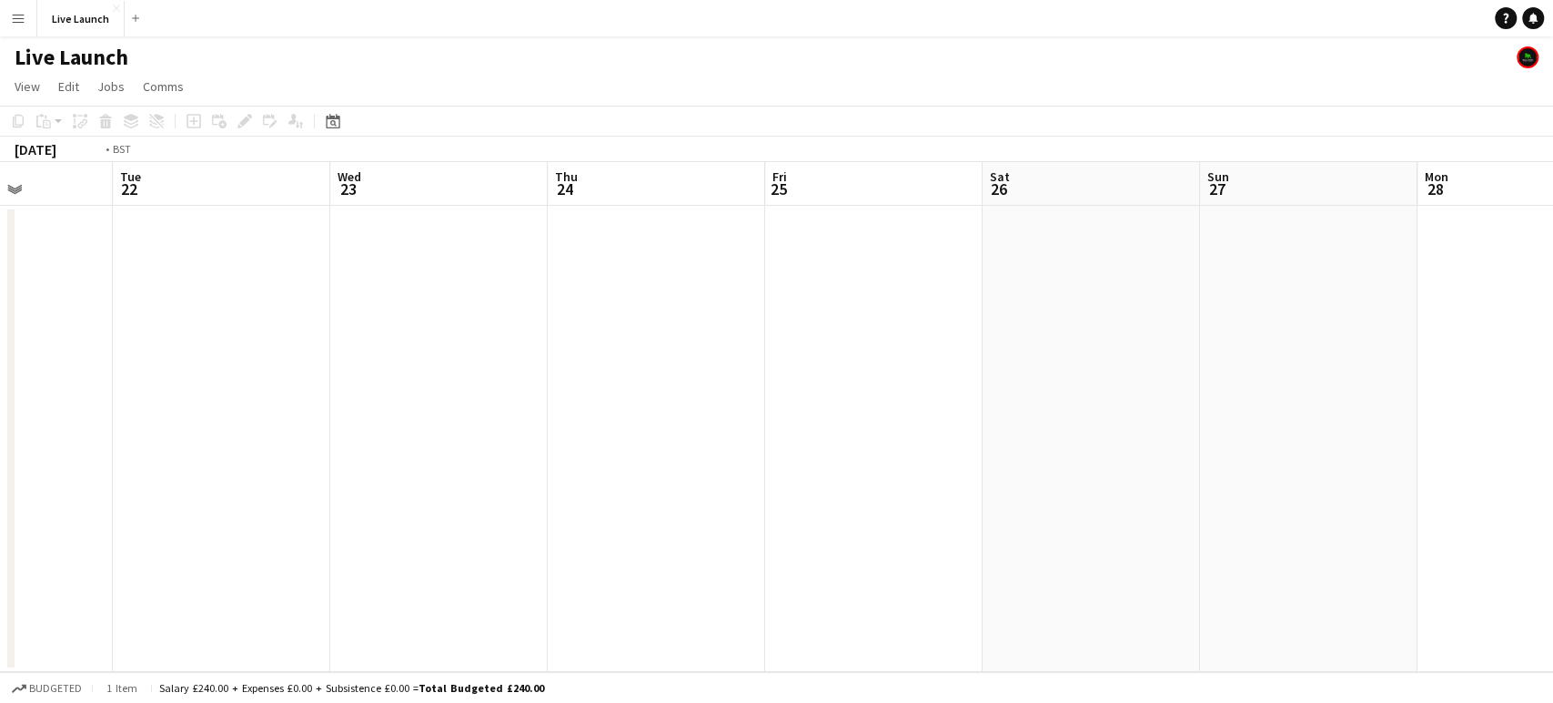
drag, startPoint x: 404, startPoint y: 512, endPoint x: 892, endPoint y: 467, distance: 489.9
click at [983, 468] on app-calendar-viewport "Sat 19 Sun 20 Mon 21 Tue 22 Wed 23 Thu 24 Fri 25 Sat 26 Sun 27 Mon 28 Tue 29 We…" at bounding box center [776, 417] width 1553 height 510
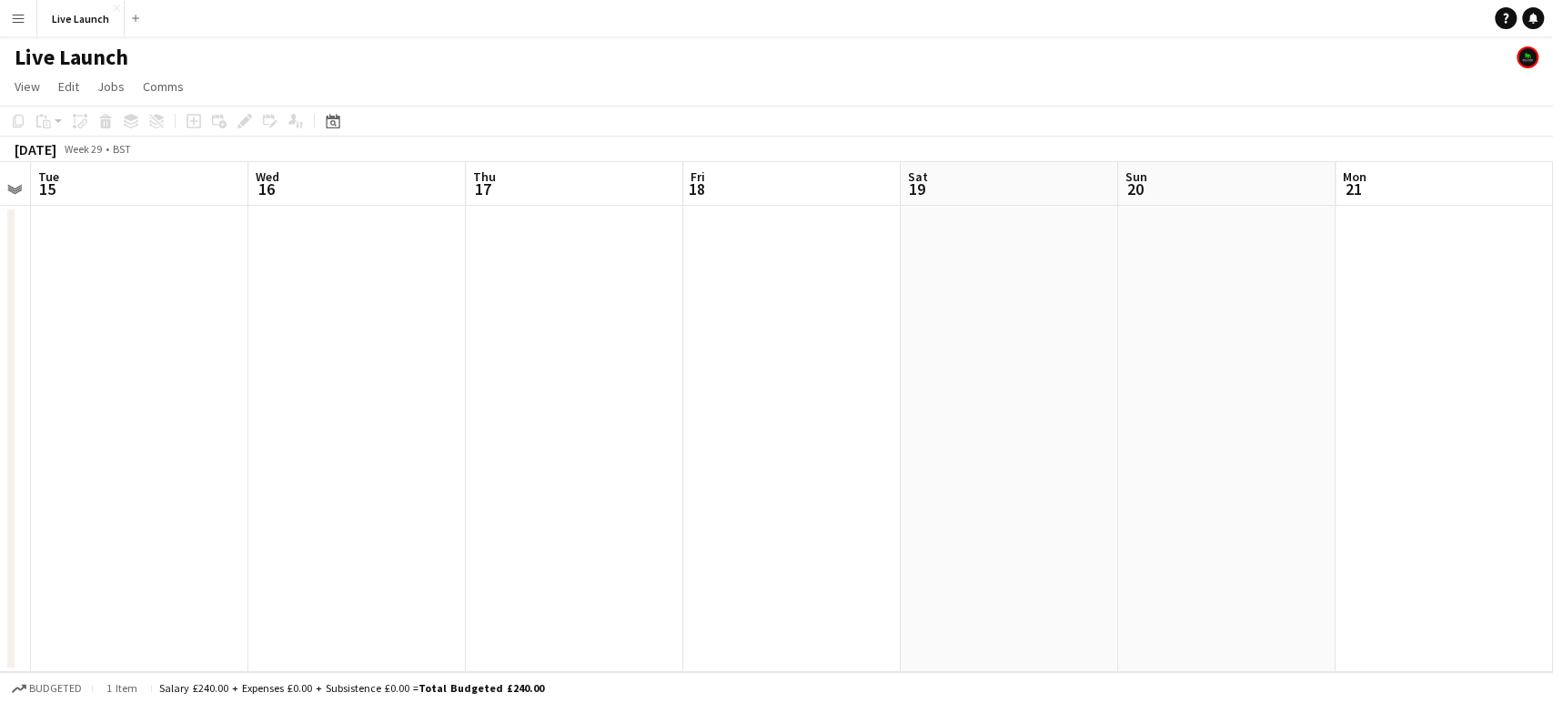
drag, startPoint x: 381, startPoint y: 464, endPoint x: 1230, endPoint y: 413, distance: 849.7
click at [1230, 413] on app-calendar-viewport "Sun 13 6/8 1 Job Mon 14 Tue 15 Wed 16 Thu 17 Fri 18 Sat 19 Sun 20 Mon 21 Tue 22…" at bounding box center [776, 417] width 1553 height 510
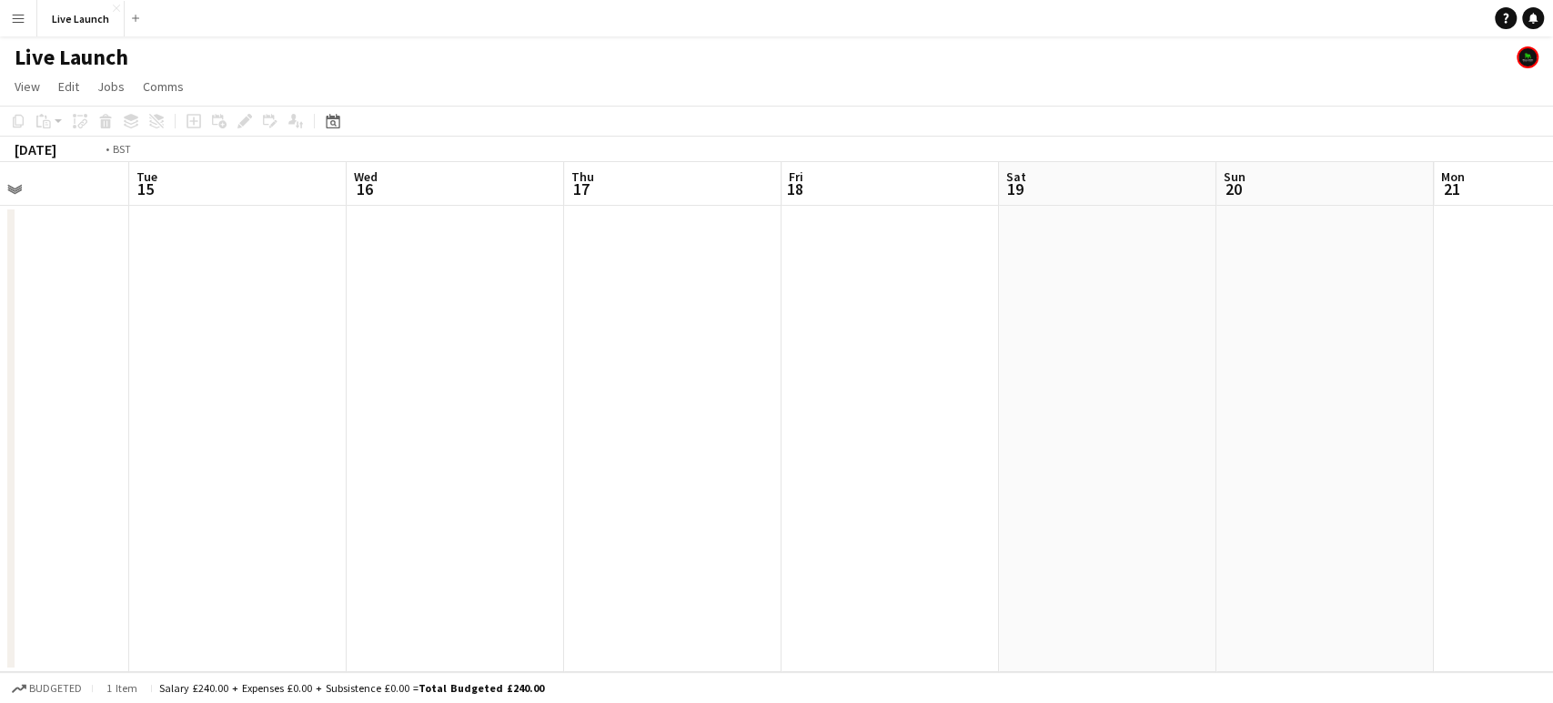
drag, startPoint x: 485, startPoint y: 467, endPoint x: 1115, endPoint y: 447, distance: 630.1
click at [1115, 447] on app-calendar-viewport "Sun 13 6/8 1 Job Mon 14 Tue 15 Wed 16 Thu 17 Fri 18 Sat 19 Sun 20 Mon 21 Tue 22…" at bounding box center [776, 417] width 1553 height 510
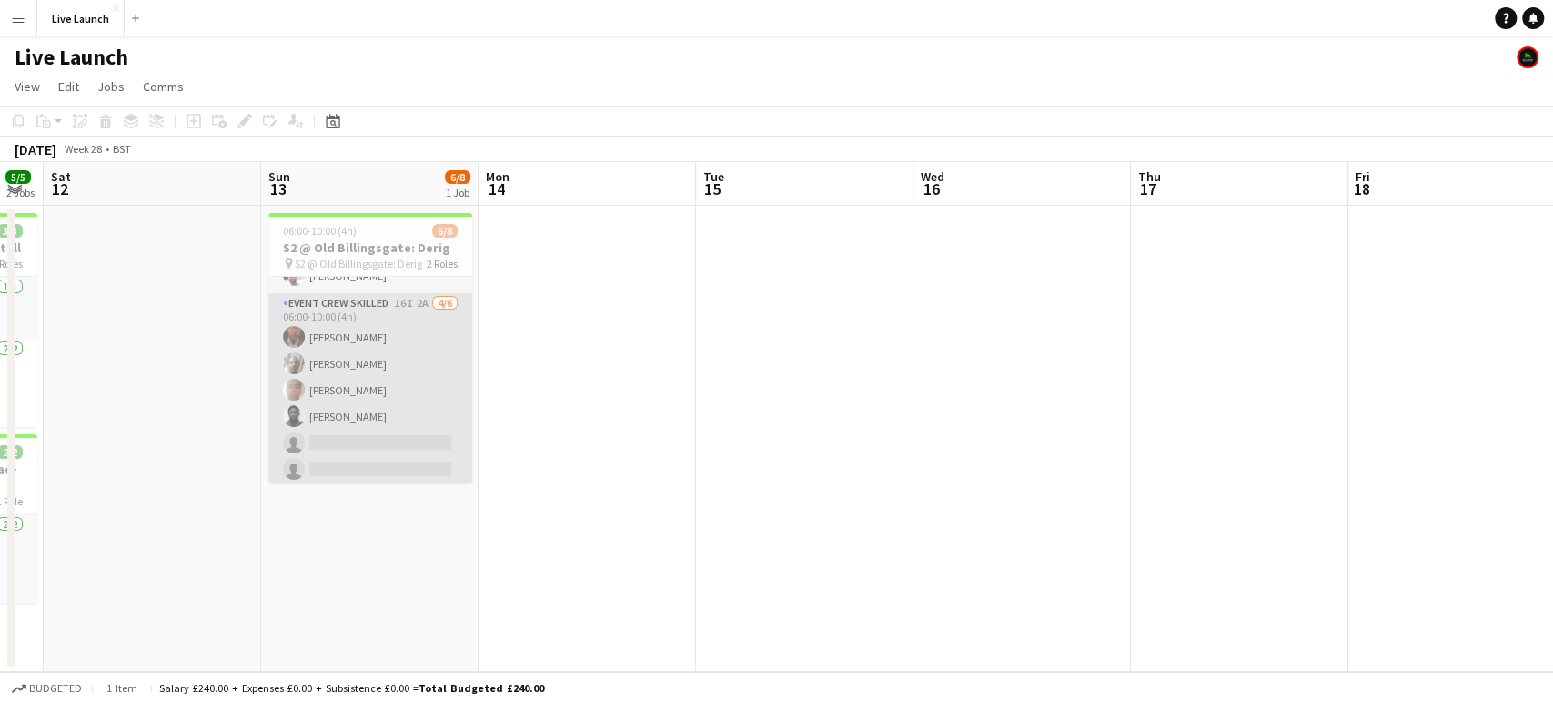
scroll to position [76, 0]
click at [404, 382] on app-card-role "Event Crew Skilled 16I 2A [DATE] 06:00-10:00 (4h) [PERSON_NAME] [PERSON_NAME] […" at bounding box center [370, 386] width 204 height 194
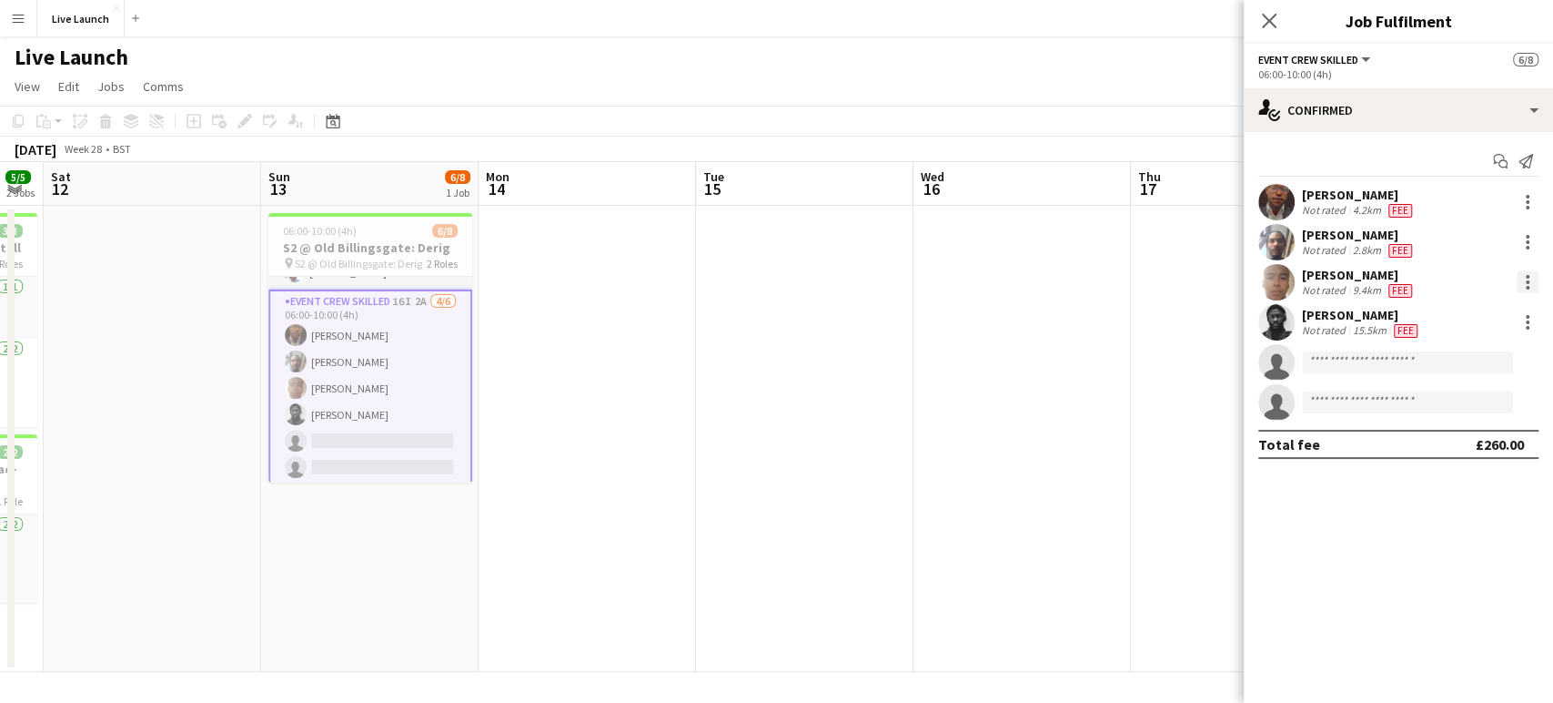
click at [1517, 277] on div at bounding box center [1528, 282] width 22 height 22
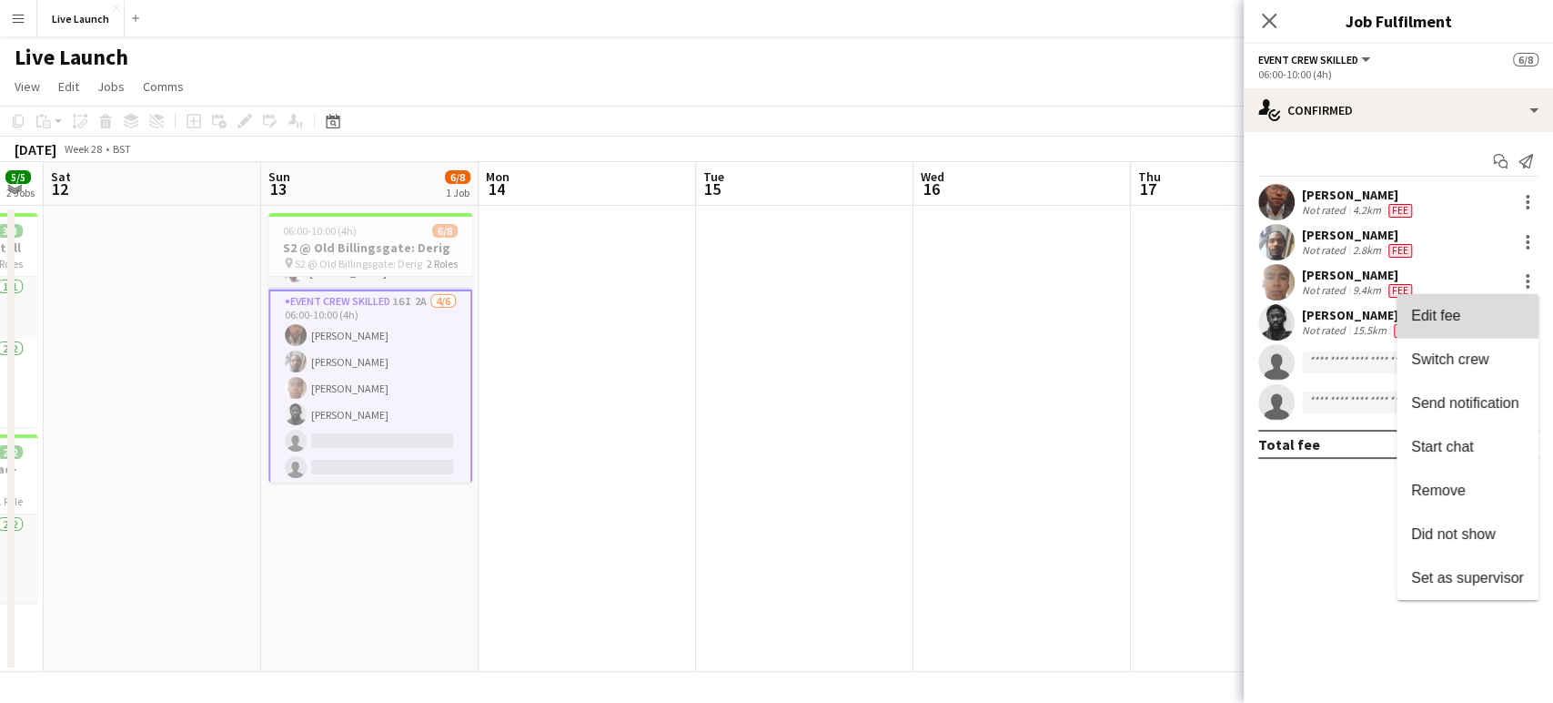
click at [1447, 311] on span "Edit fee" at bounding box center [1436, 315] width 49 height 15
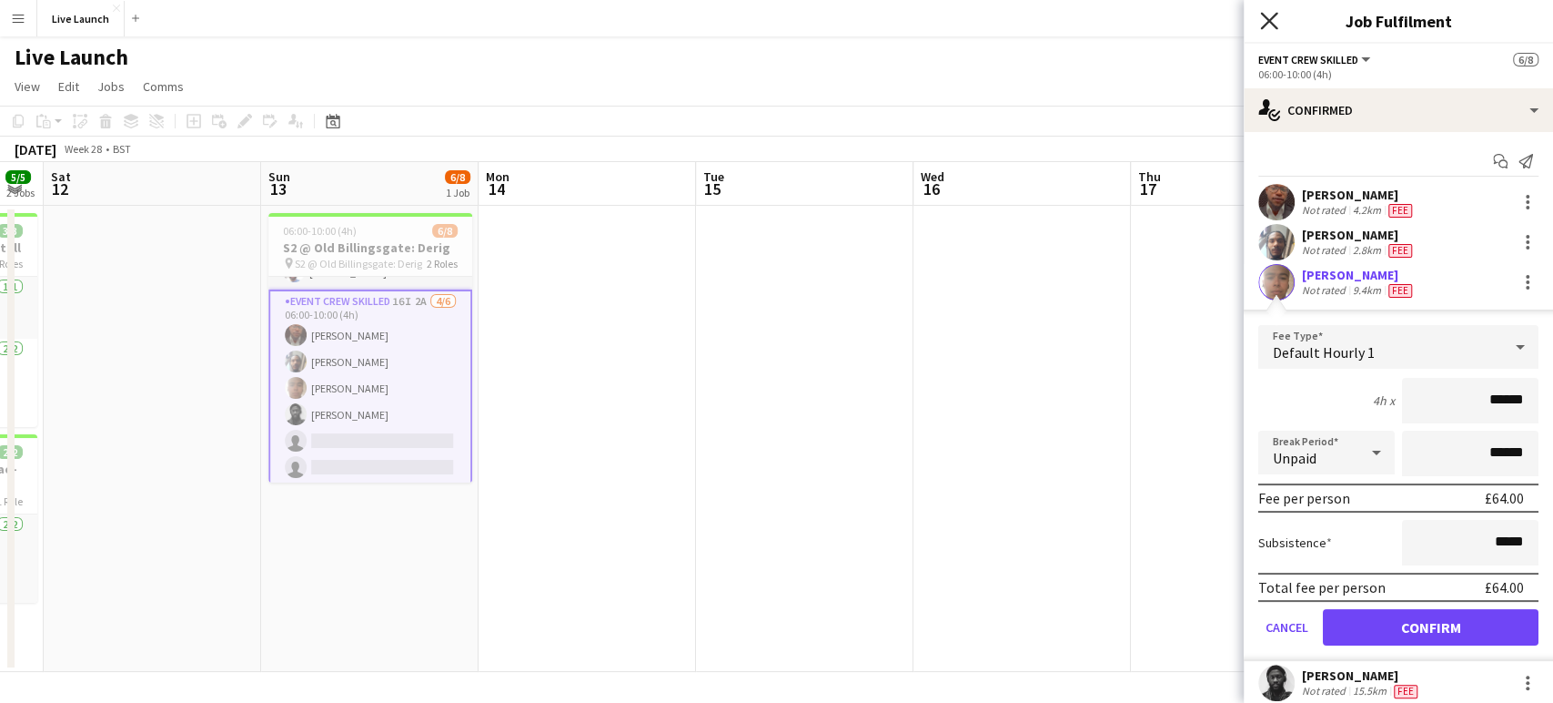
click at [1272, 23] on icon at bounding box center [1268, 20] width 17 height 17
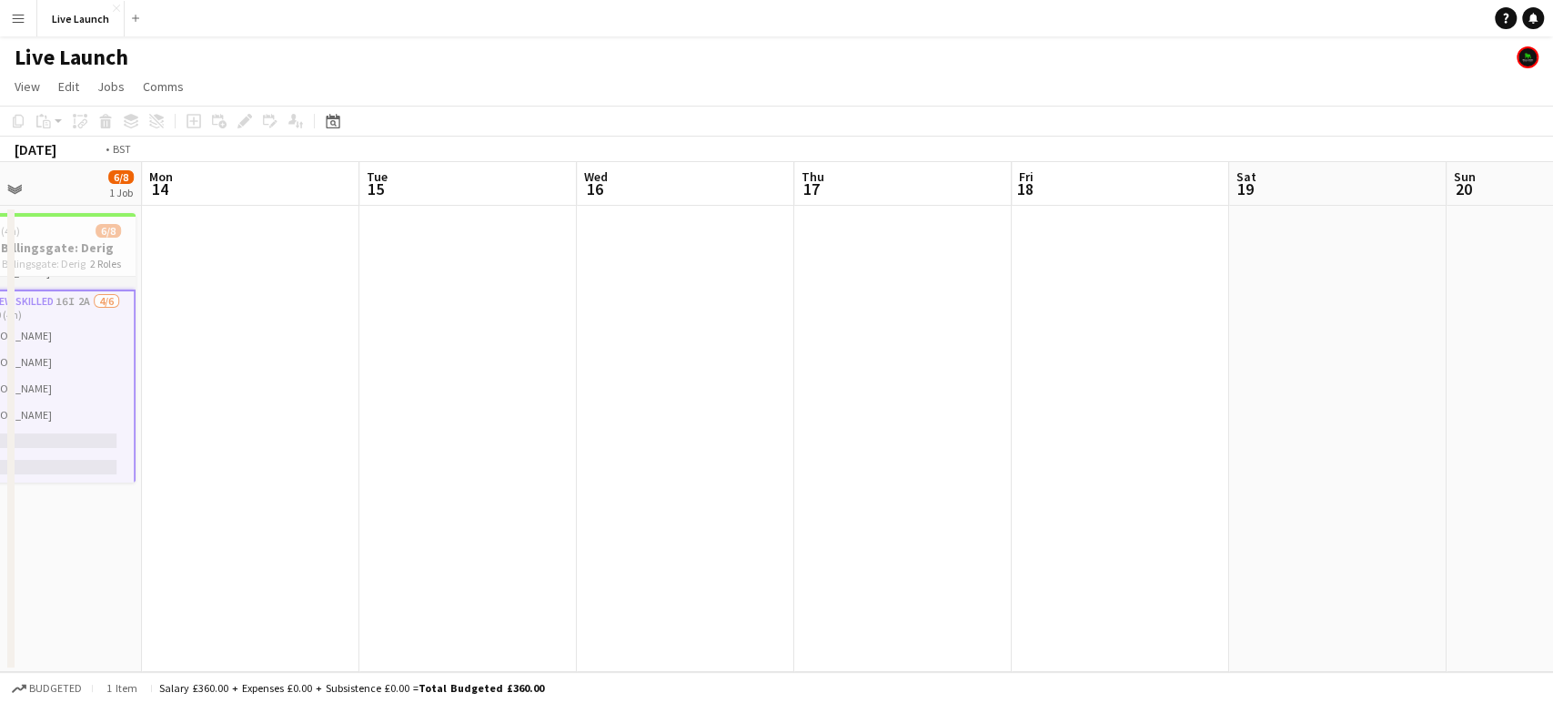
drag, startPoint x: 990, startPoint y: 298, endPoint x: 0, endPoint y: 299, distance: 990.2
click at [0, 299] on app-calendar-viewport "Thu 10 Fri 11 5/5 2 Jobs Sat 12 Sun 13 6/8 1 Job Mon 14 Tue 15 Wed 16 Thu 17 Fr…" at bounding box center [776, 417] width 1553 height 510
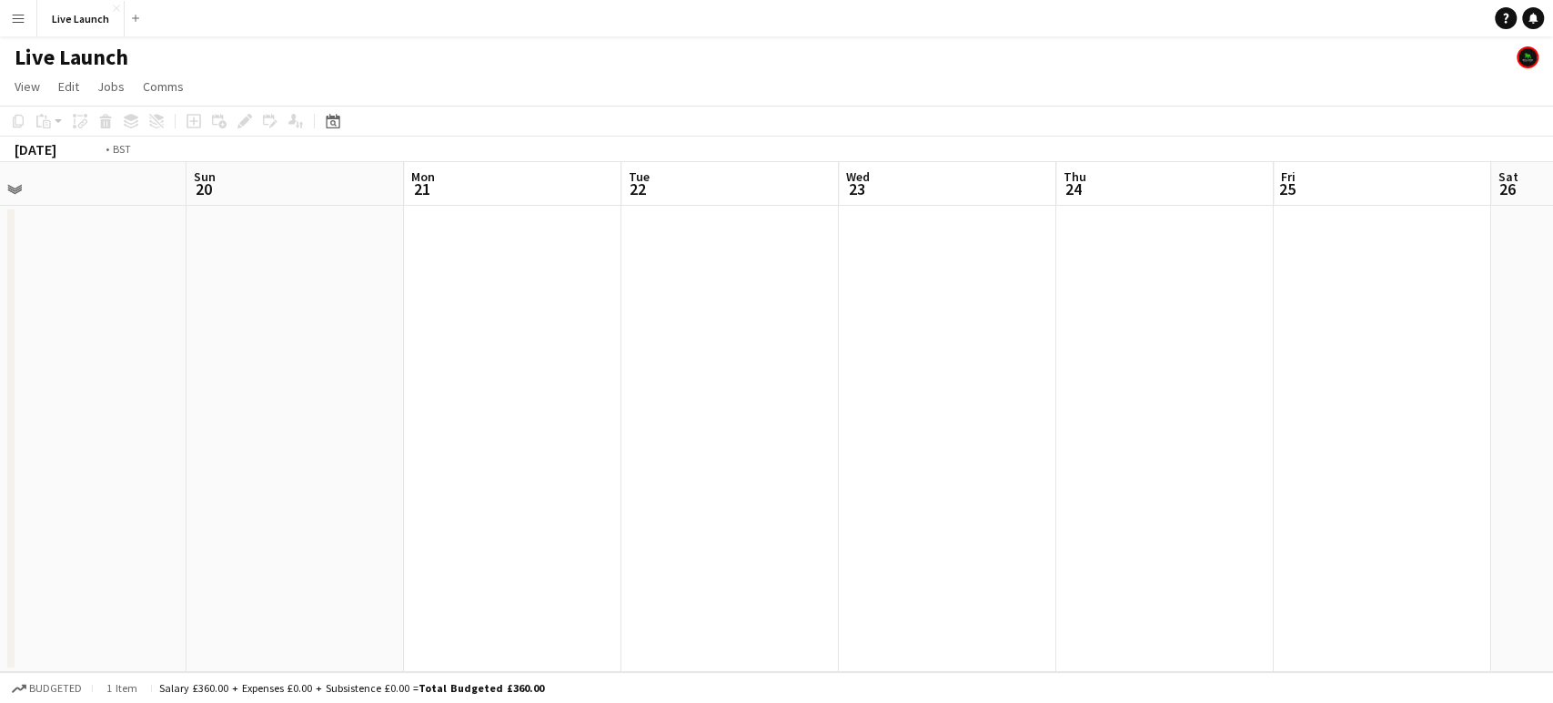
drag, startPoint x: 1078, startPoint y: 420, endPoint x: 46, endPoint y: 370, distance: 1034.1
click at [36, 376] on app-calendar-viewport "Wed 16 Thu 17 Fri 18 Sat 19 Sun 20 Mon 21 Tue 22 Wed 23 Thu 24 Fri 25 Sat 26 Su…" at bounding box center [776, 417] width 1553 height 510
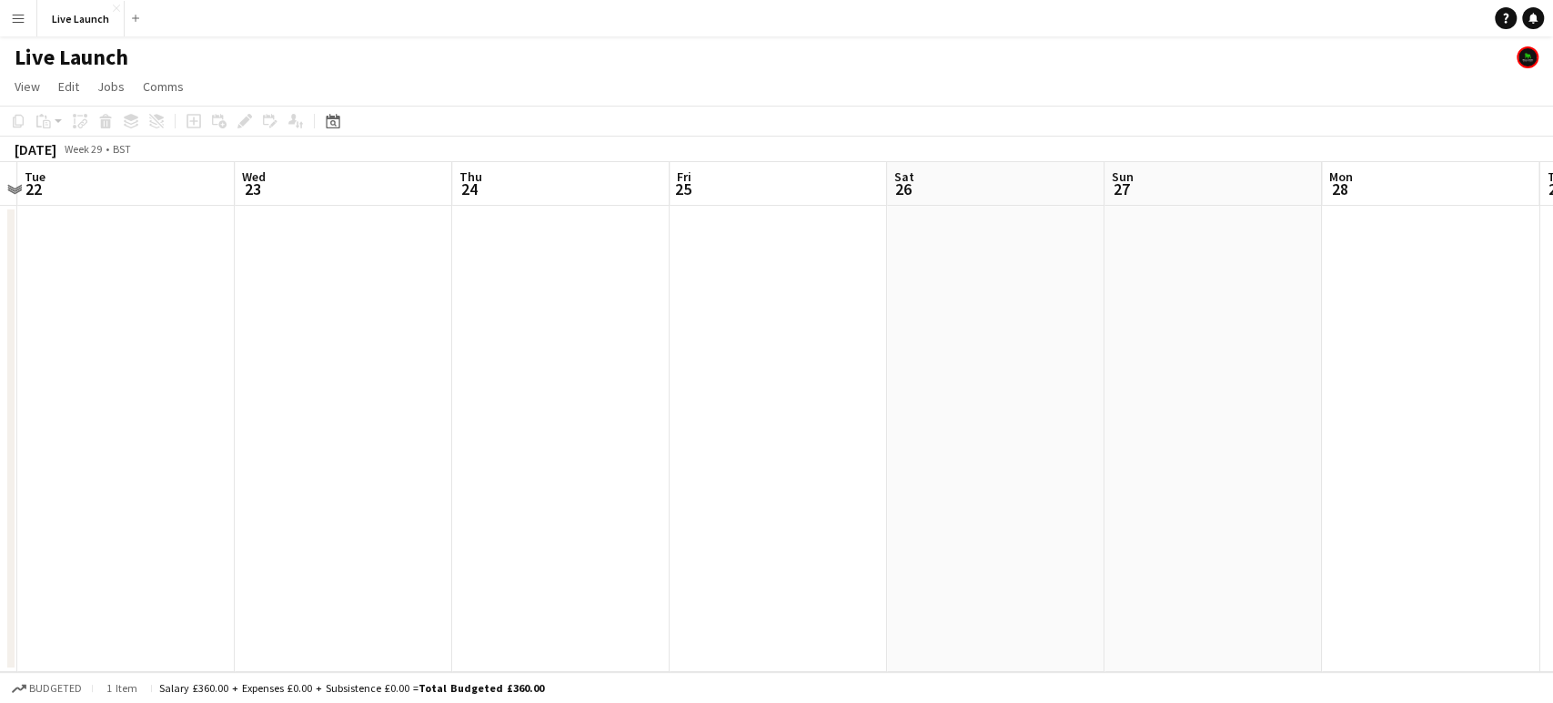
drag, startPoint x: 1295, startPoint y: 328, endPoint x: 146, endPoint y: 319, distance: 1149.5
click at [146, 319] on app-calendar-viewport "Fri 18 Sat 19 Sun 20 Mon 21 Tue 22 Wed 23 Thu 24 Fri 25 Sat 26 Sun 27 Mon 28 Tu…" at bounding box center [776, 417] width 1553 height 510
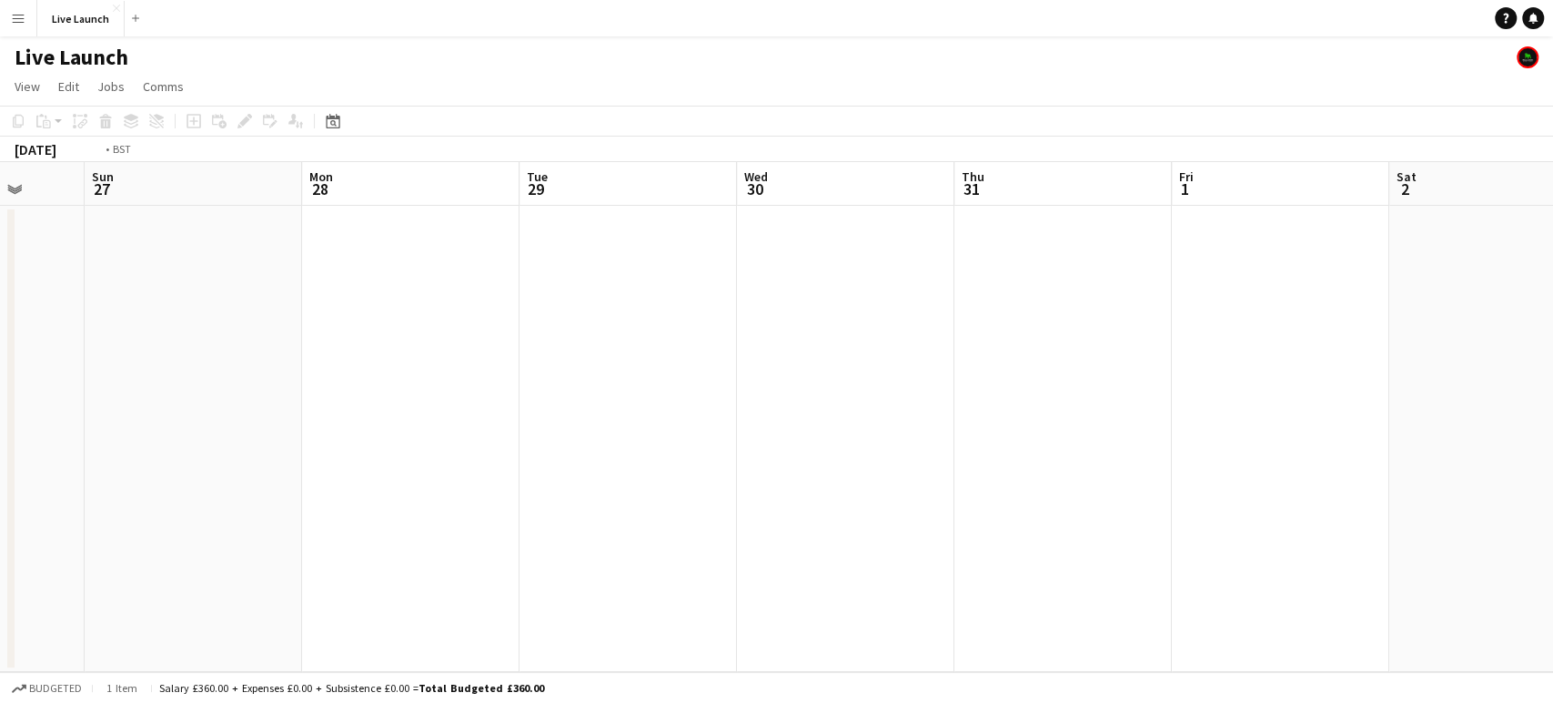
drag, startPoint x: 1347, startPoint y: 320, endPoint x: 946, endPoint y: 359, distance: 402.3
click at [2, 375] on app-calendar-viewport "Thu 24 Fri 25 Sat 26 Sun 27 Mon 28 Tue 29 Wed 30 Thu 31 Fri 1 Sat 2 Sun 3 Mon 4…" at bounding box center [776, 417] width 1553 height 510
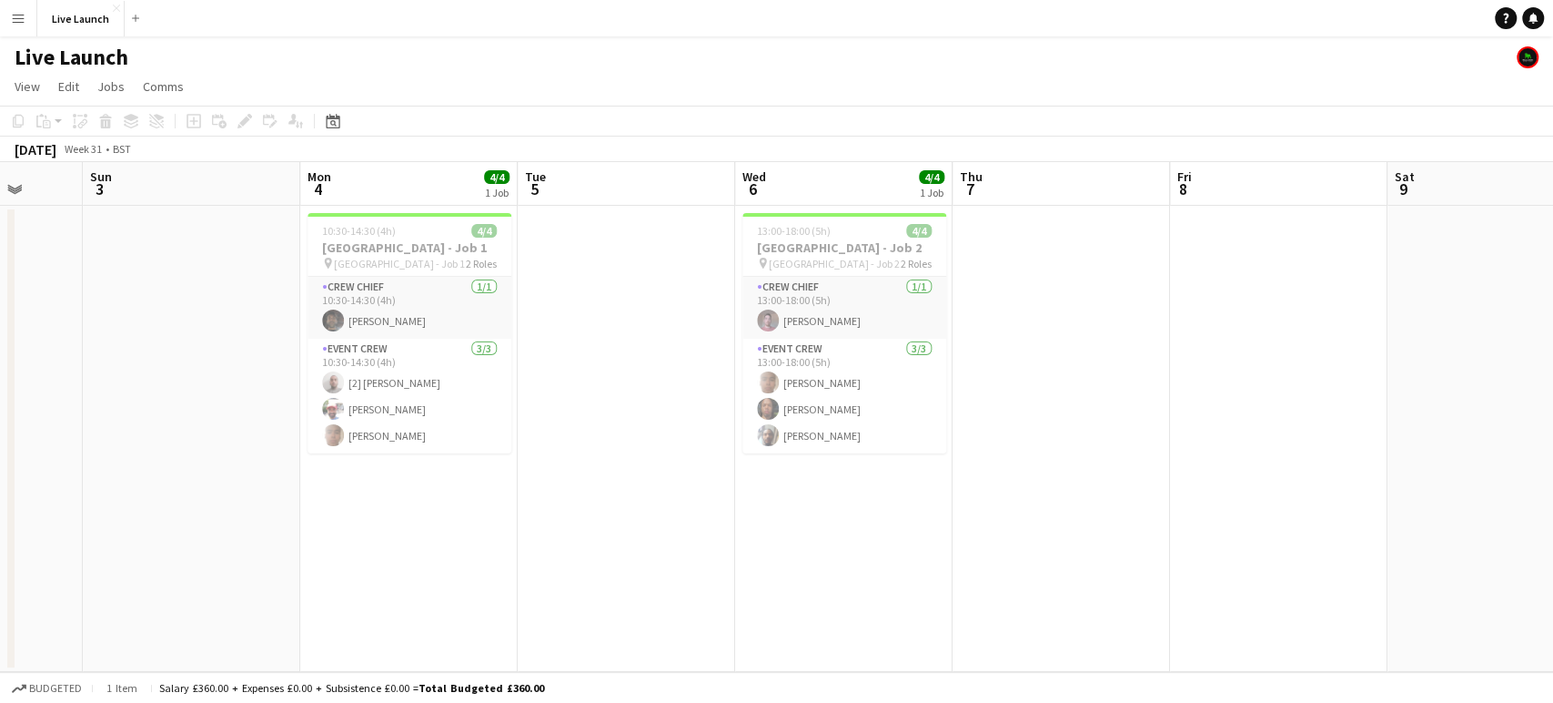
click at [259, 366] on app-calendar-viewport "Wed 30 Thu 31 Fri 1 Sat 2 Sun 3 Mon 4 4/4 1 Job Tue 5 Wed 6 4/4 1 Job Thu 7 Fri…" at bounding box center [776, 417] width 1553 height 510
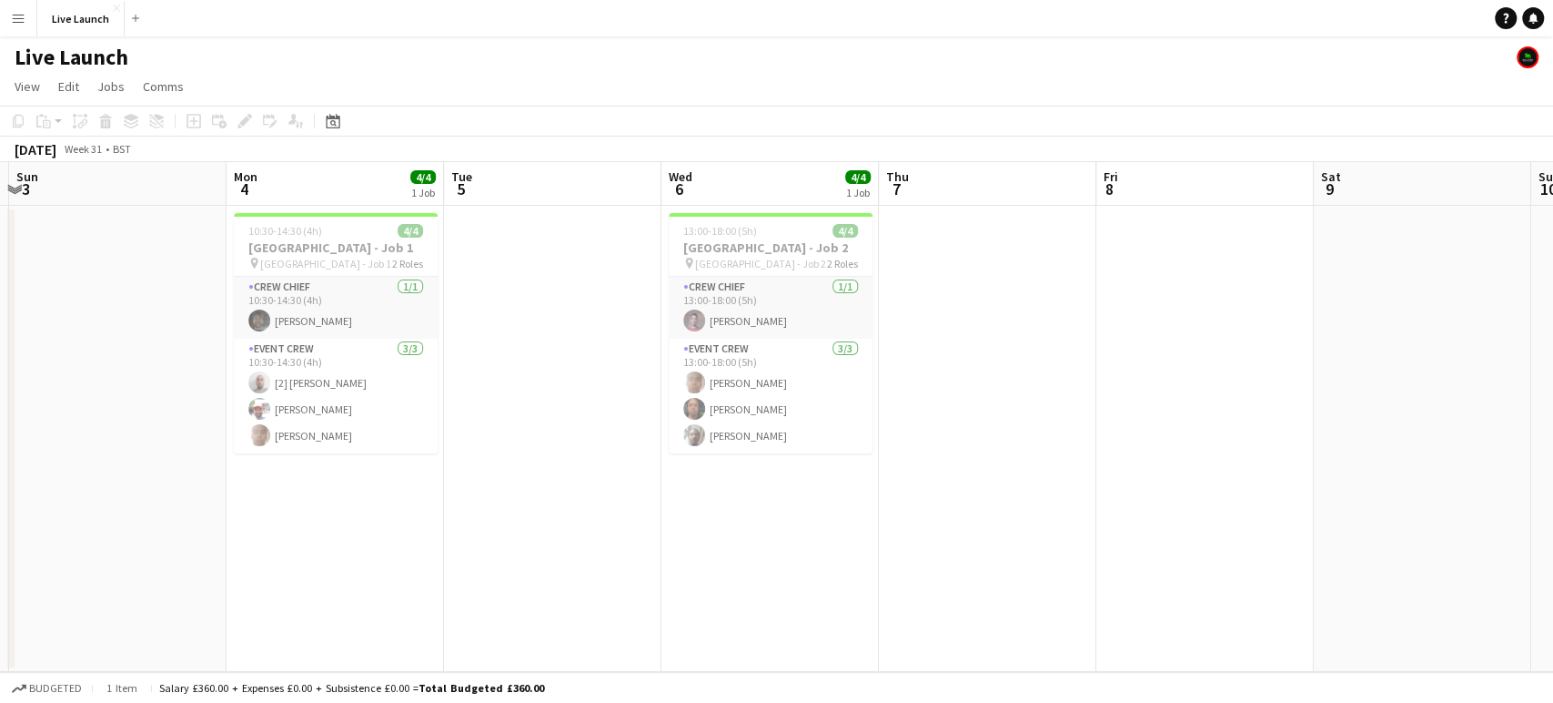
drag, startPoint x: 437, startPoint y: 353, endPoint x: 1283, endPoint y: 420, distance: 849.0
click at [1283, 420] on app-calendar-viewport "Fri 1 Sat 2 Sun 3 Mon 4 4/4 1 Job Tue 5 Wed 6 4/4 1 Job Thu 7 Fri 8 Sat 9 Sun 1…" at bounding box center [776, 417] width 1553 height 510
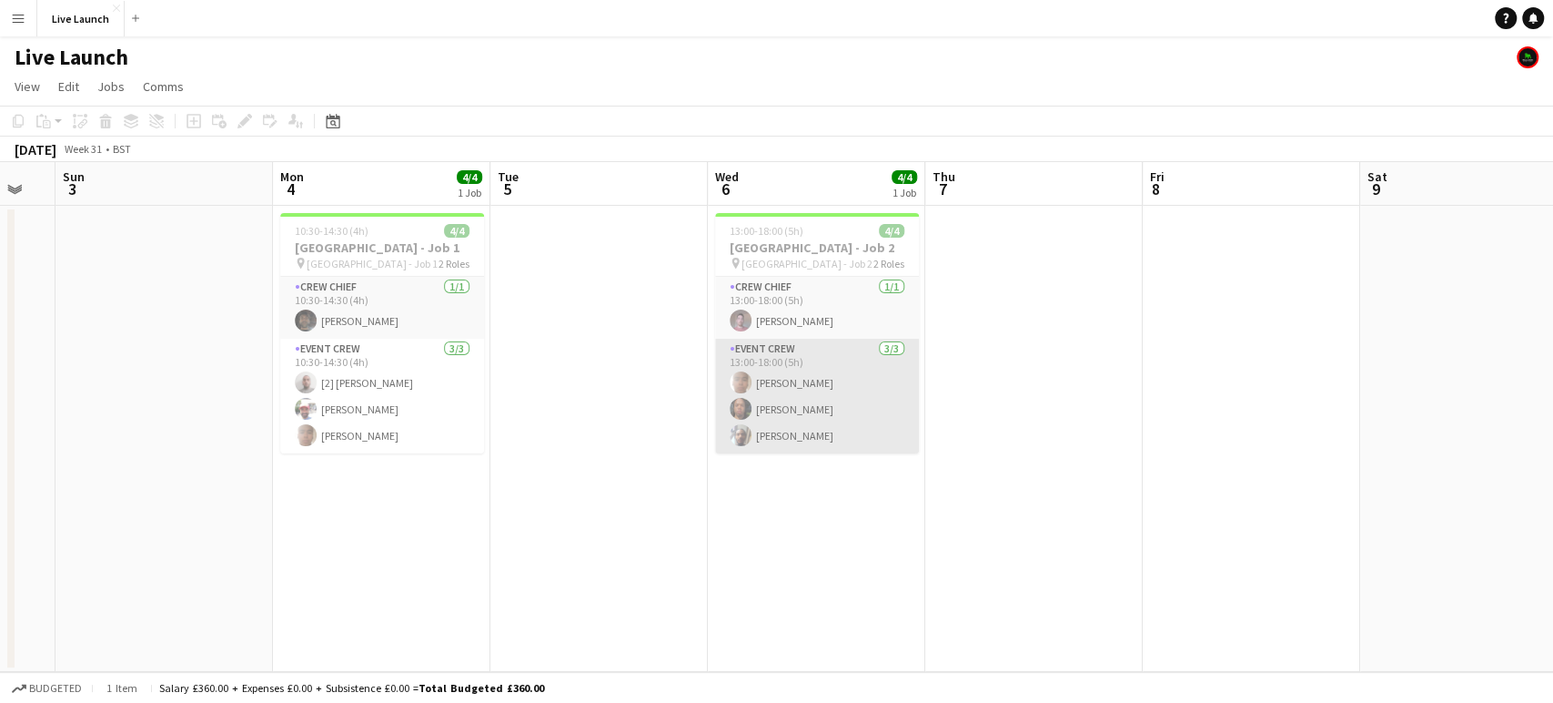
click at [742, 408] on app-user-avatar at bounding box center [741, 409] width 22 height 22
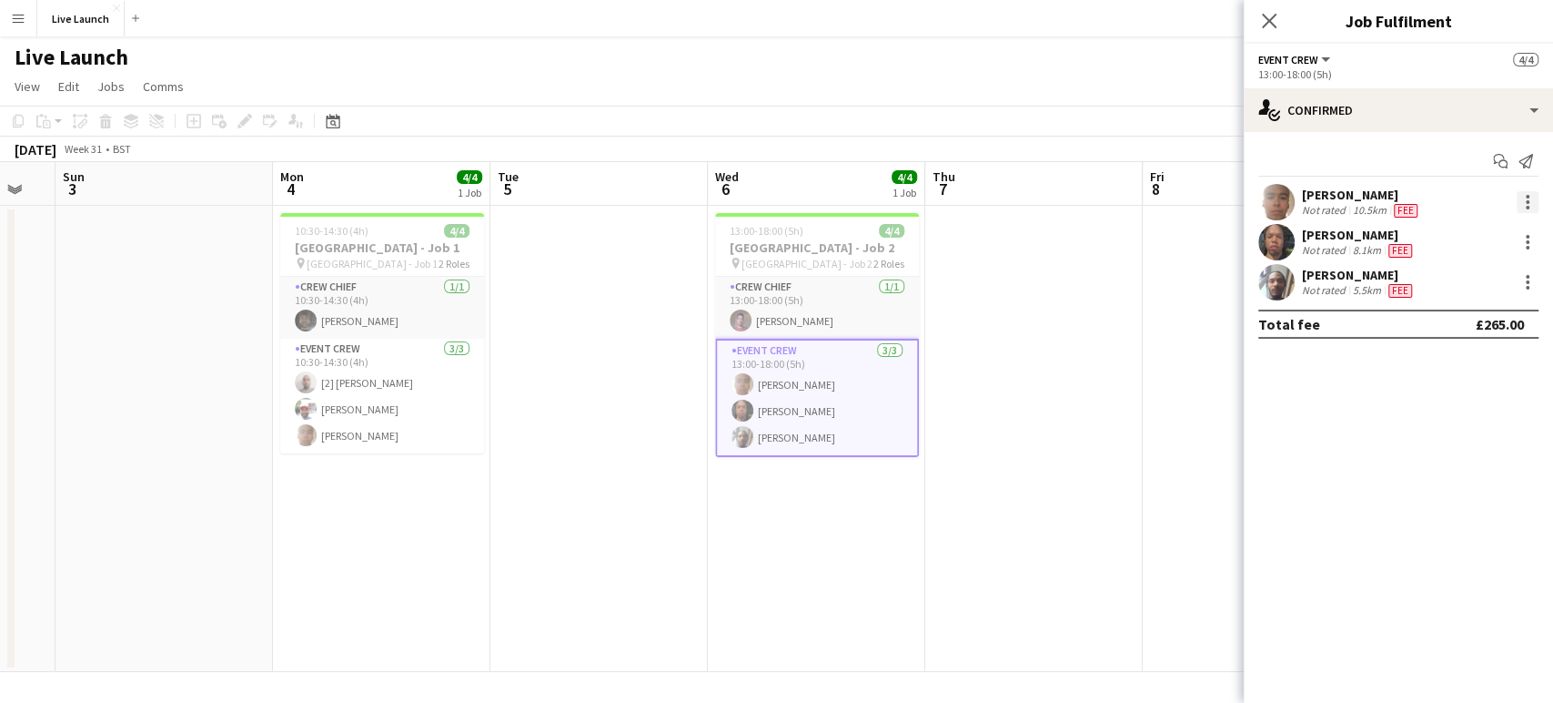
click at [1523, 197] on div at bounding box center [1528, 202] width 22 height 22
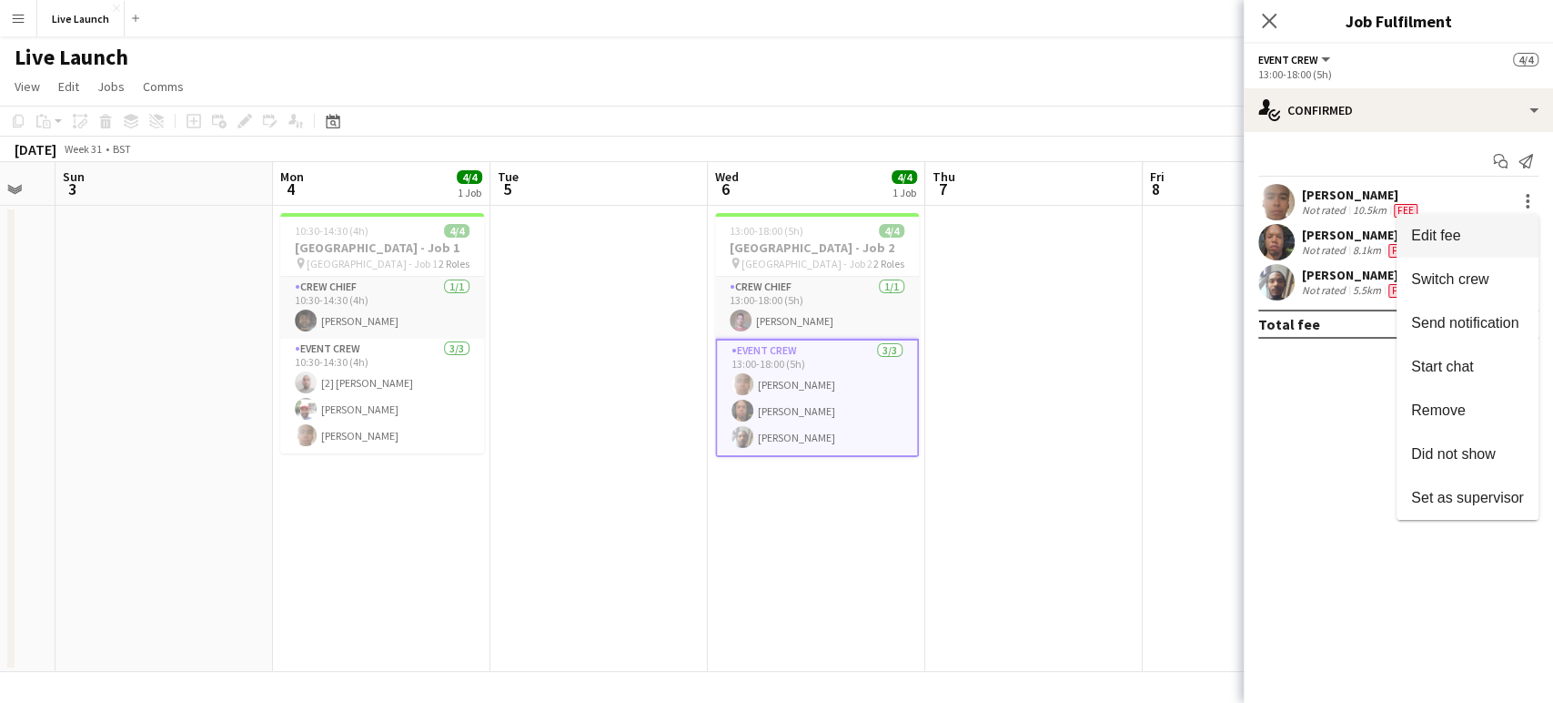
click at [1513, 228] on span "Edit fee" at bounding box center [1468, 236] width 113 height 16
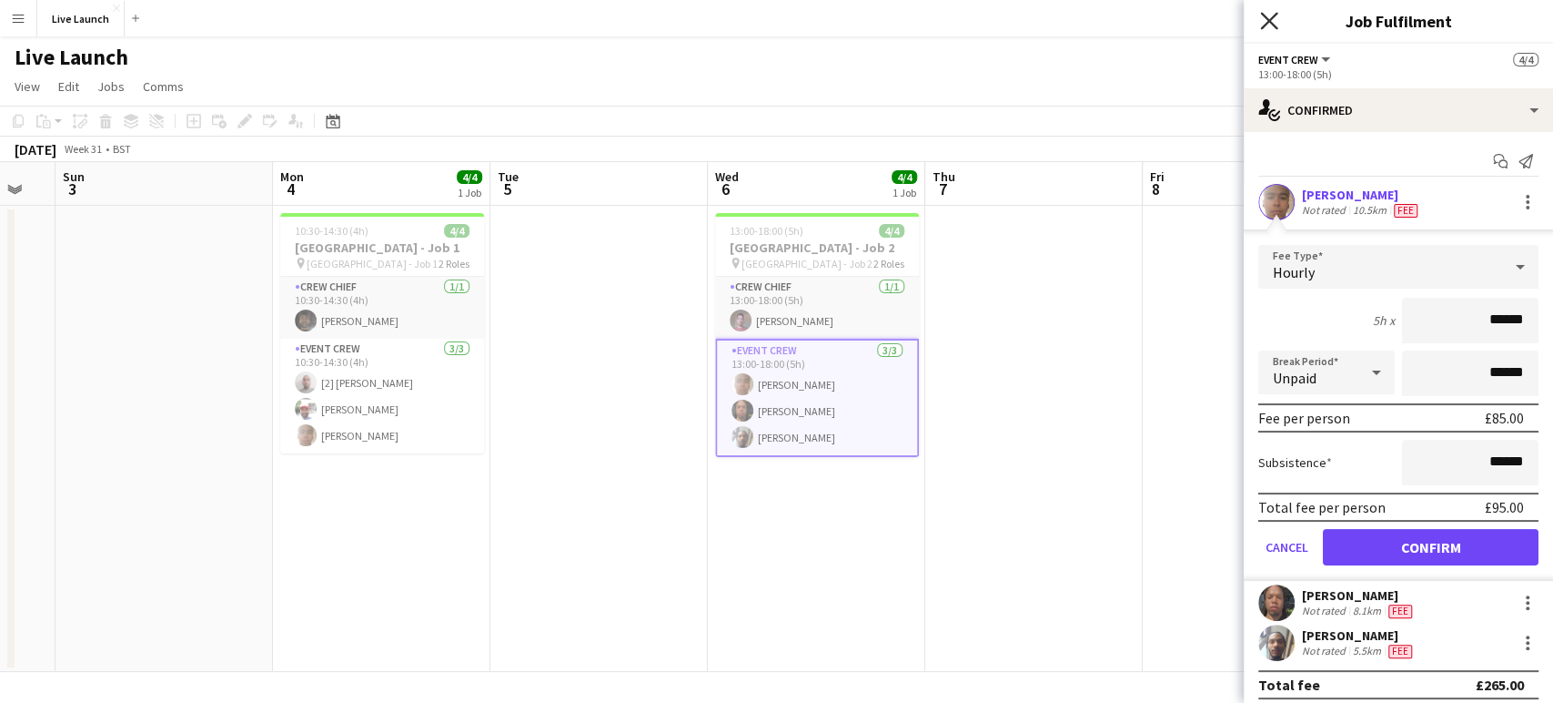
click at [1264, 23] on icon "Close pop-in" at bounding box center [1268, 20] width 17 height 17
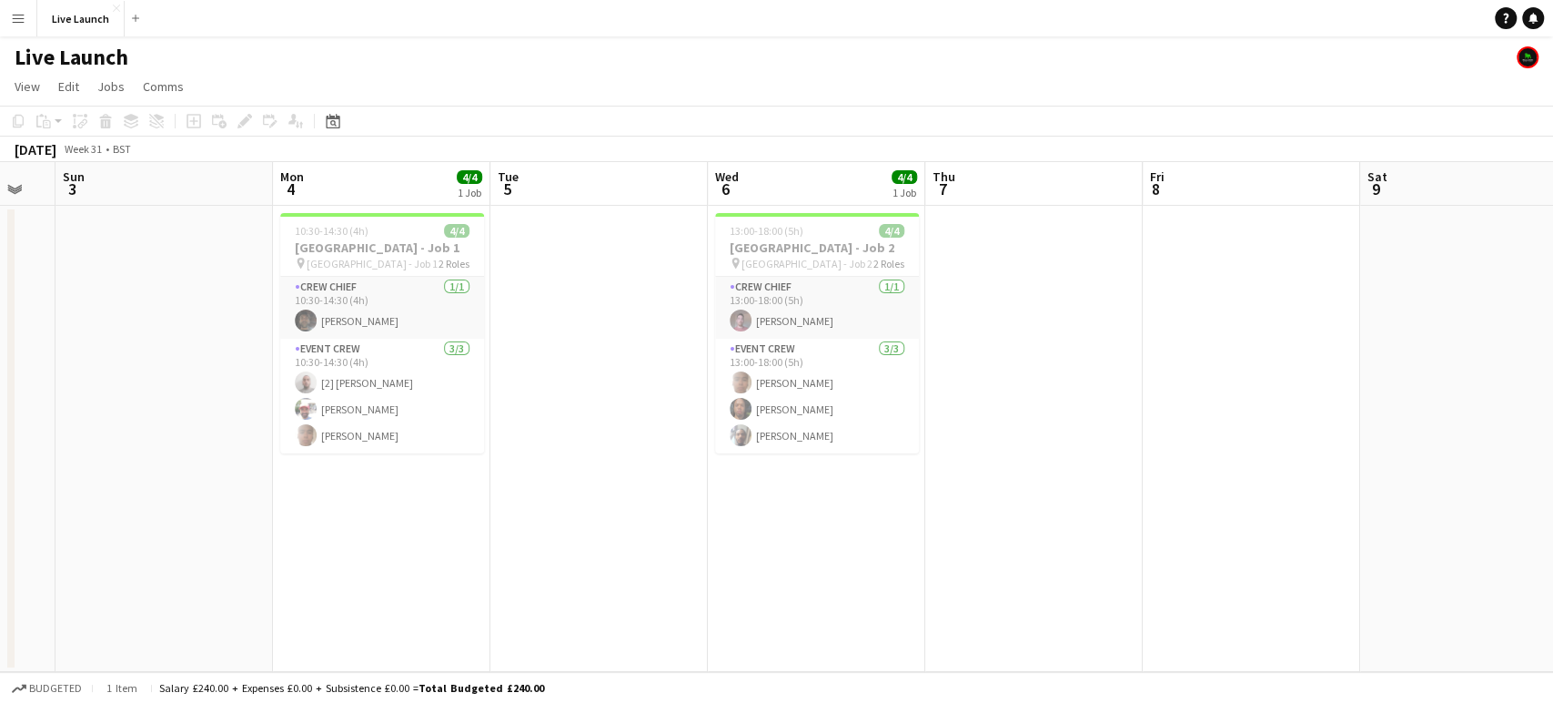
click at [1227, 491] on app-date-cell at bounding box center [1252, 439] width 218 height 466
